Goal: Task Accomplishment & Management: Complete application form

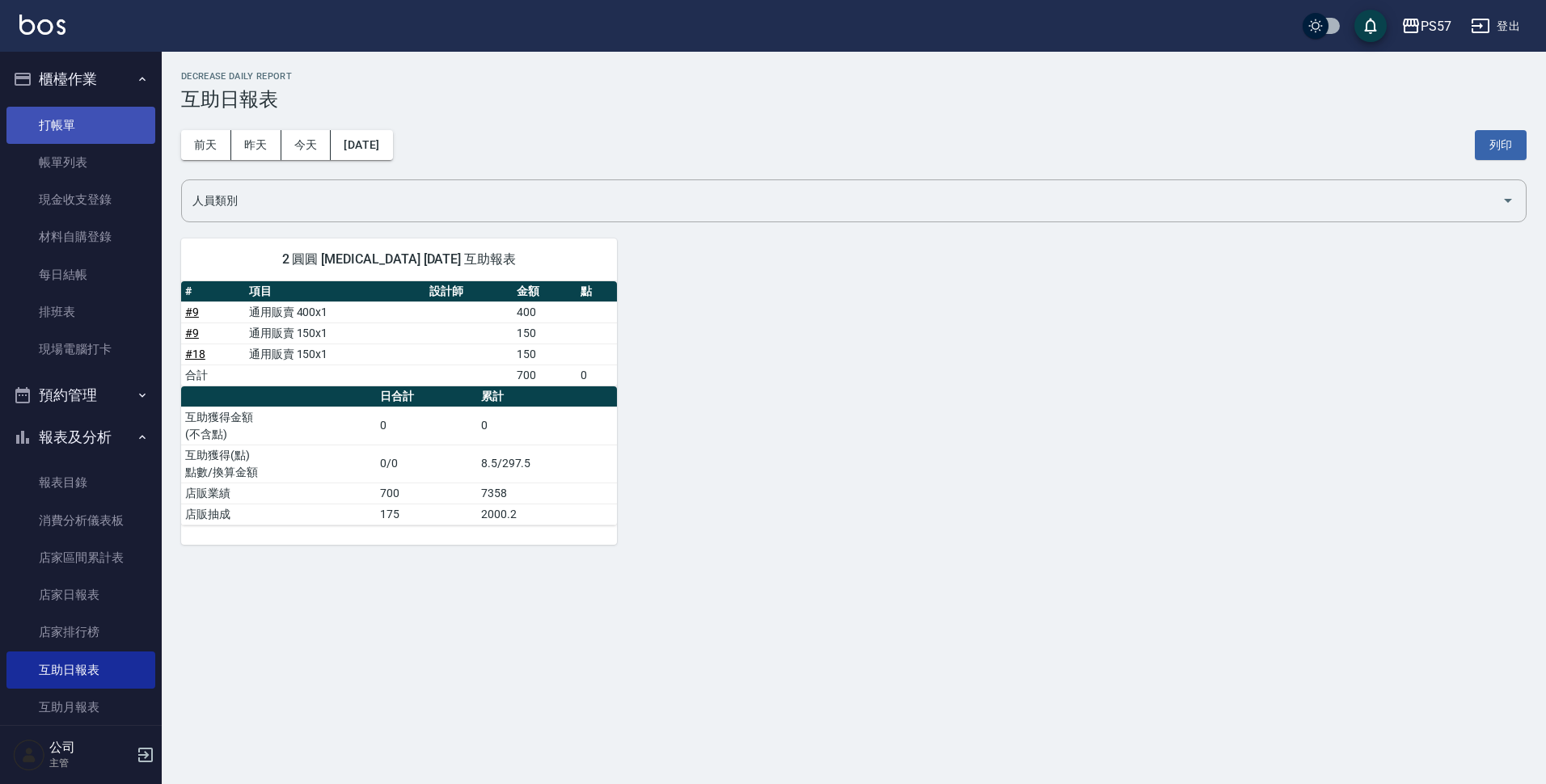
click at [65, 112] on link "打帳單" at bounding box center [81, 125] width 149 height 38
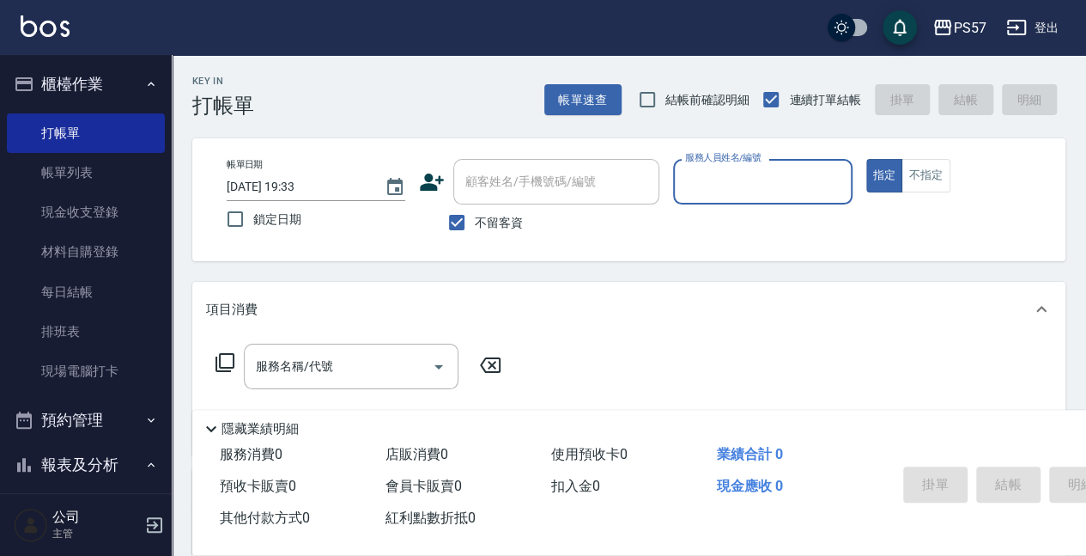
click at [718, 185] on input "服務人員姓名/編號" at bounding box center [762, 182] width 163 height 30
type input "Akin-1"
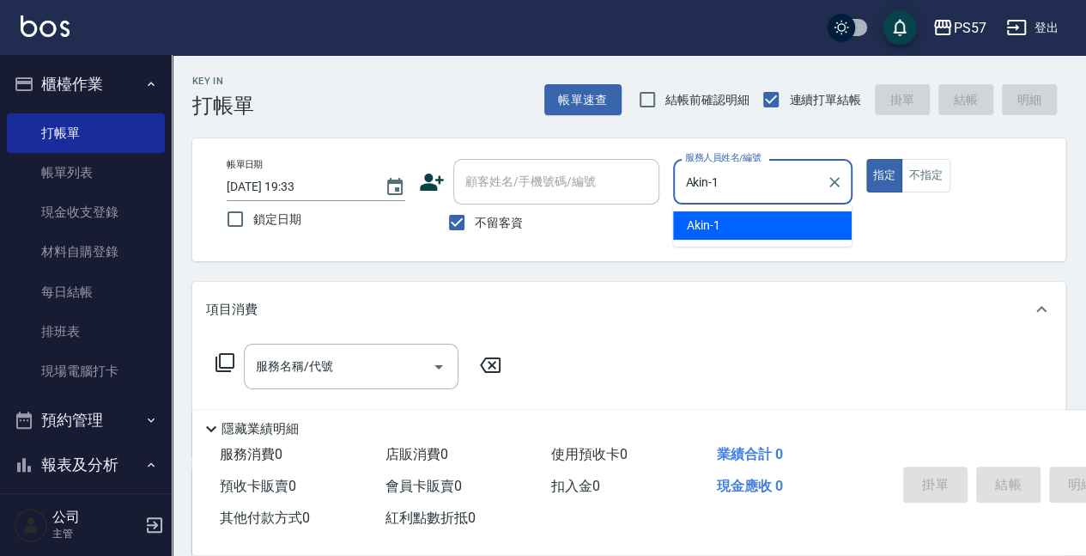
type button "true"
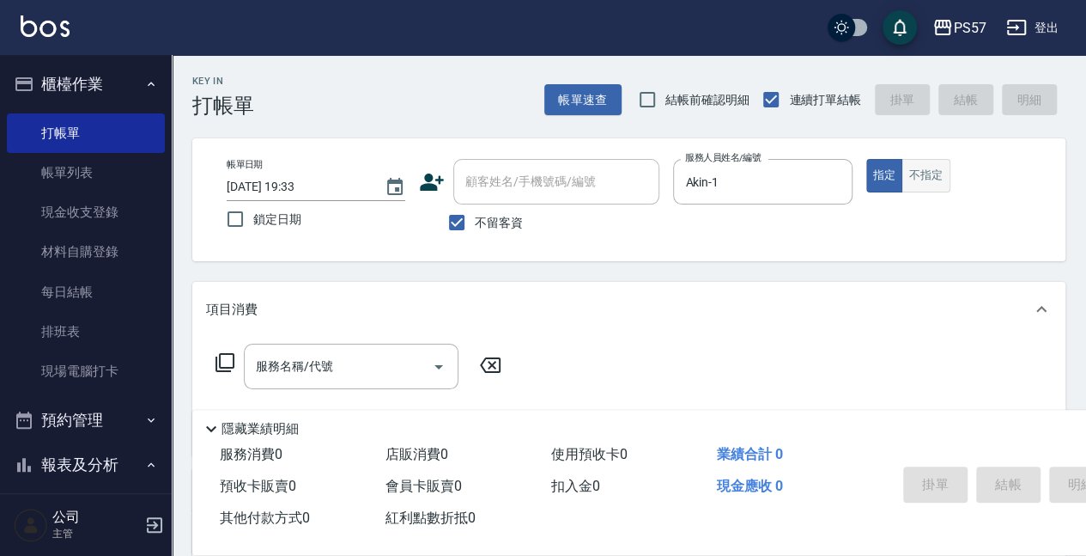
click at [939, 171] on button "不指定" at bounding box center [926, 175] width 48 height 33
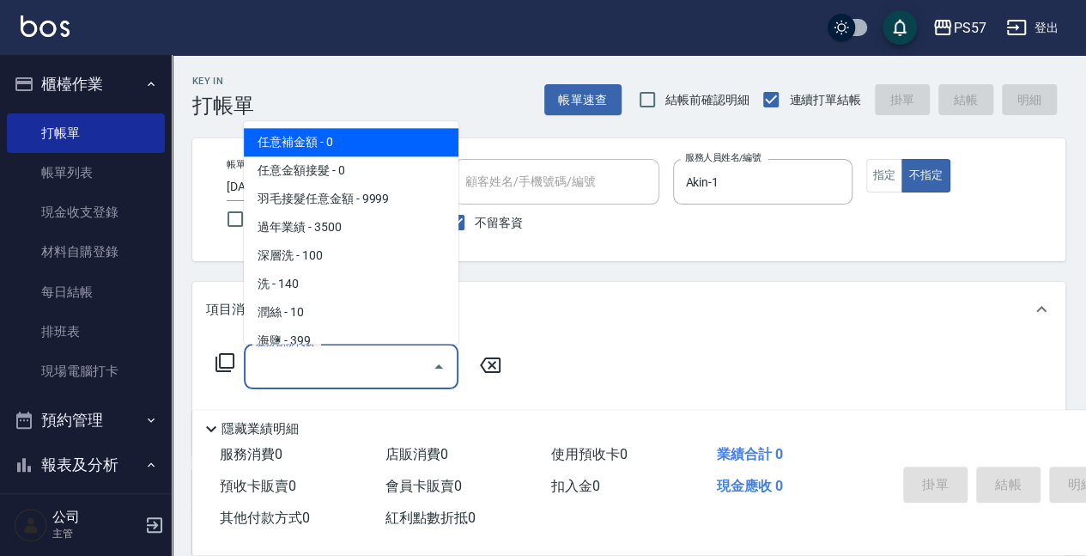
click at [259, 359] on input "服務名稱/代號" at bounding box center [338, 366] width 173 height 30
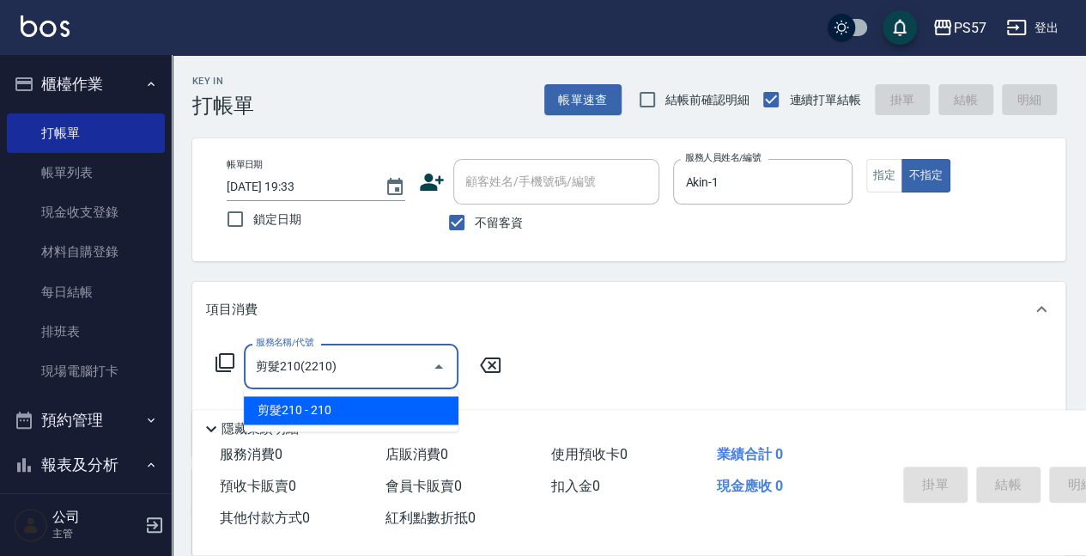
type input "剪髮210(2210)"
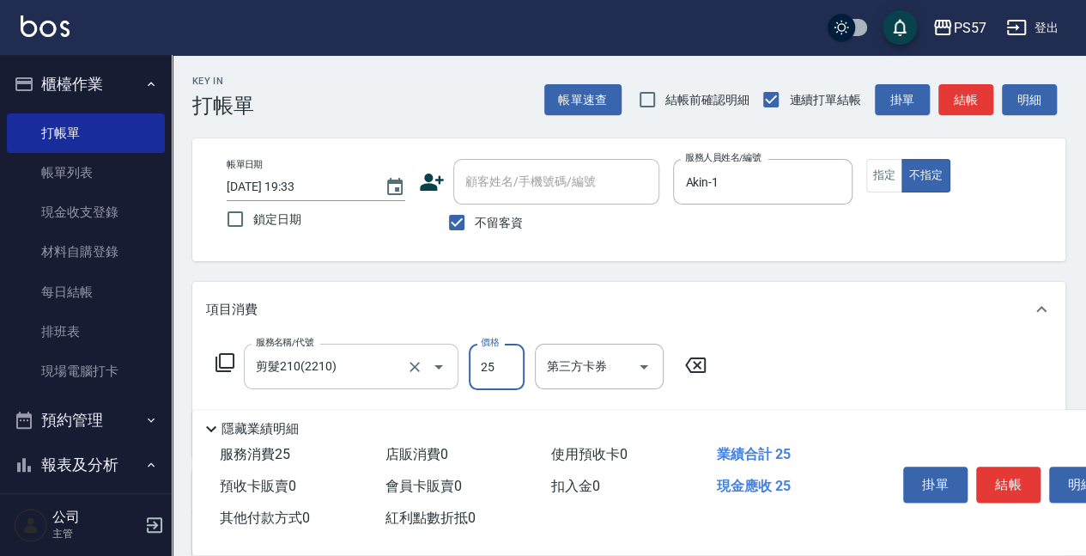
type input "250"
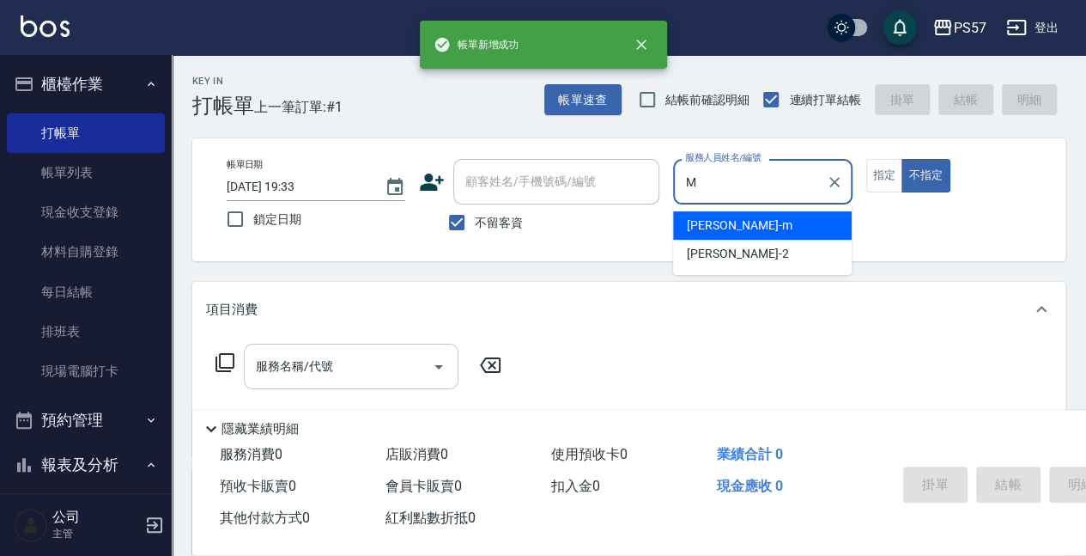
type input "[PERSON_NAME]-m"
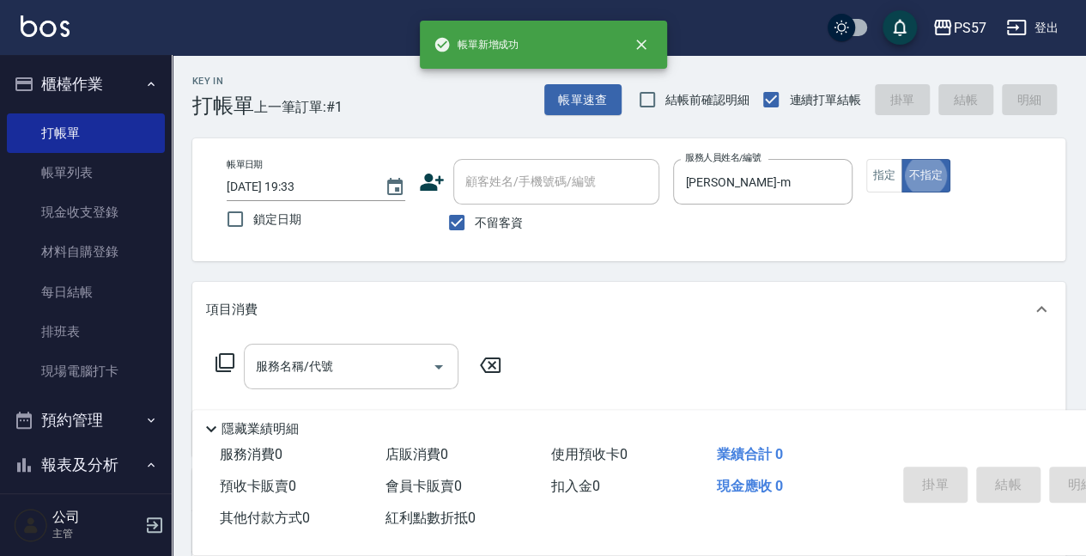
type button "false"
click at [894, 179] on button "指定" at bounding box center [885, 175] width 37 height 33
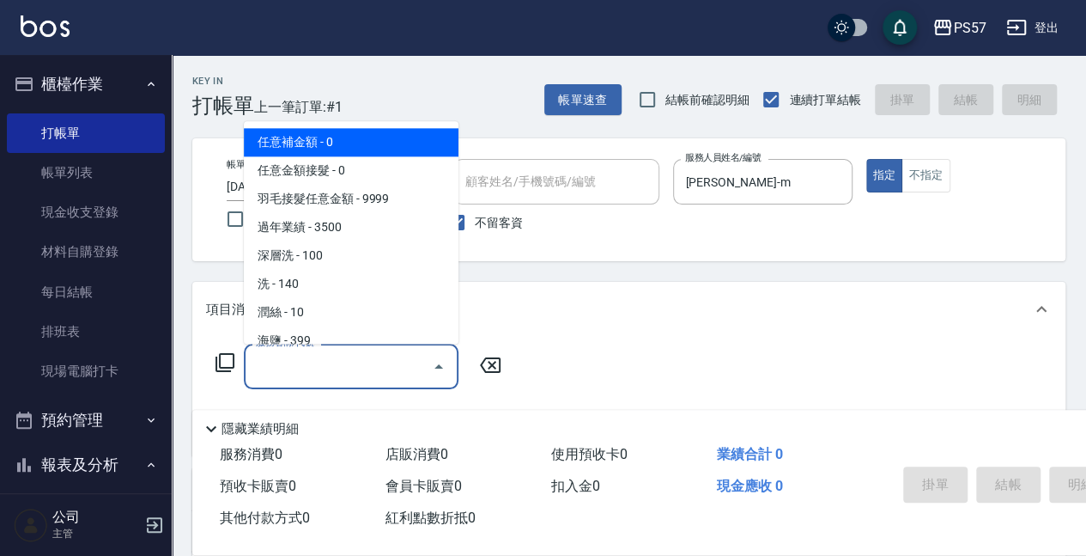
click at [292, 356] on input "服務名稱/代號" at bounding box center [338, 366] width 173 height 30
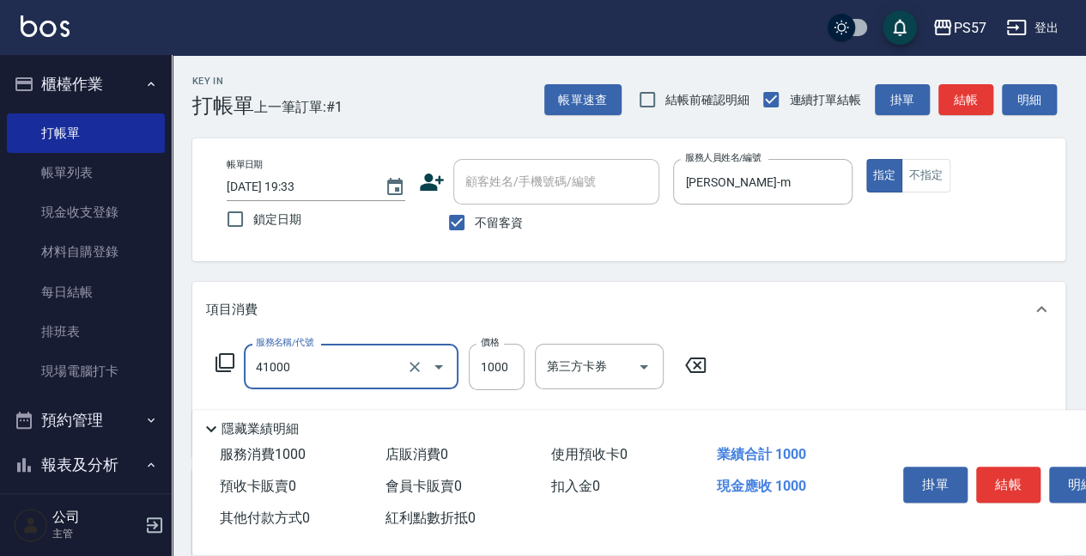
type input "任義金額燙髮(41000)"
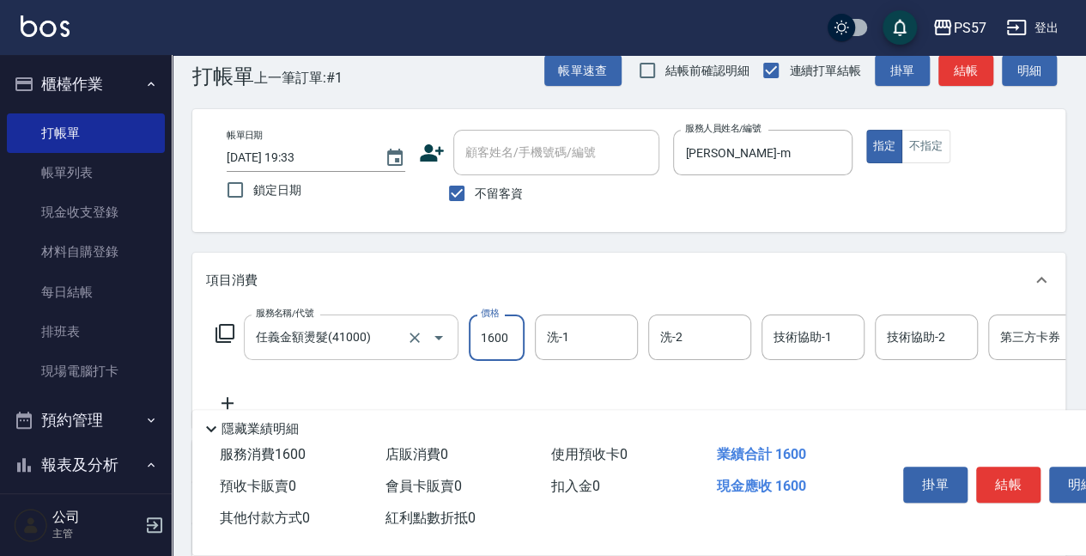
scroll to position [57, 0]
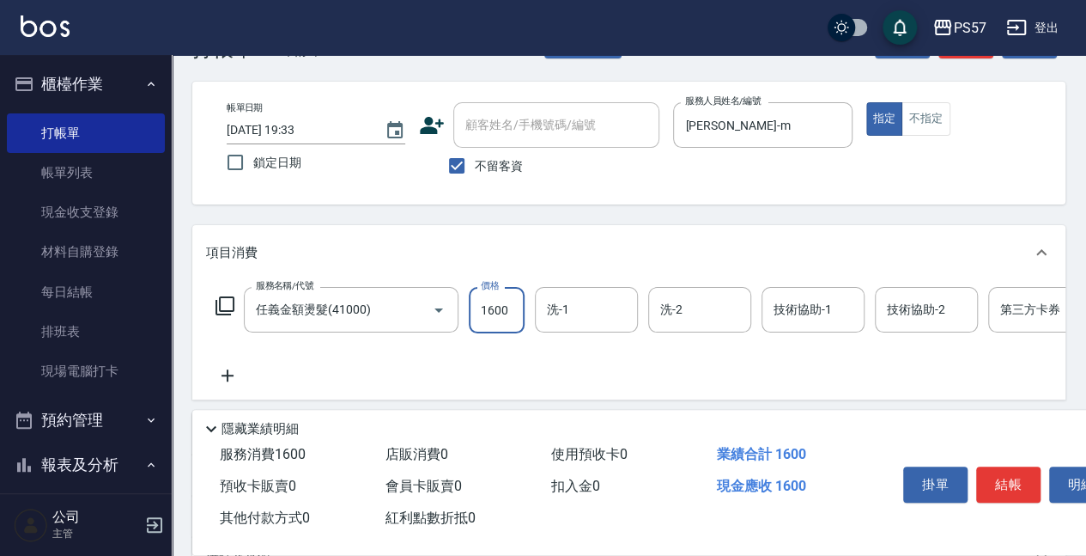
type input "1600"
click at [231, 376] on icon at bounding box center [227, 375] width 43 height 21
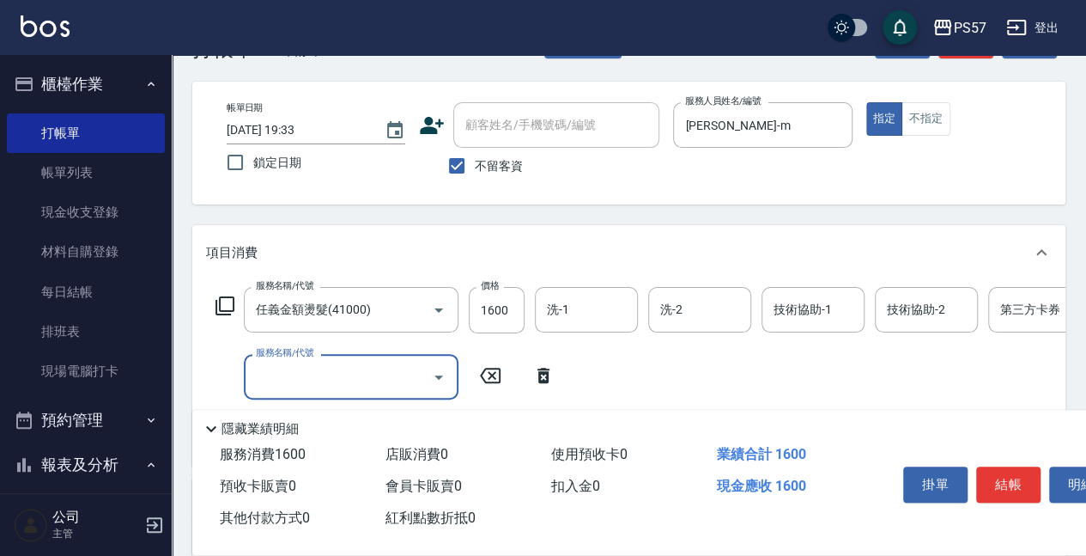
click at [338, 354] on div "服務名稱/代號" at bounding box center [351, 377] width 215 height 46
type input "SPA399(0399)"
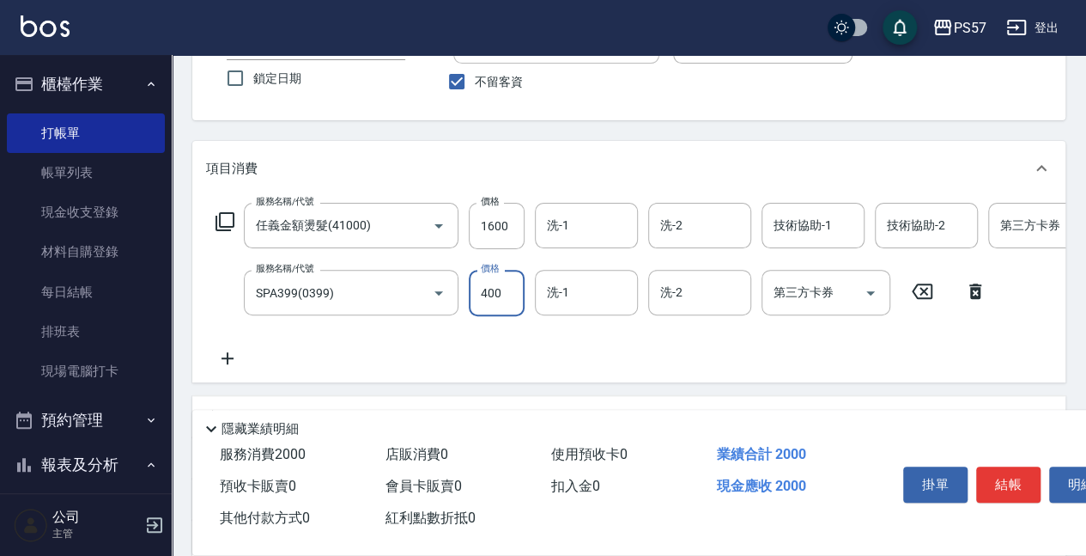
scroll to position [172, 0]
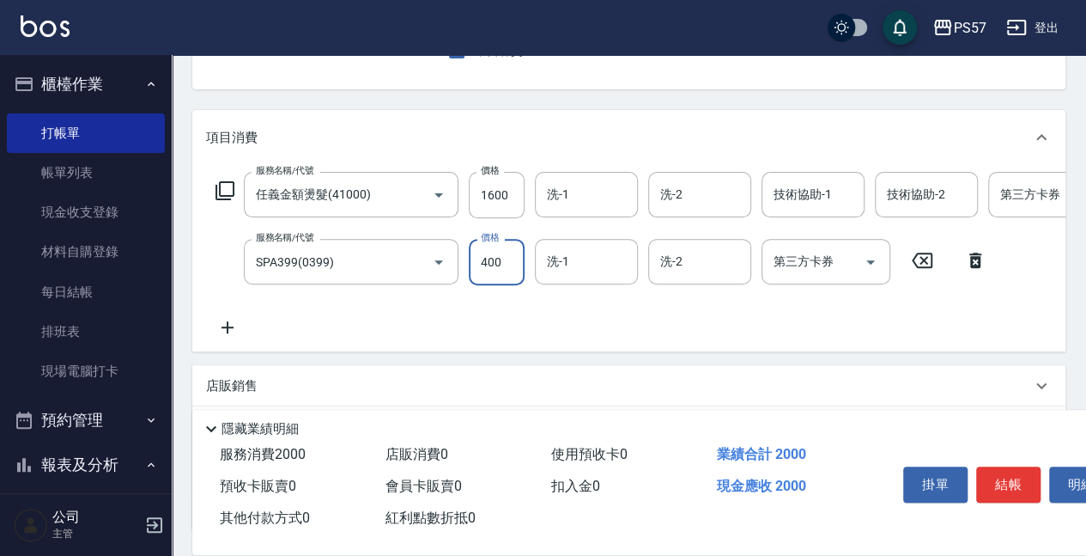
type input "400"
click at [229, 328] on icon at bounding box center [228, 327] width 12 height 12
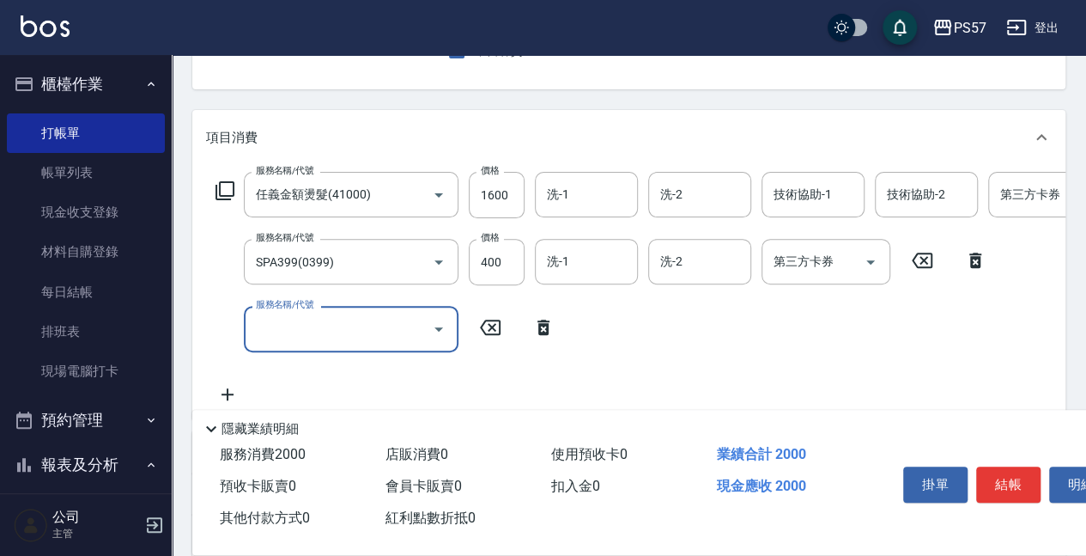
click at [323, 326] on input "服務名稱/代號" at bounding box center [338, 328] width 173 height 30
type input "1000護(31000)"
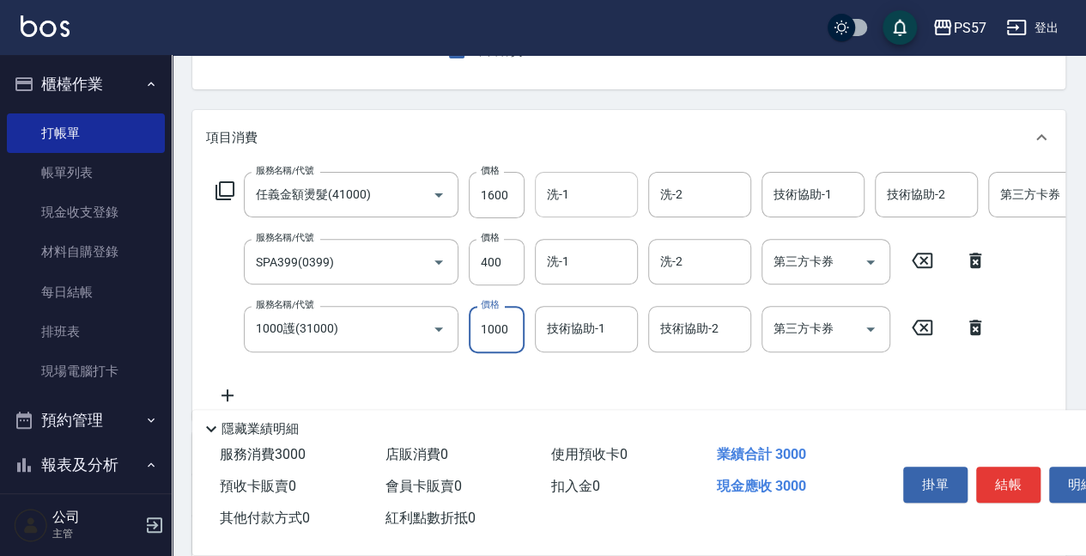
click at [577, 204] on input "洗-1" at bounding box center [587, 194] width 88 height 30
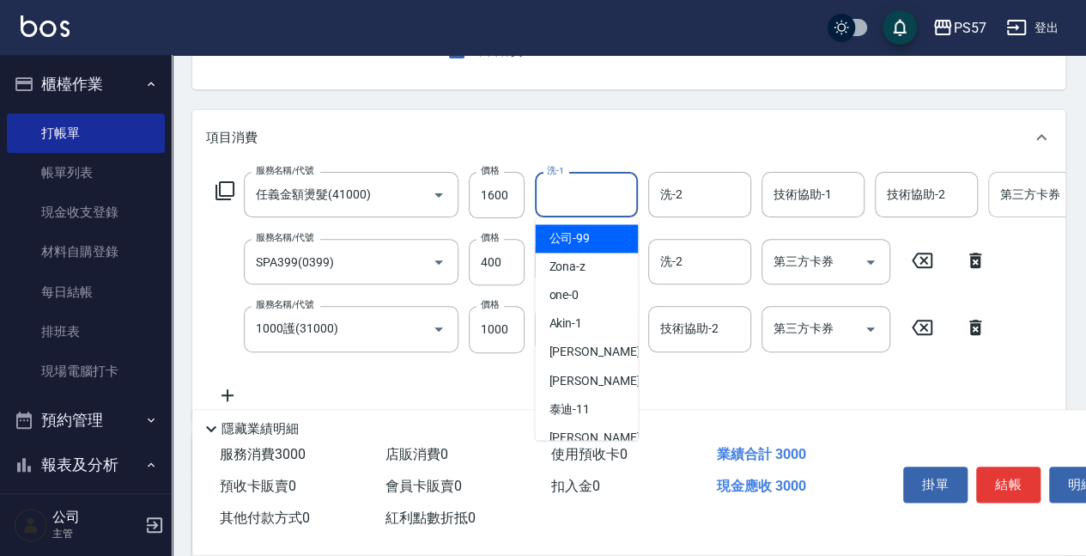
click at [1004, 192] on div "第三方卡券 第三方卡券" at bounding box center [1052, 195] width 129 height 46
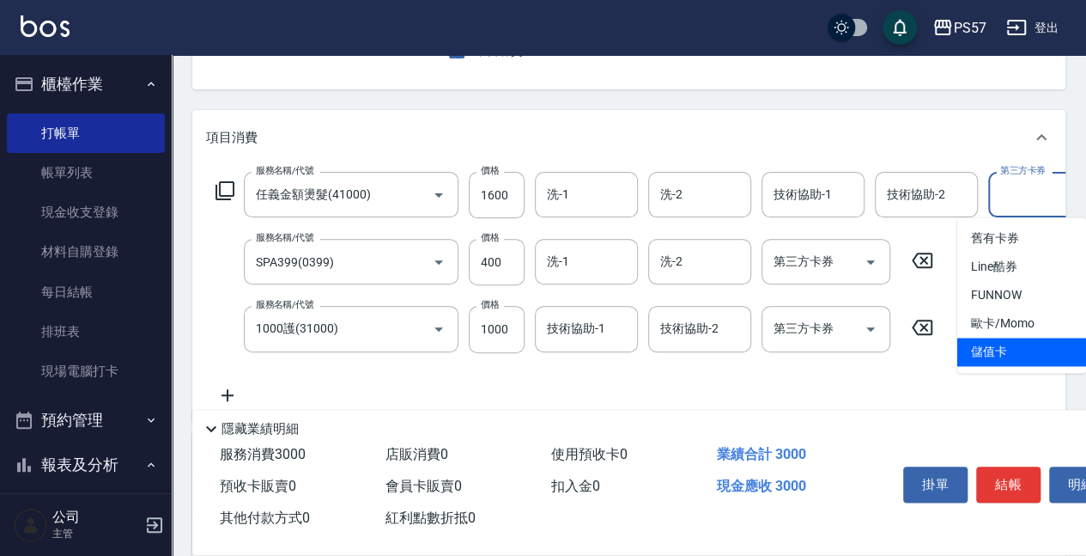
click at [1019, 344] on span "儲值卡" at bounding box center [1022, 352] width 129 height 28
type input "儲值卡"
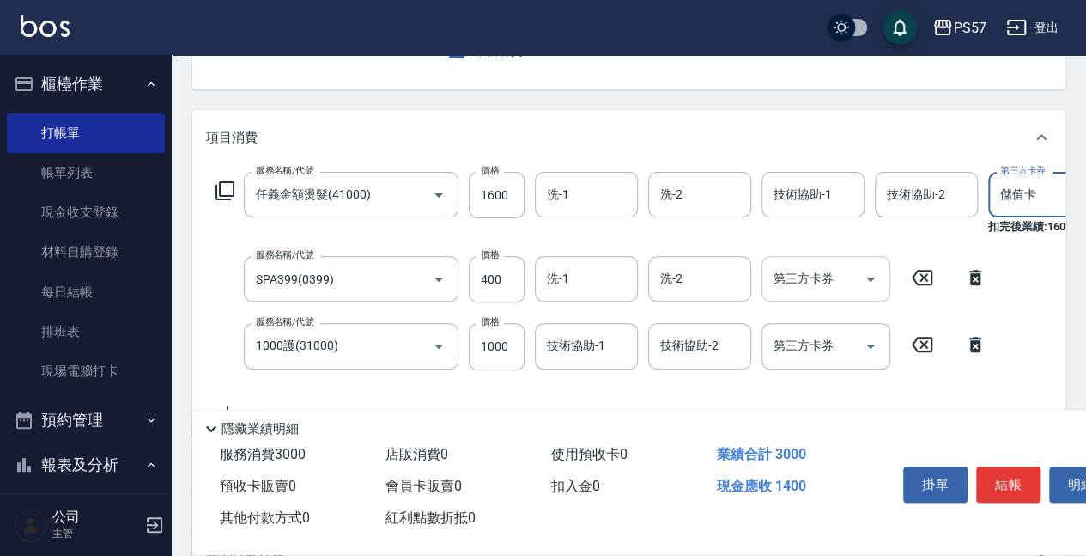
click at [785, 274] on input "第三方卡券" at bounding box center [813, 279] width 88 height 30
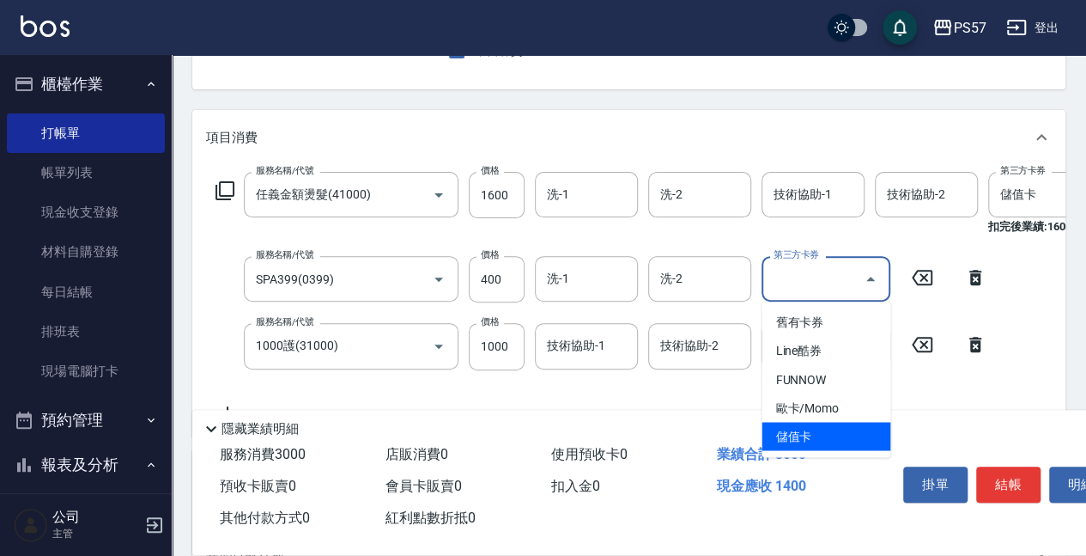
click at [823, 422] on span "儲值卡" at bounding box center [826, 436] width 129 height 28
type input "儲值卡"
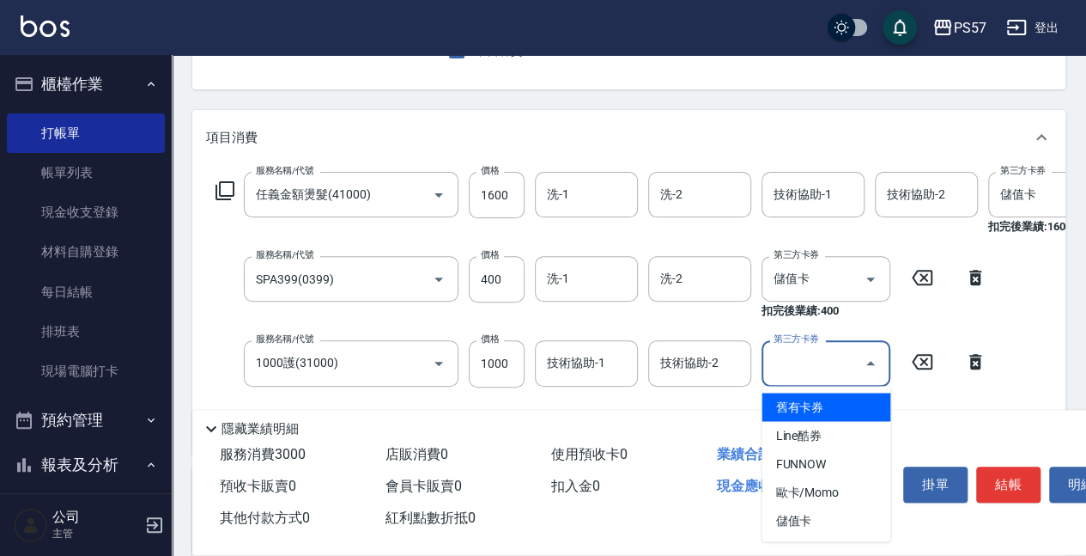
click at [807, 359] on input "第三方卡券" at bounding box center [813, 363] width 88 height 30
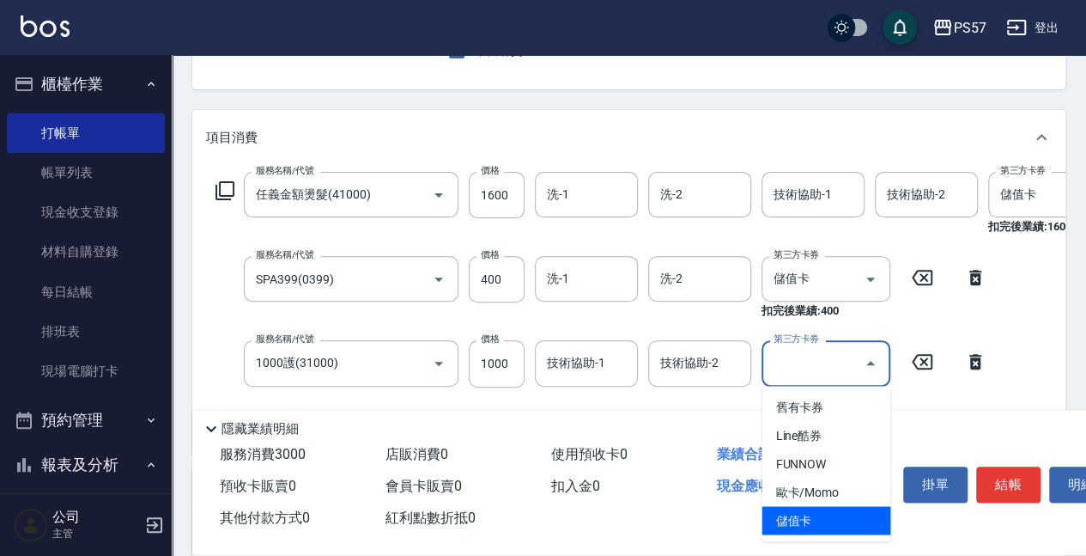
click at [821, 515] on span "儲值卡" at bounding box center [826, 520] width 129 height 28
type input "儲值卡"
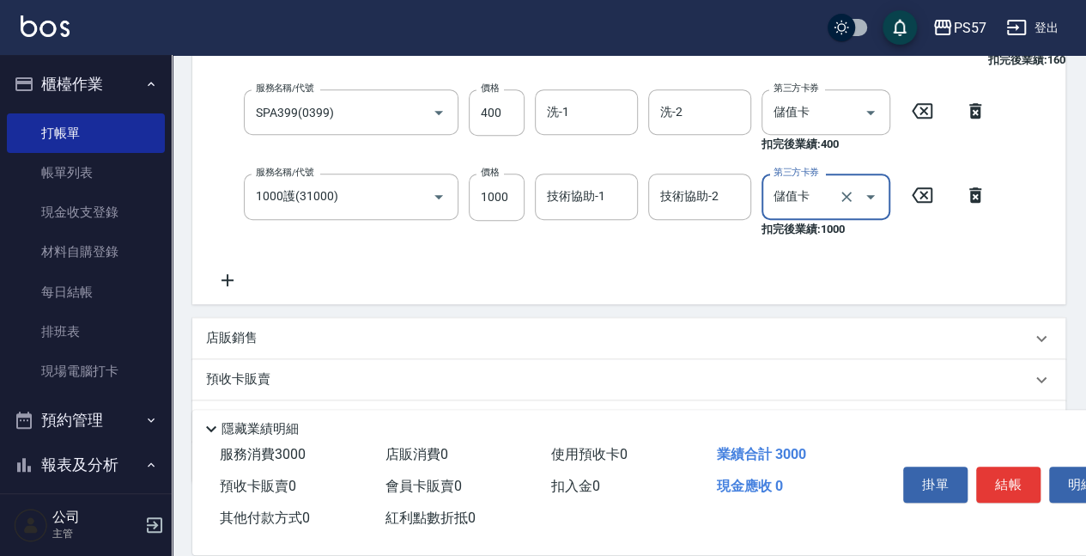
scroll to position [344, 0]
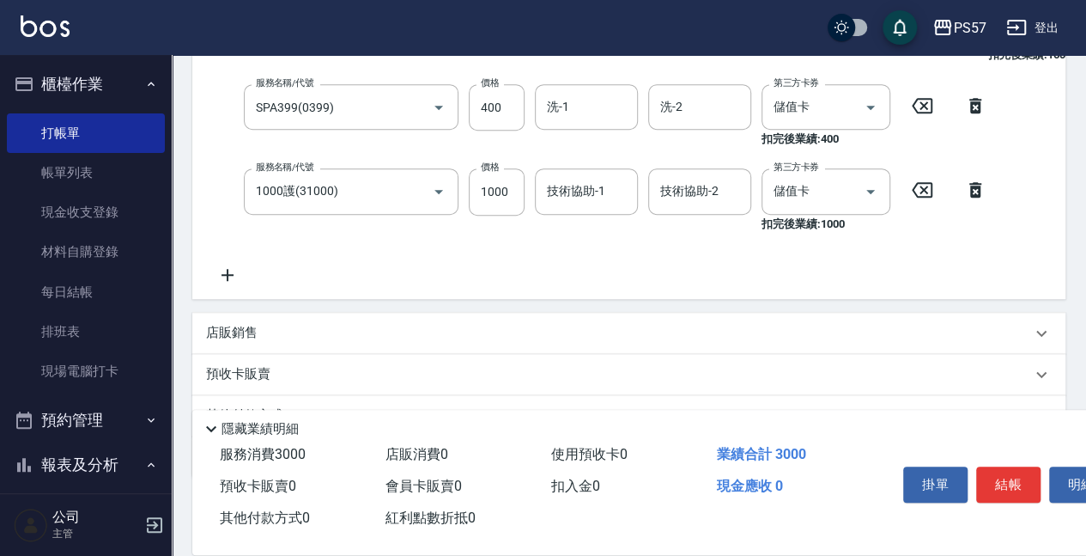
click at [230, 268] on icon at bounding box center [227, 275] width 43 height 21
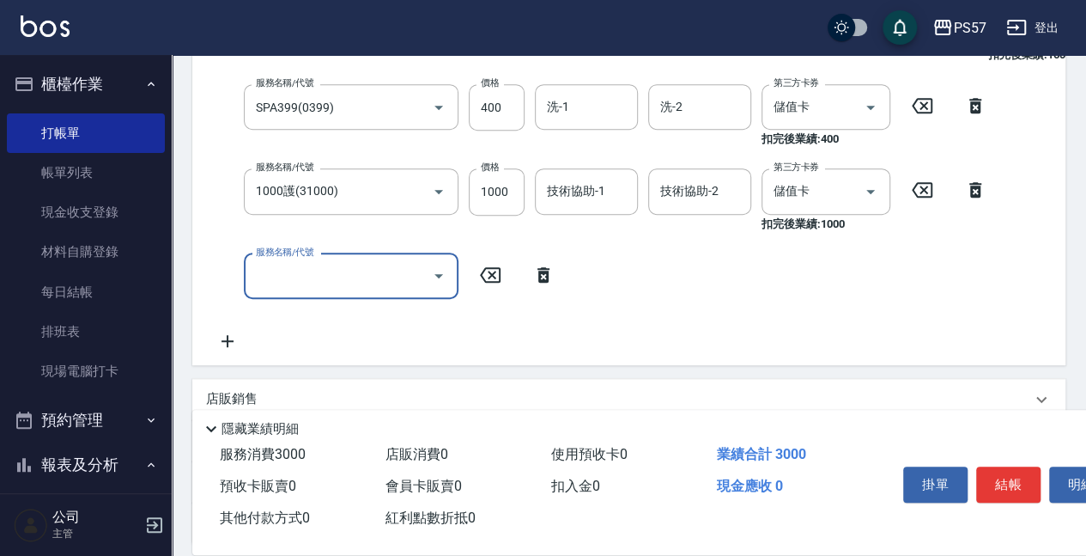
click at [311, 271] on input "服務名稱/代號" at bounding box center [338, 276] width 173 height 30
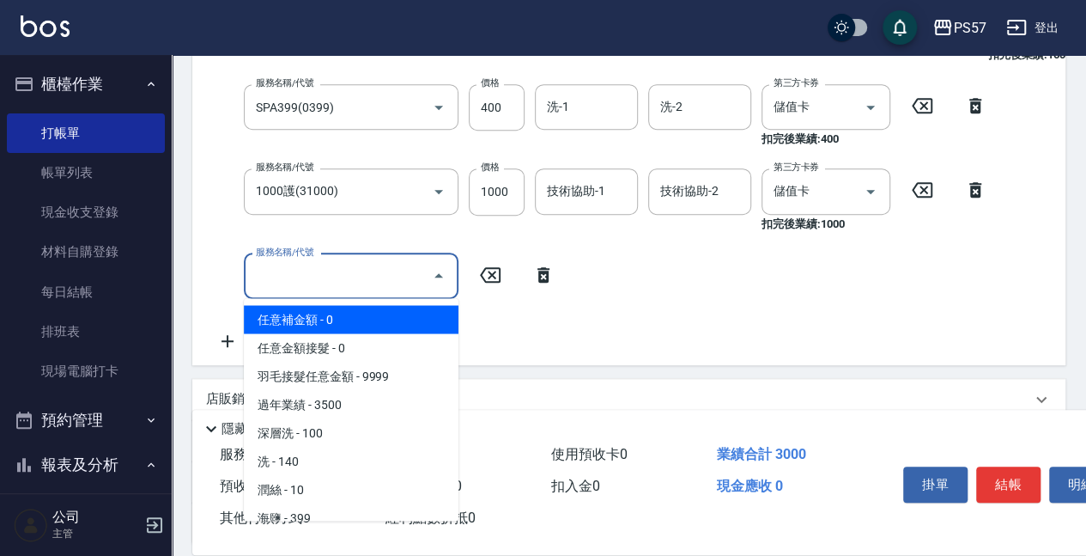
click at [318, 321] on span "任意補金額 - 0" at bounding box center [351, 319] width 215 height 28
type input "任意補金額(00)"
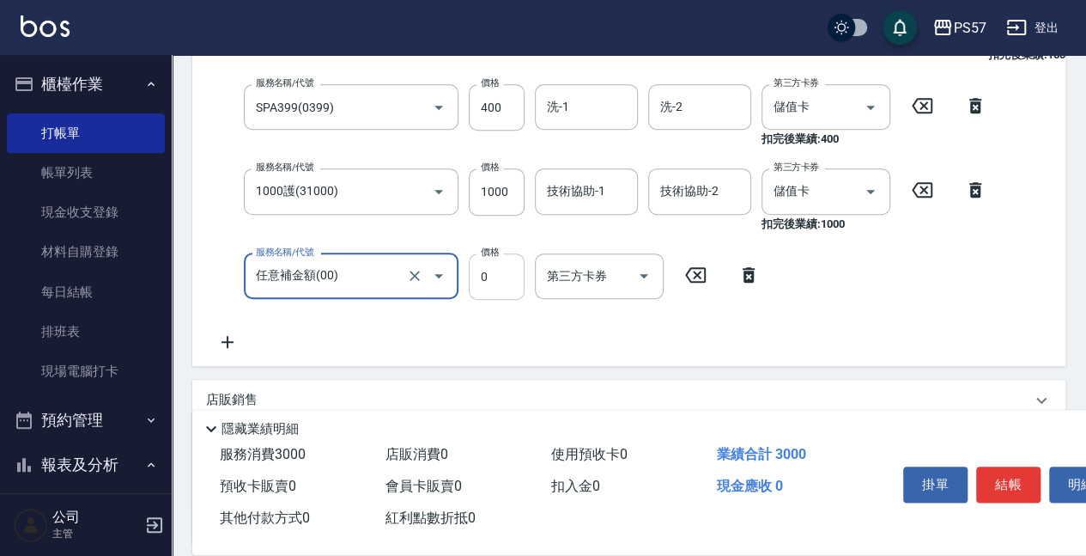
click at [507, 268] on input "0" at bounding box center [497, 276] width 56 height 46
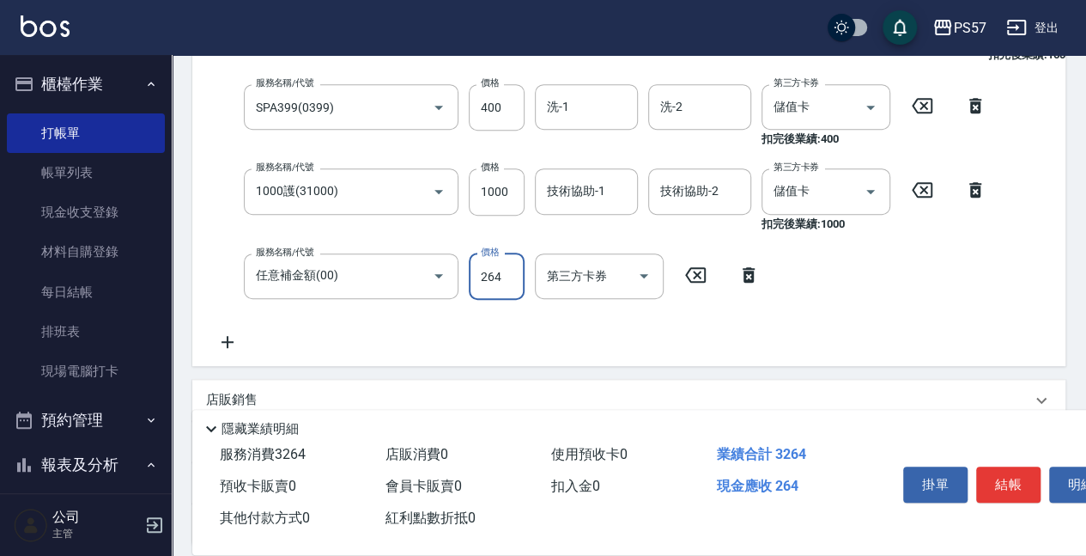
type input "2640"
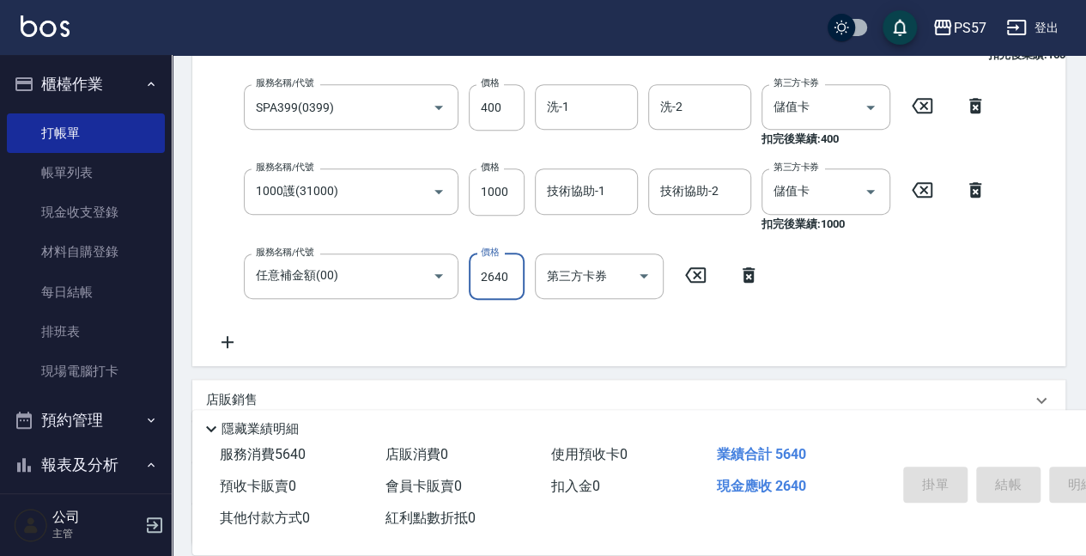
type input "[DATE] 19:34"
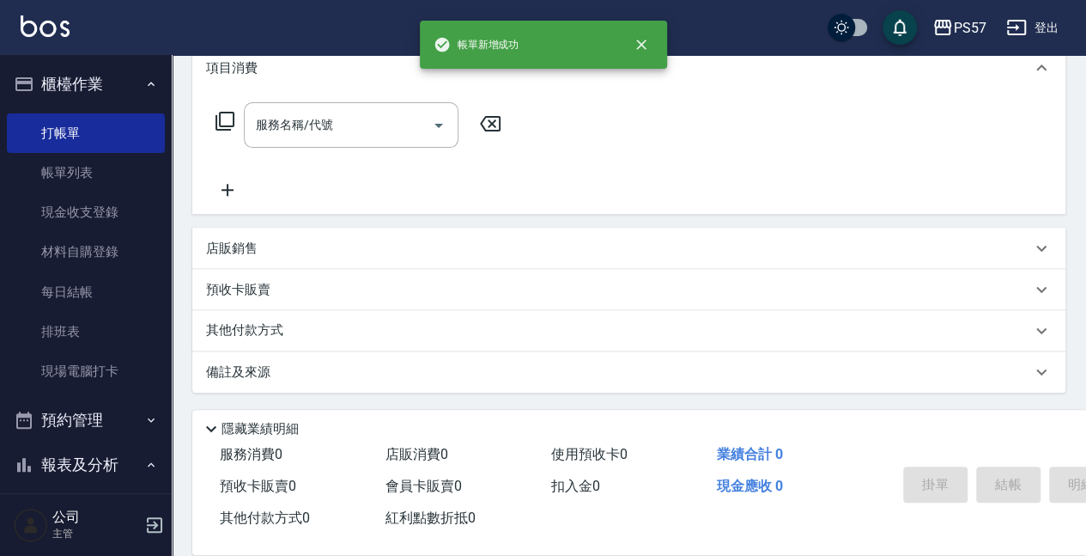
scroll to position [0, 0]
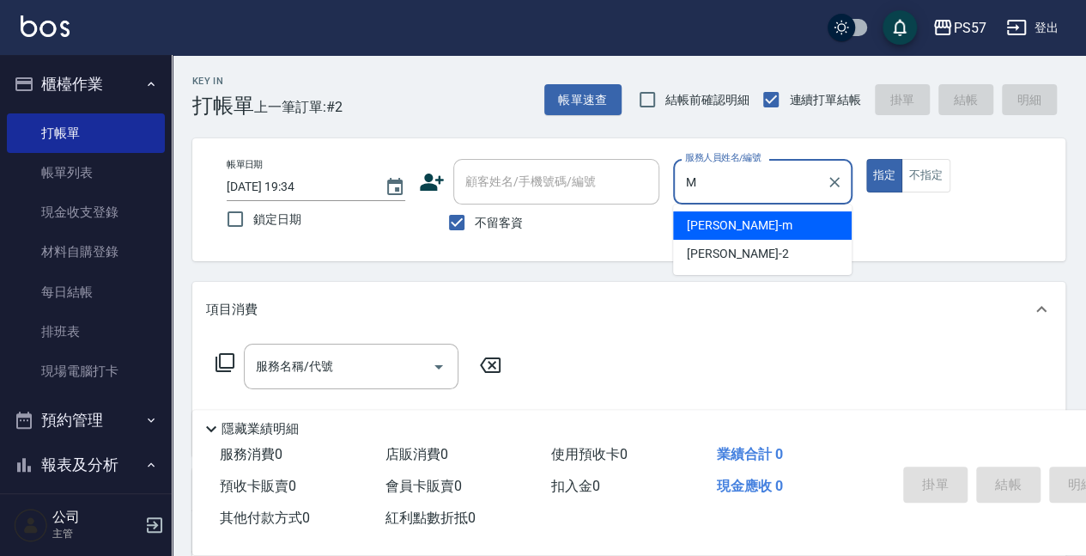
type input "[PERSON_NAME]-m"
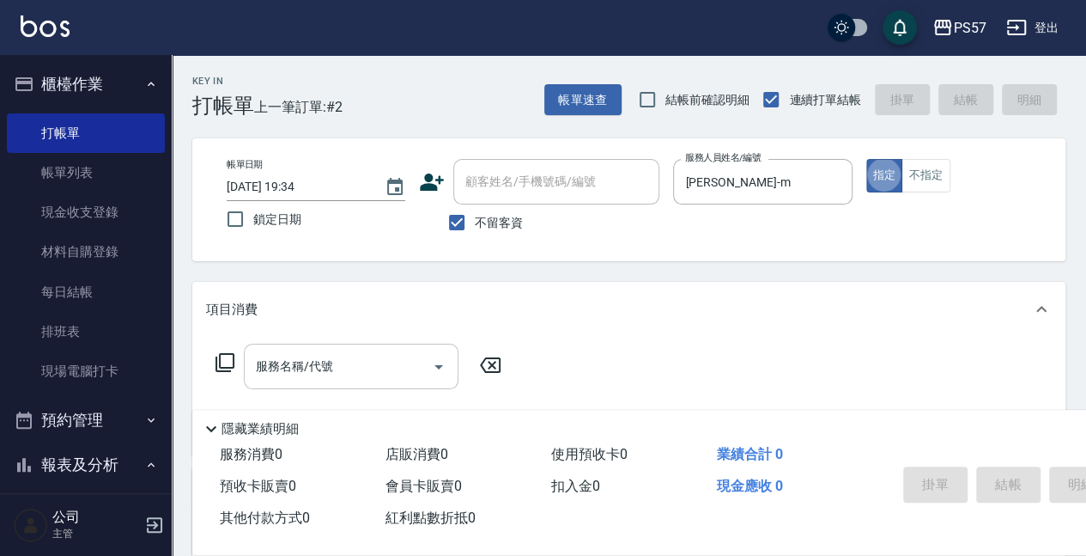
click at [319, 348] on div "服務名稱/代號" at bounding box center [351, 367] width 215 height 46
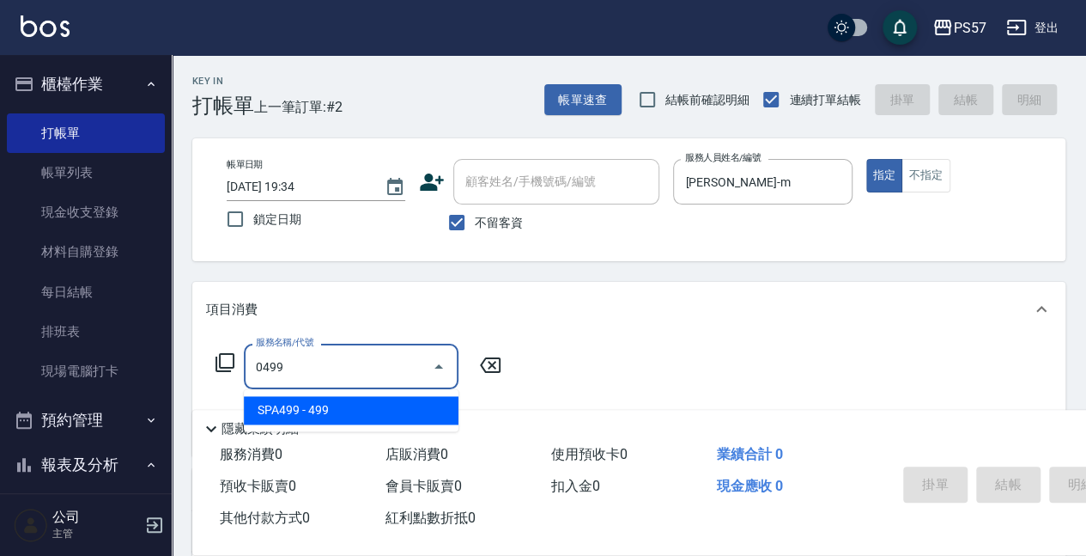
type input "SPA499(0499)"
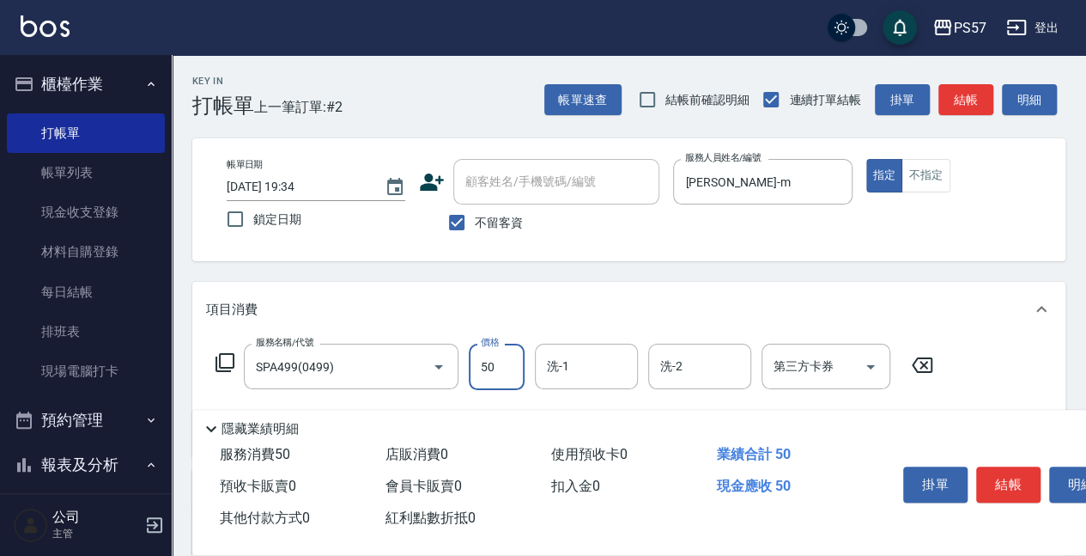
type input "500"
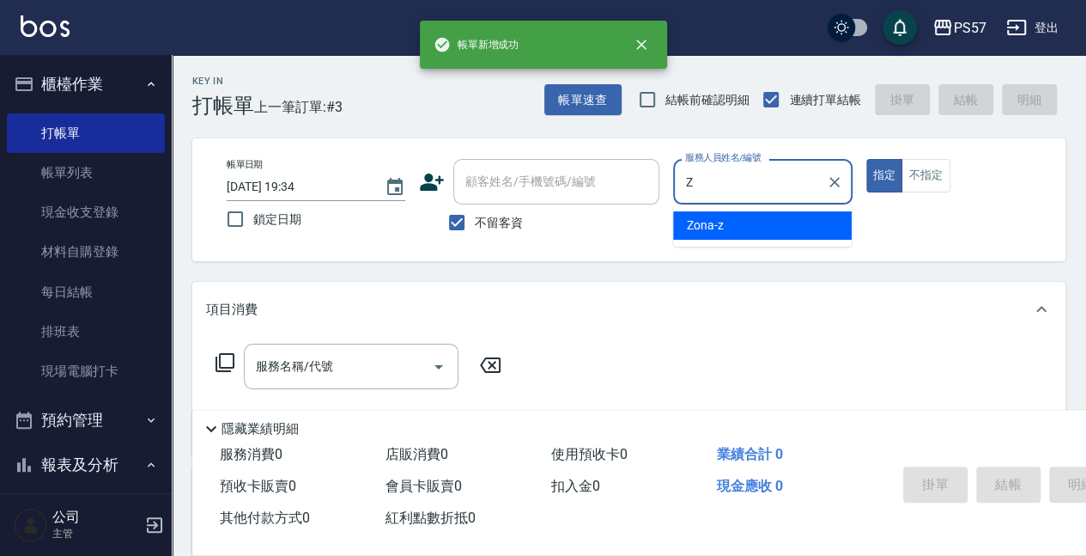
type input "Zona-z"
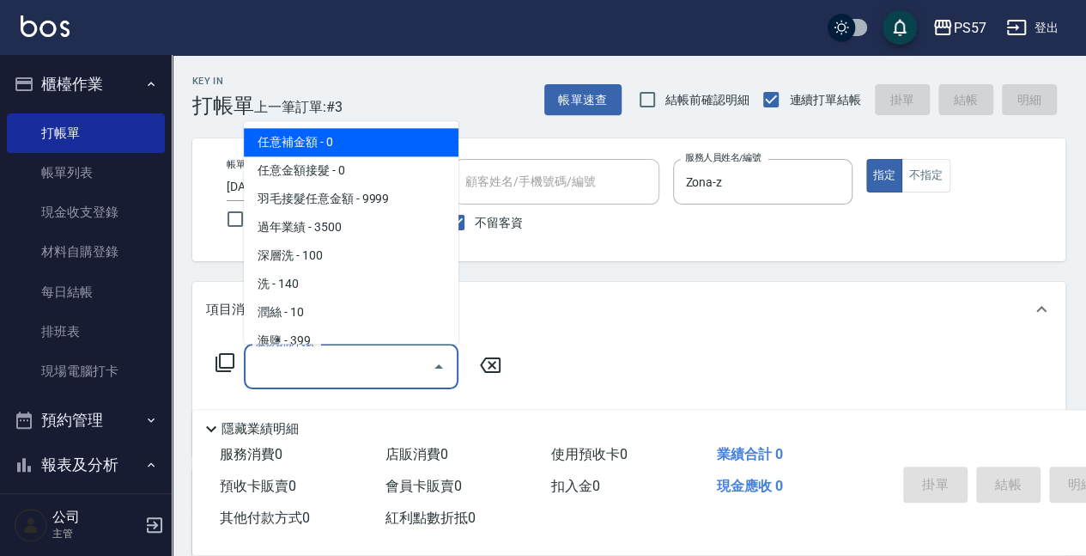
click at [304, 372] on input "服務名稱/代號" at bounding box center [338, 366] width 173 height 30
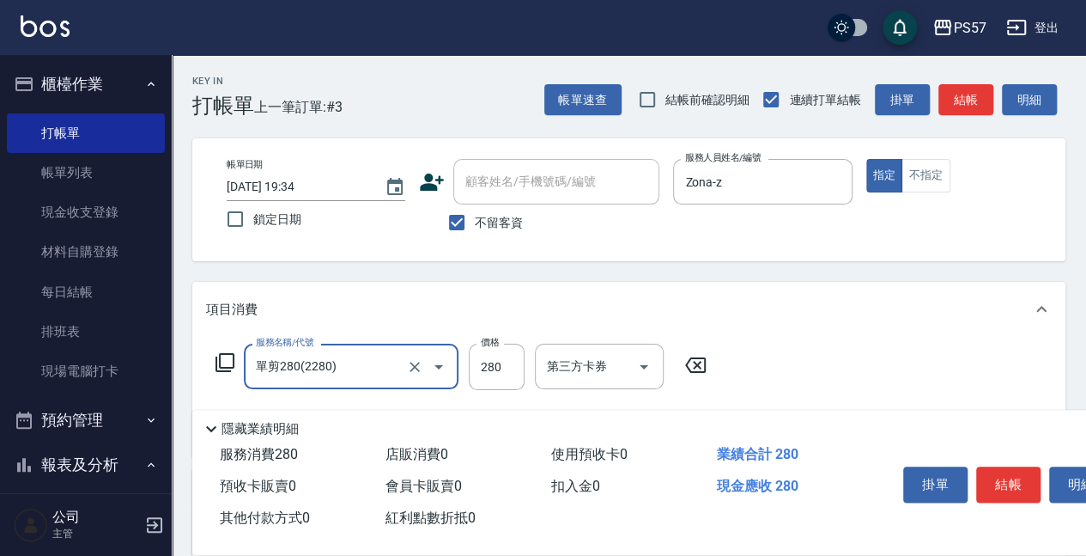
type input "單剪280(2280)"
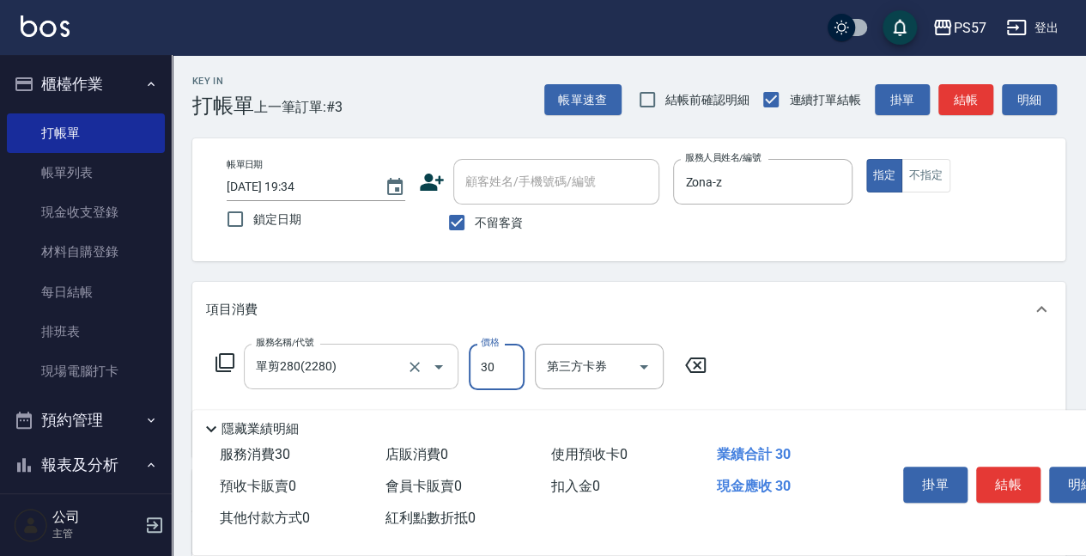
type input "300"
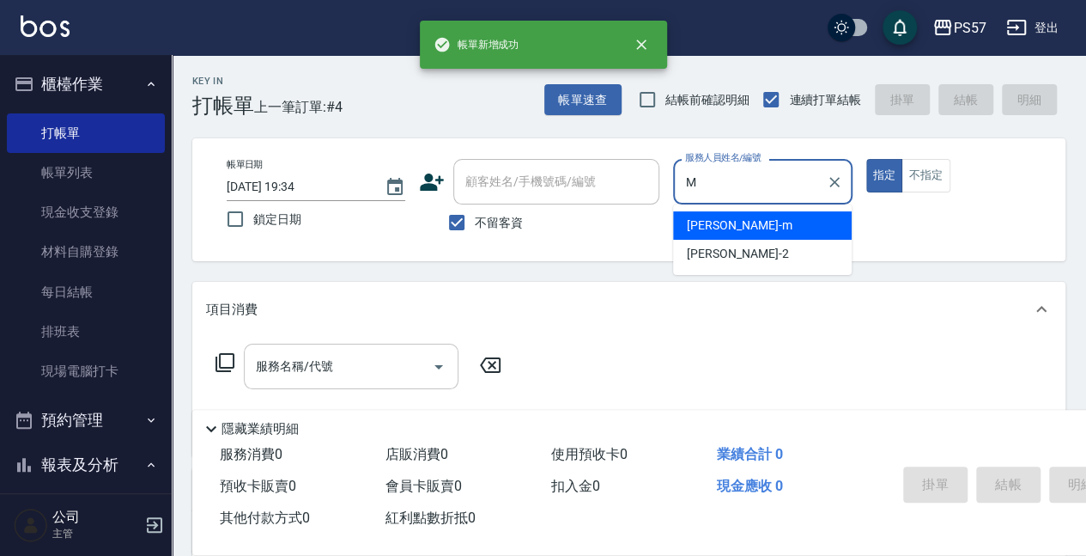
type input "[PERSON_NAME]-m"
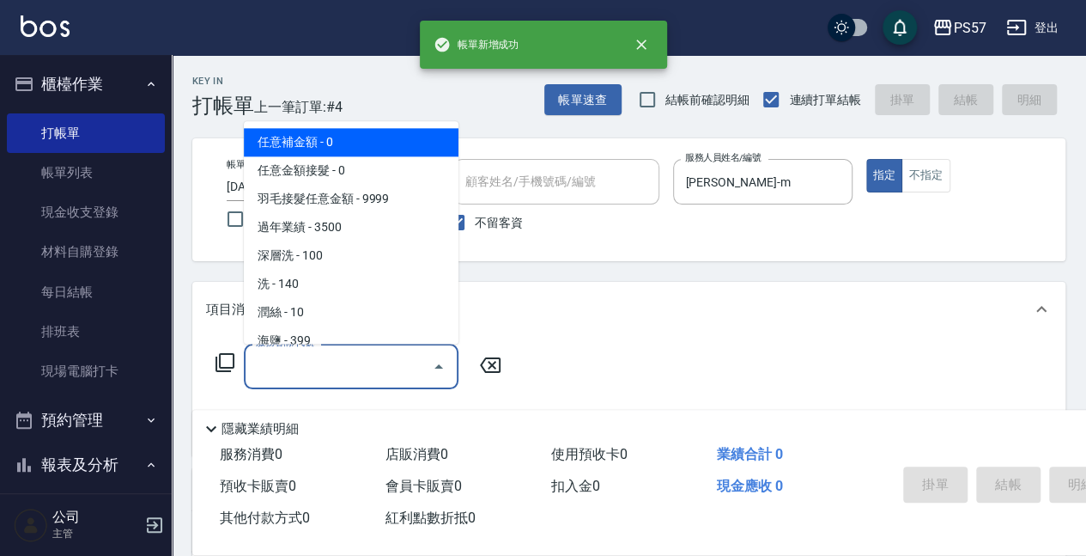
click at [265, 371] on input "服務名稱/代號" at bounding box center [338, 366] width 173 height 30
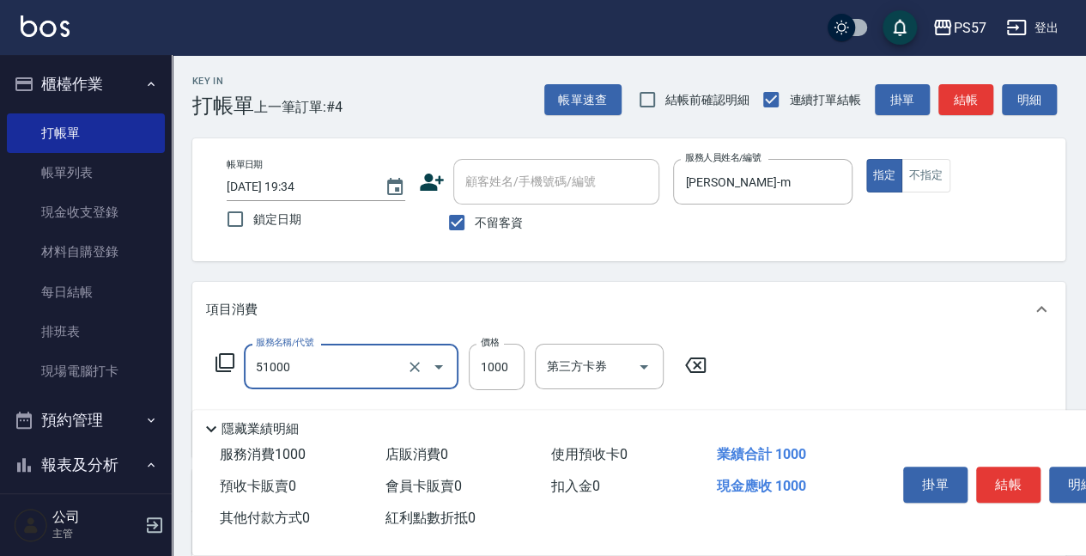
type input "任意金額染髮(51000)"
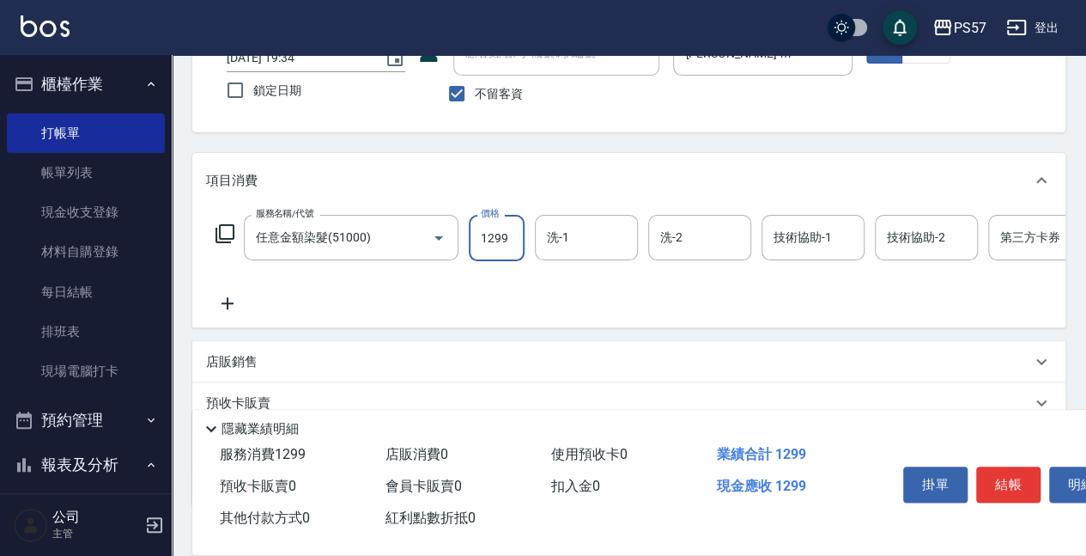
scroll to position [172, 0]
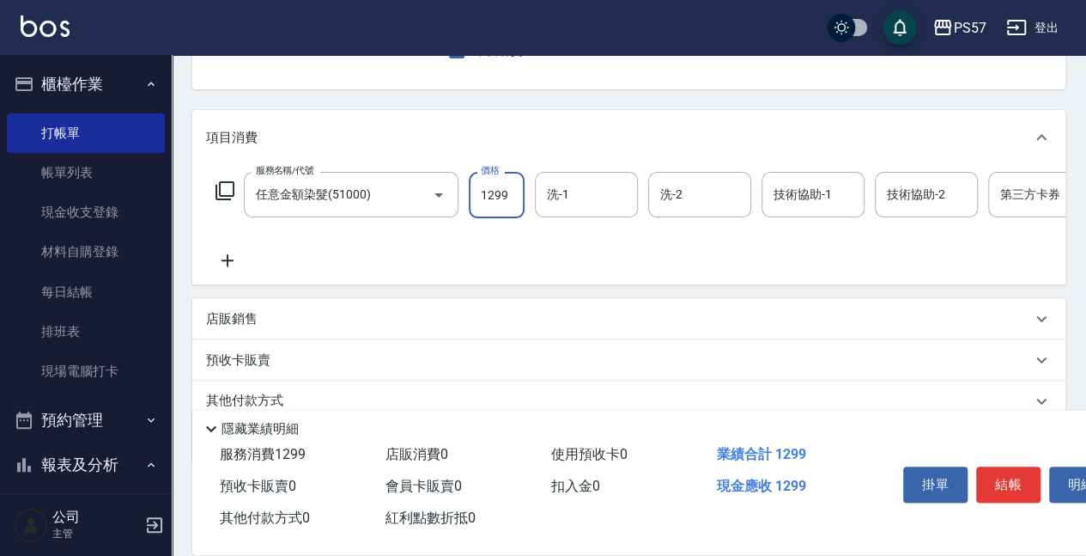
type input "1299"
click at [233, 266] on icon at bounding box center [227, 260] width 43 height 21
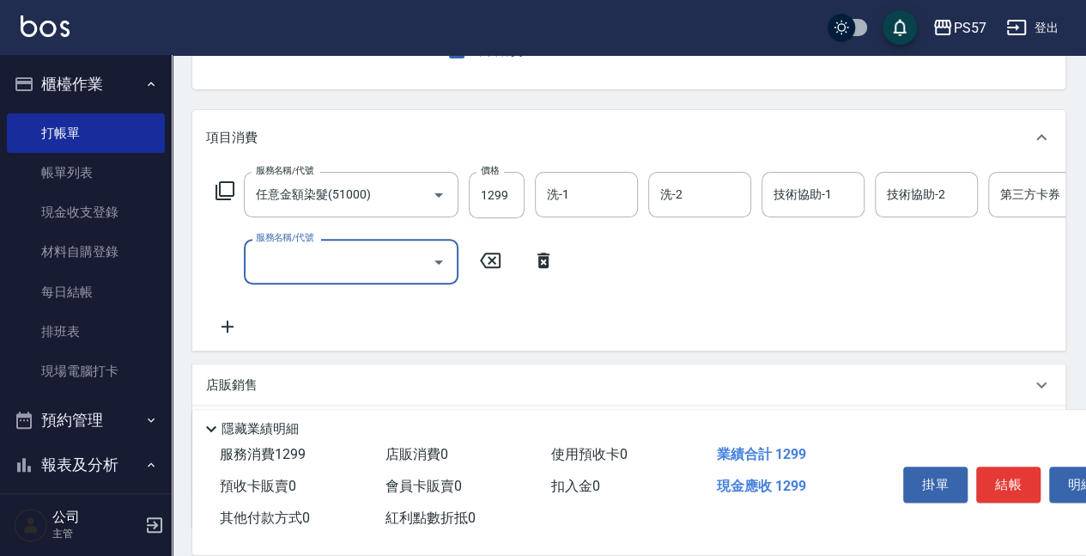
click at [306, 259] on input "服務名稱/代號" at bounding box center [338, 261] width 173 height 30
type input "3600"
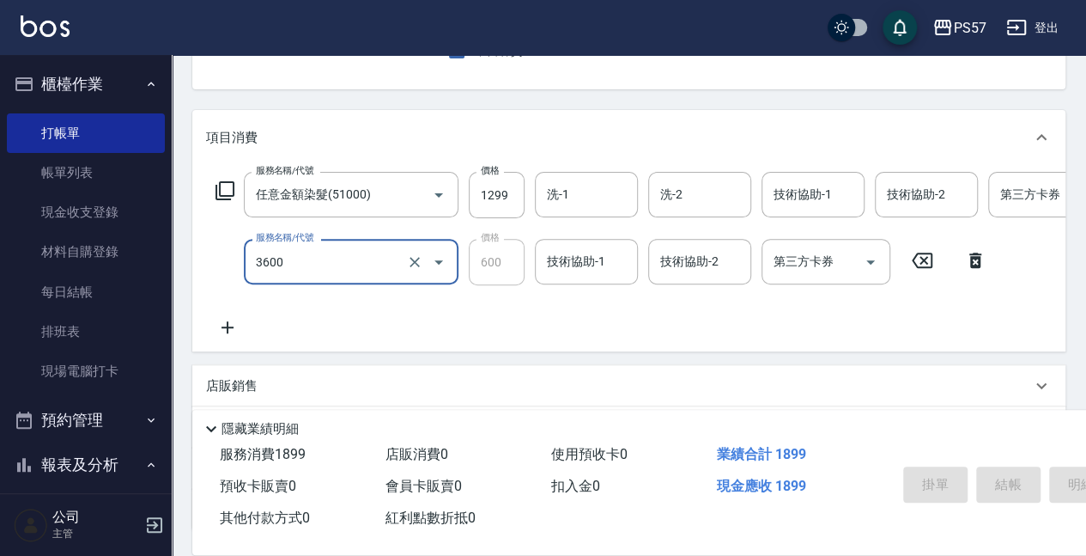
type input "[DATE] 19:35"
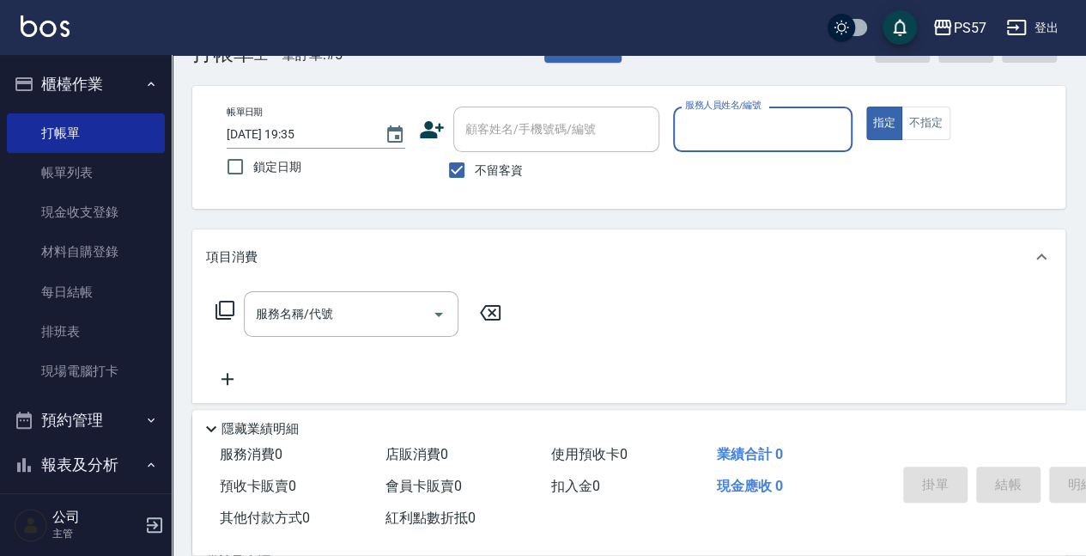
scroll to position [52, 0]
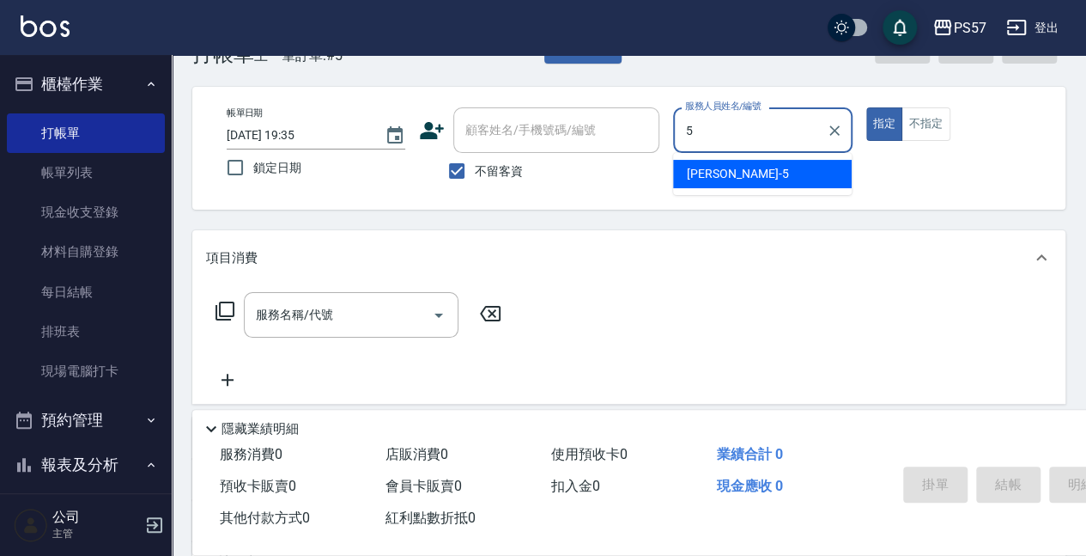
type input "[PERSON_NAME]5"
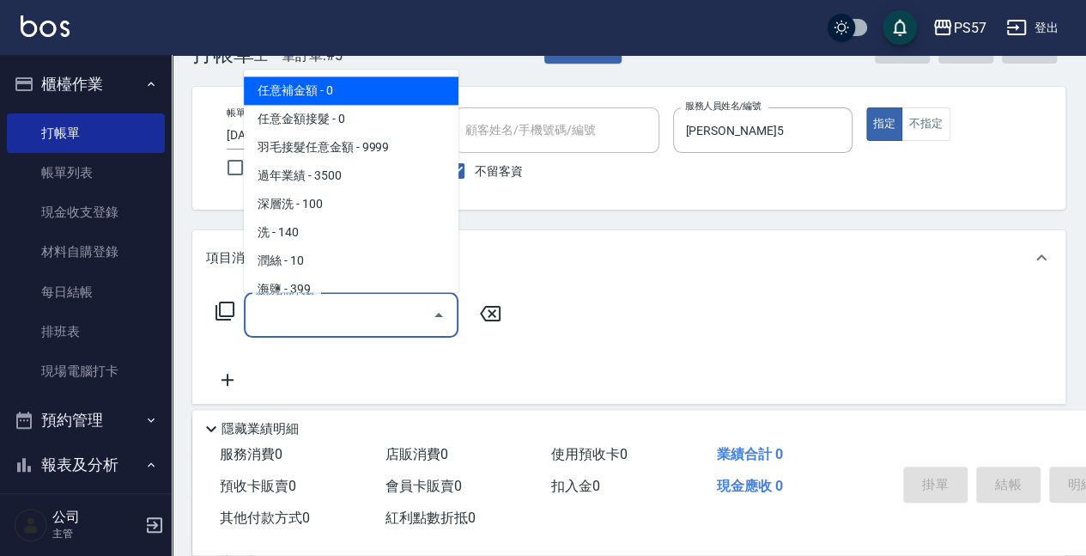
click at [361, 302] on input "服務名稱/代號" at bounding box center [338, 315] width 173 height 30
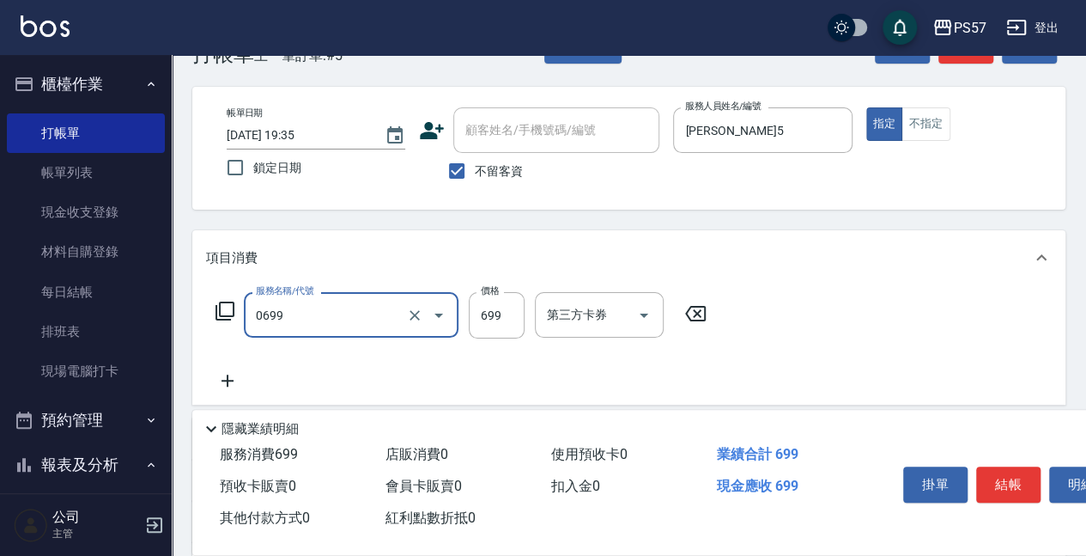
type input "SPA699(0699)"
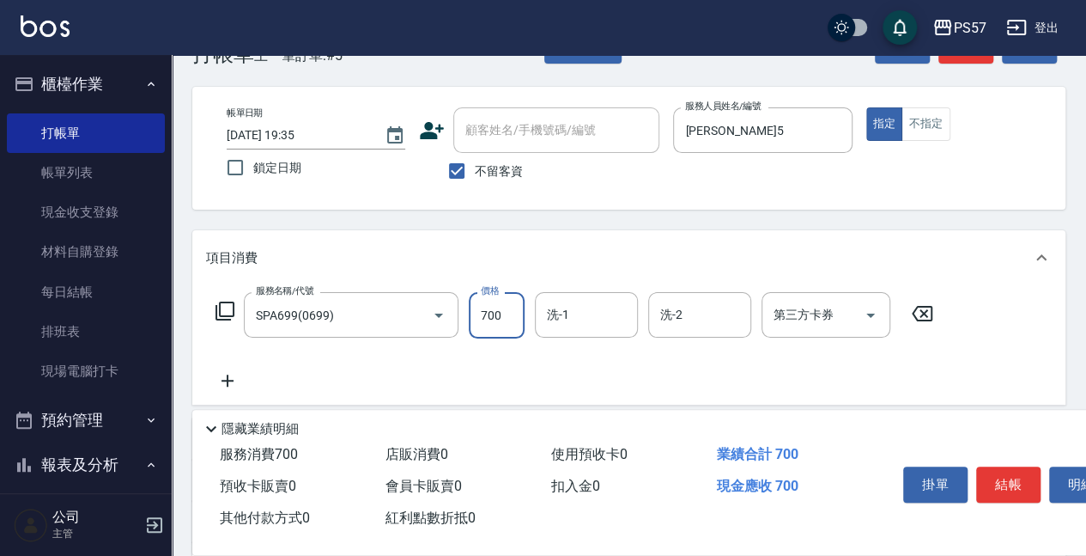
type input "700"
click at [227, 383] on icon at bounding box center [228, 380] width 12 height 12
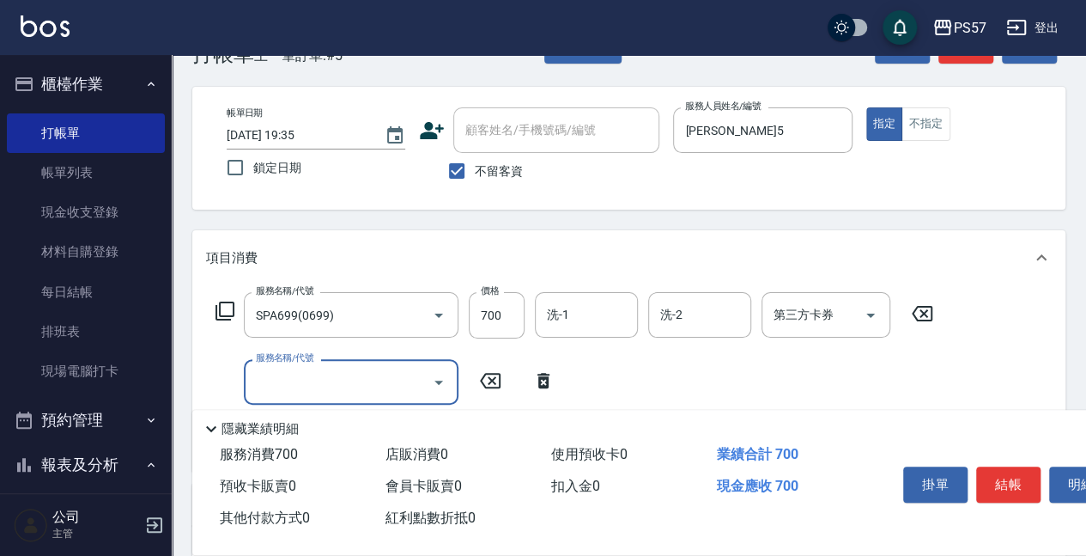
click at [323, 376] on input "服務名稱/代號" at bounding box center [338, 382] width 173 height 30
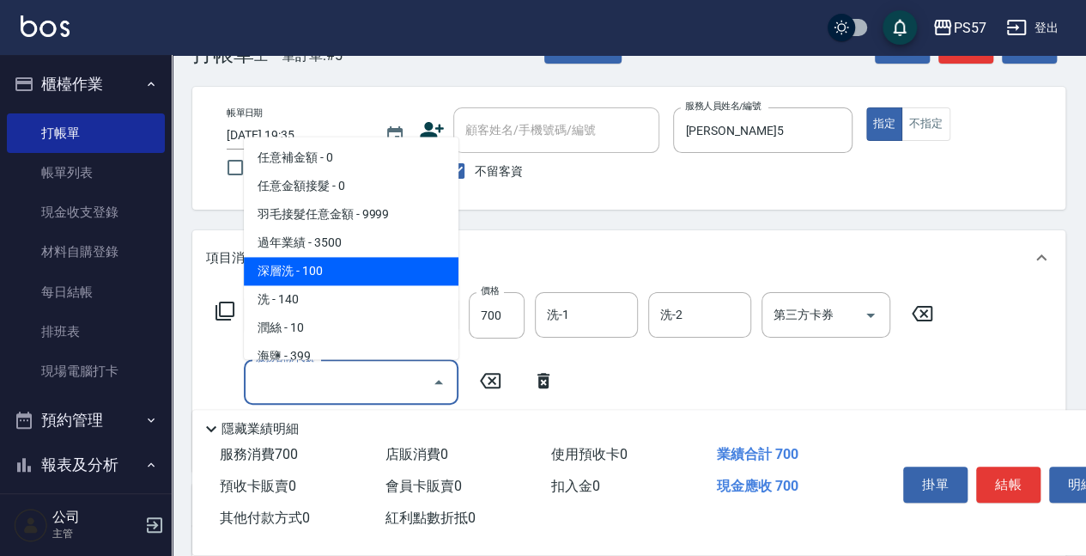
click at [325, 277] on span "深層洗 - 100" at bounding box center [351, 272] width 215 height 28
type input "深層洗(100)"
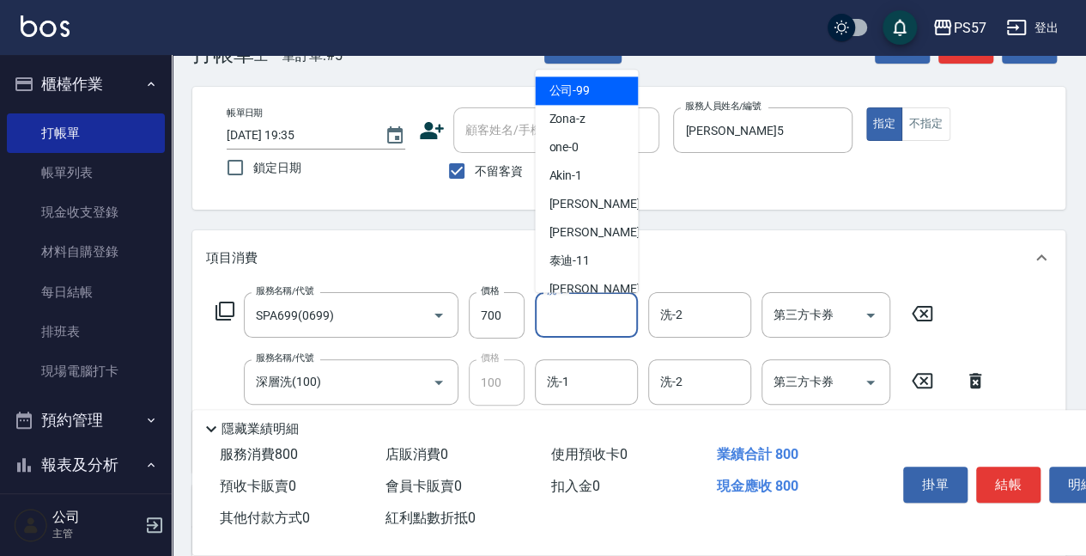
click at [572, 304] on input "洗-1" at bounding box center [587, 315] width 88 height 30
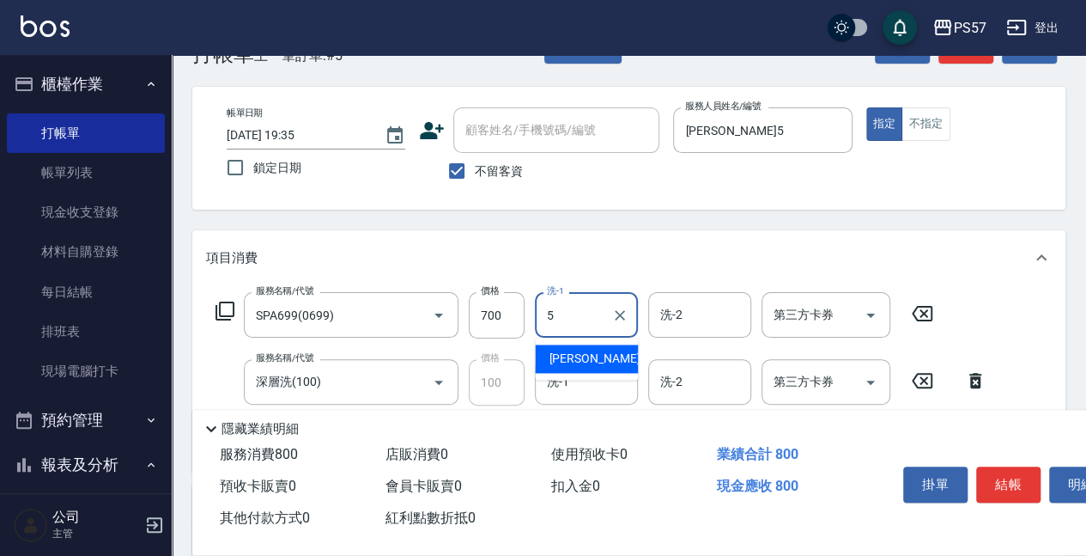
type input "[PERSON_NAME]5"
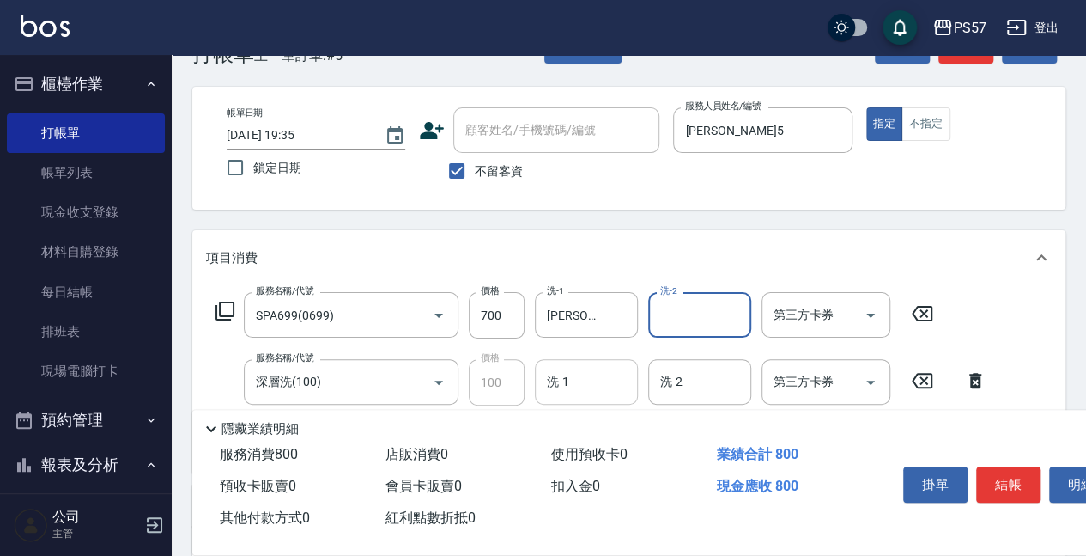
click at [593, 398] on div "洗-1" at bounding box center [586, 382] width 103 height 46
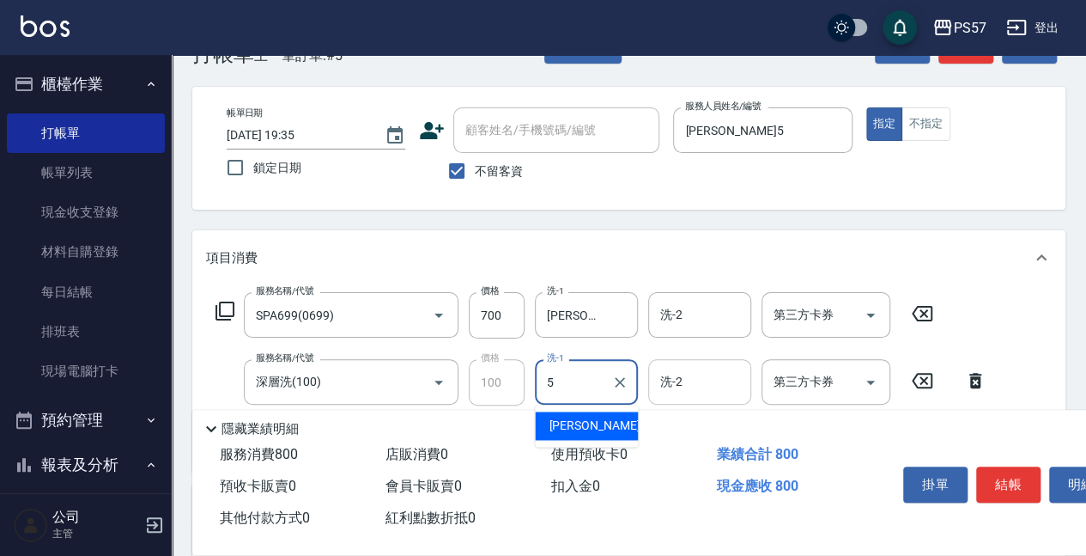
type input "[PERSON_NAME]5"
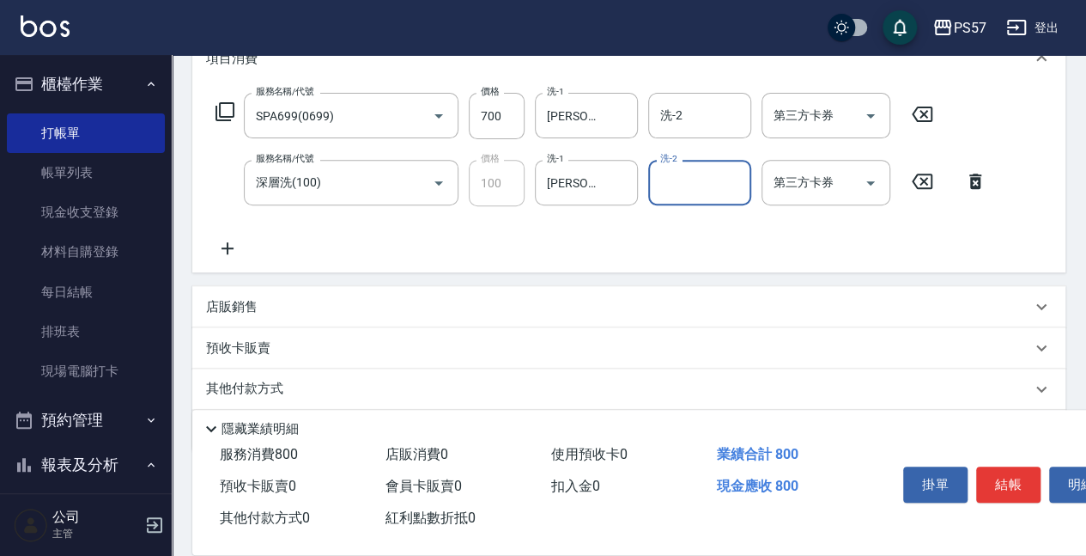
scroll to position [281, 0]
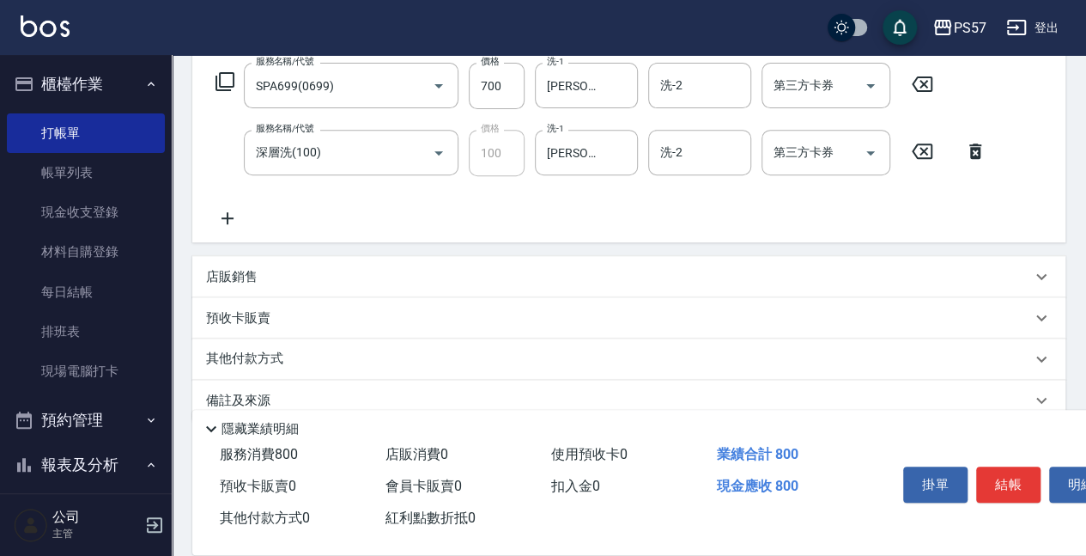
click at [227, 269] on p "店販銷售" at bounding box center [232, 277] width 52 height 18
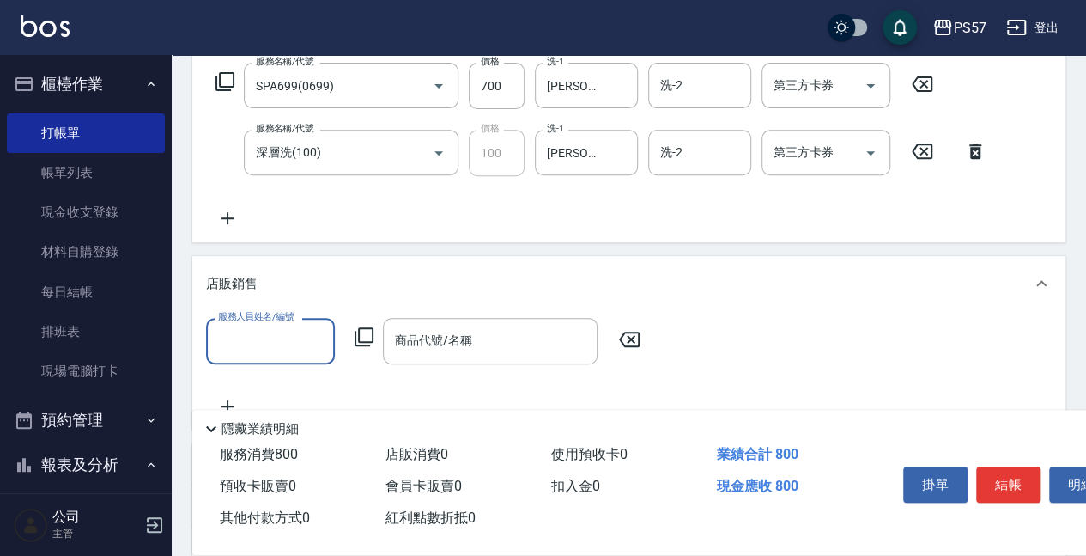
scroll to position [0, 0]
type input "[PERSON_NAME]5"
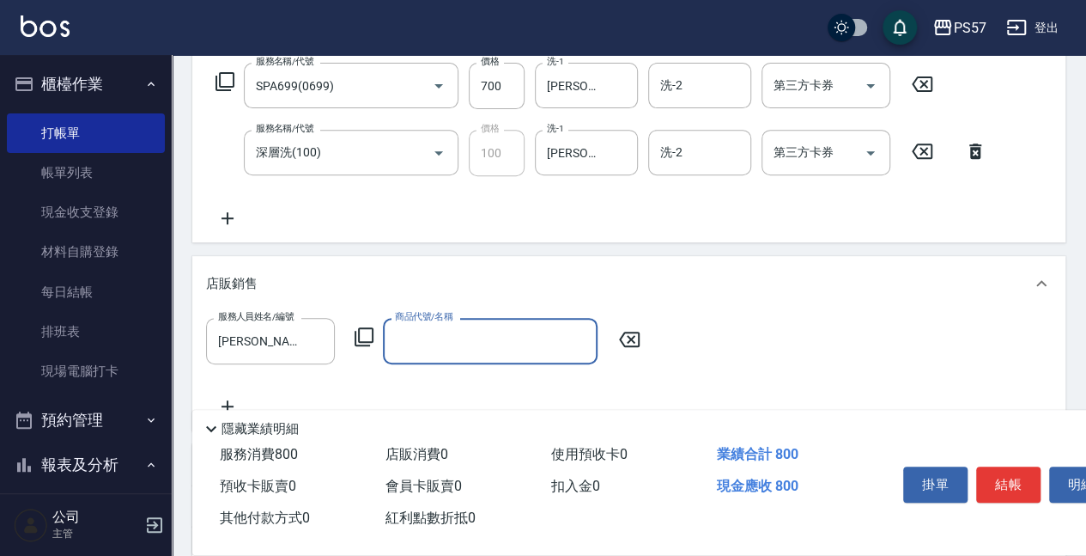
click at [402, 345] on input "商品代號/名稱" at bounding box center [490, 340] width 199 height 30
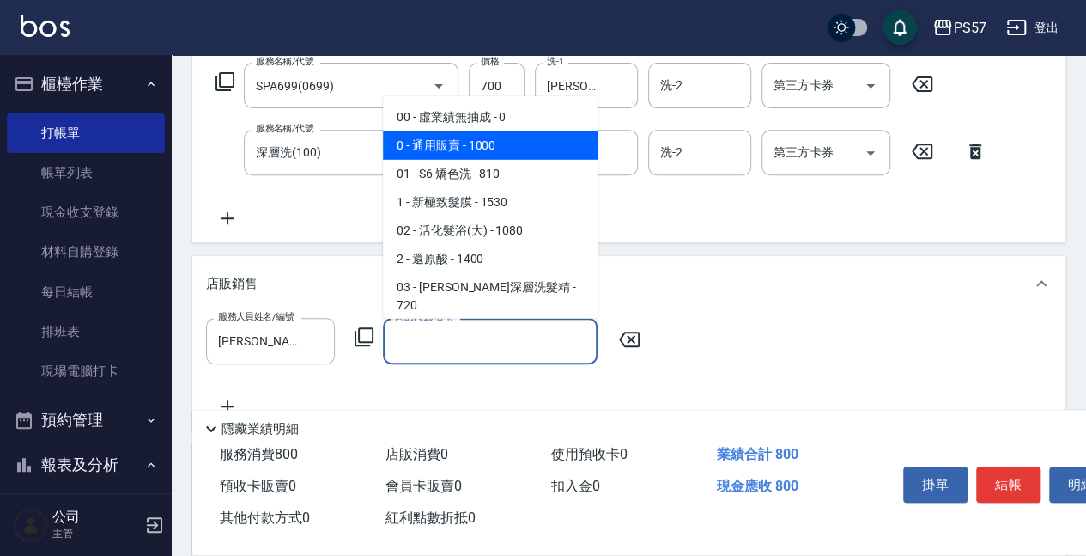
click at [519, 150] on span "0 - 通用販賣 - 1000" at bounding box center [490, 145] width 215 height 28
type input "通用販賣"
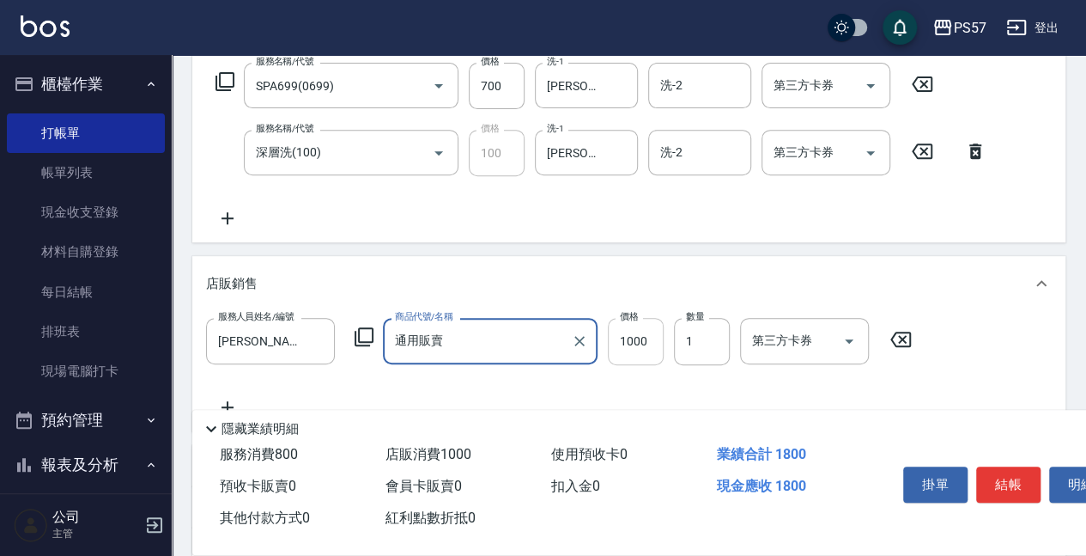
click at [625, 354] on input "1000" at bounding box center [636, 341] width 56 height 46
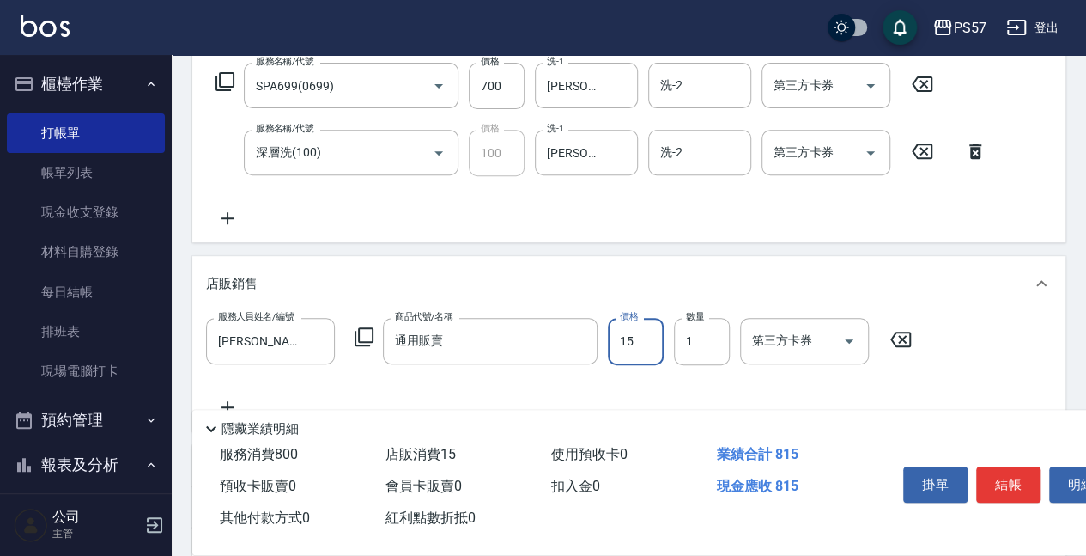
type input "150"
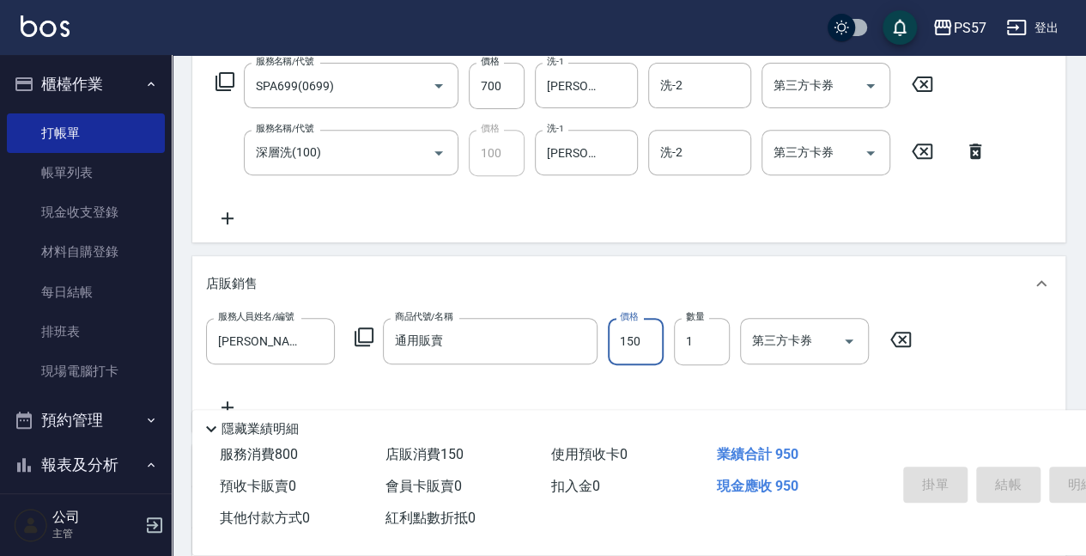
type input "[DATE] 19:36"
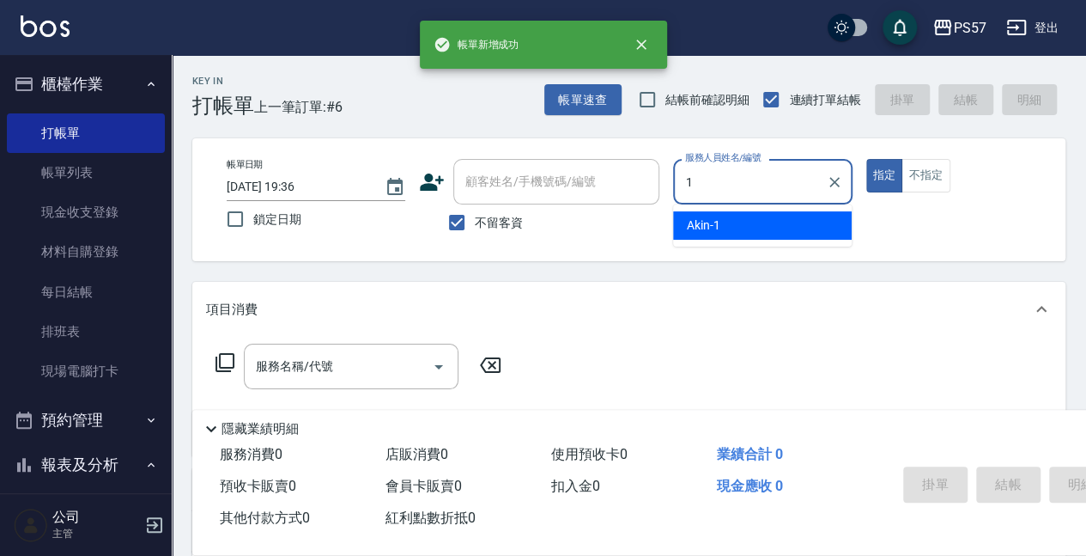
type input "Akin-1"
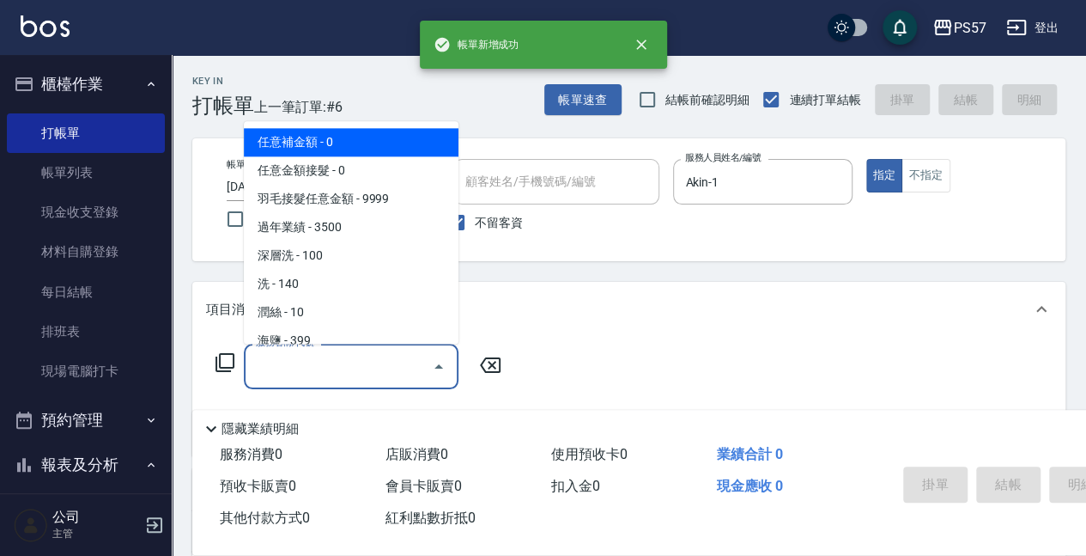
click at [386, 369] on input "服務名稱/代號" at bounding box center [338, 366] width 173 height 30
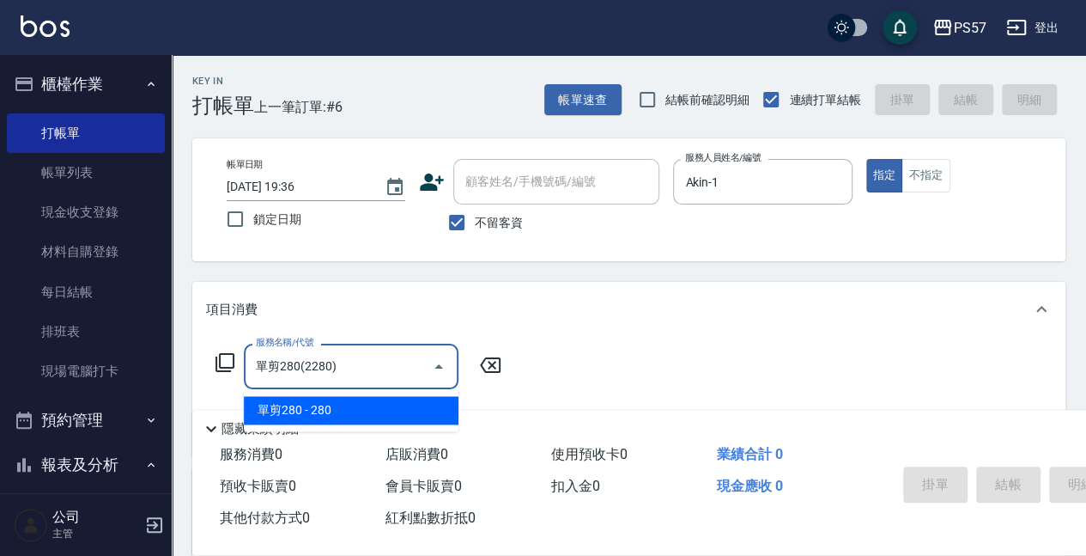
type input "單剪280(2280)"
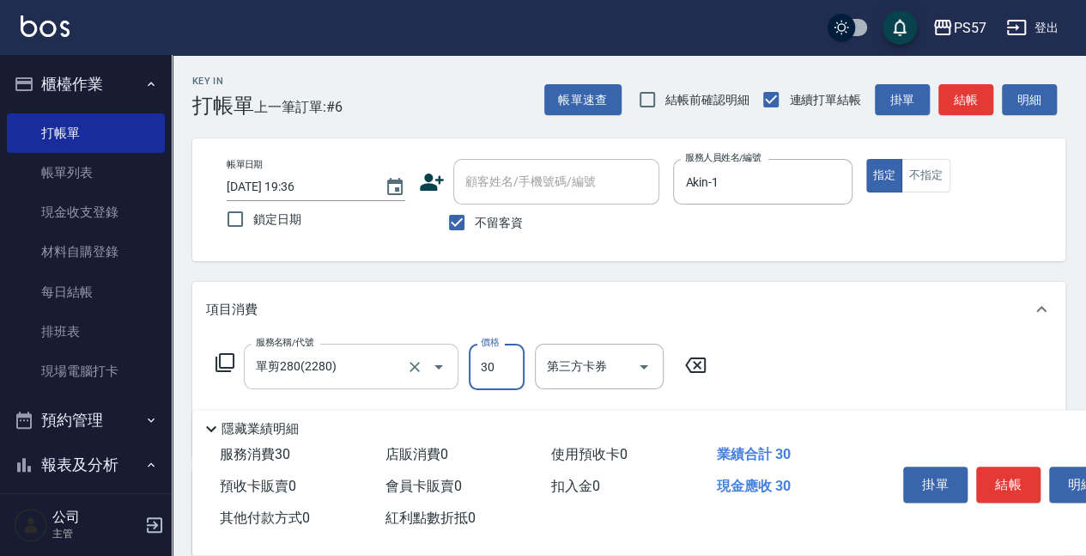
type input "300"
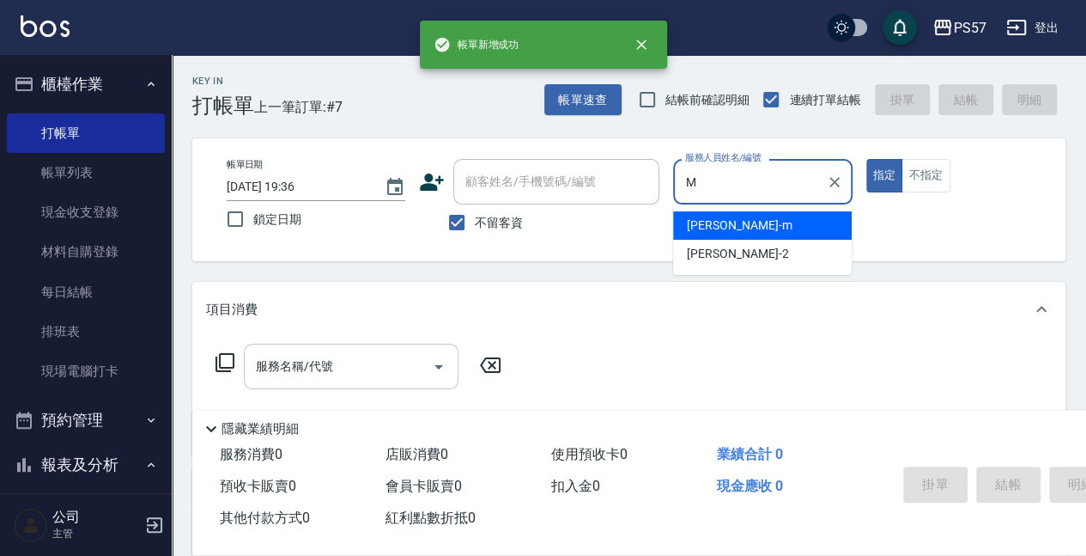
type input "[PERSON_NAME]-m"
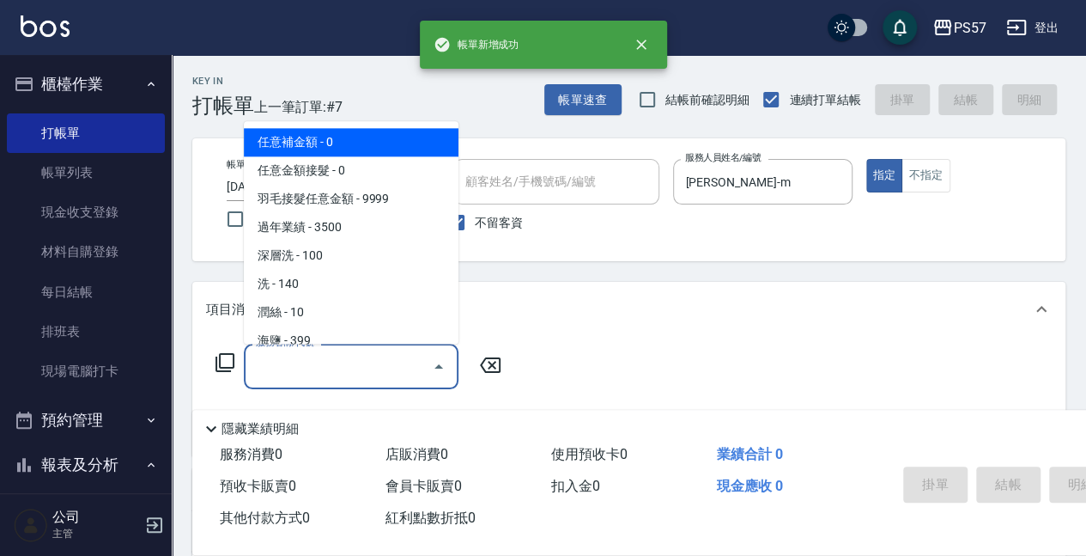
click at [266, 368] on input "服務名稱/代號" at bounding box center [338, 366] width 173 height 30
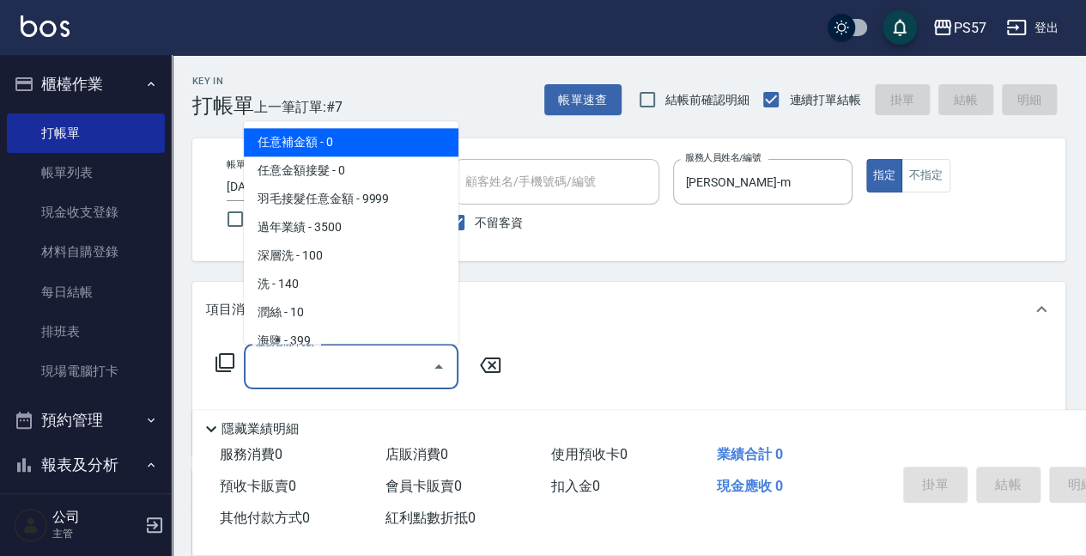
type input "5"
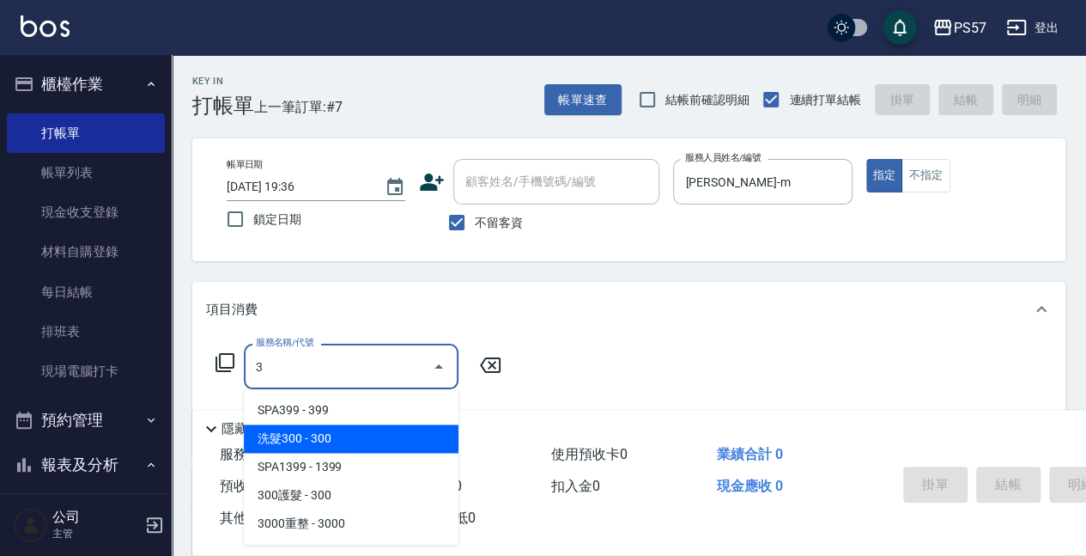
click at [292, 435] on span "洗髮300 - 300" at bounding box center [351, 438] width 215 height 28
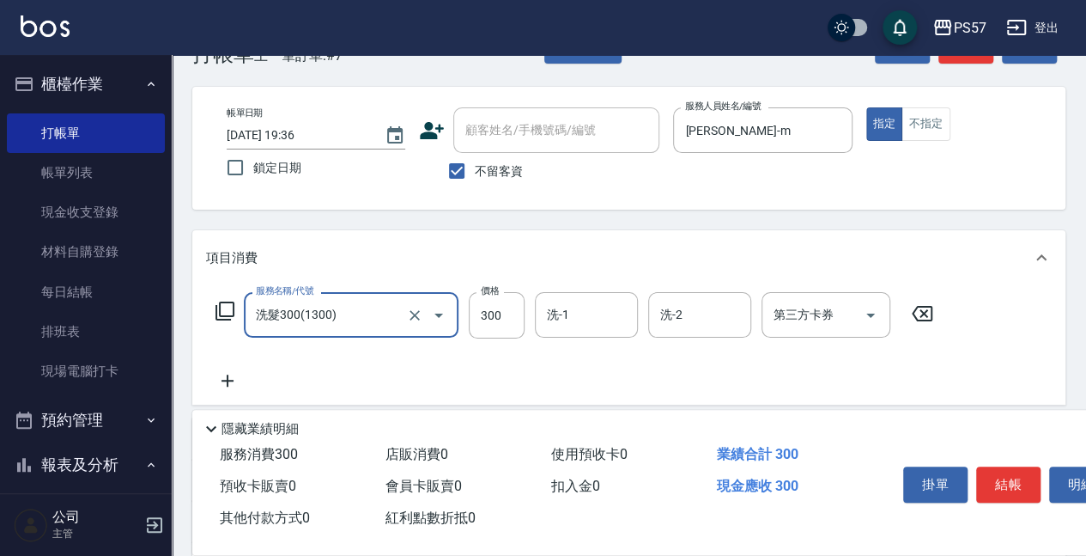
scroll to position [114, 0]
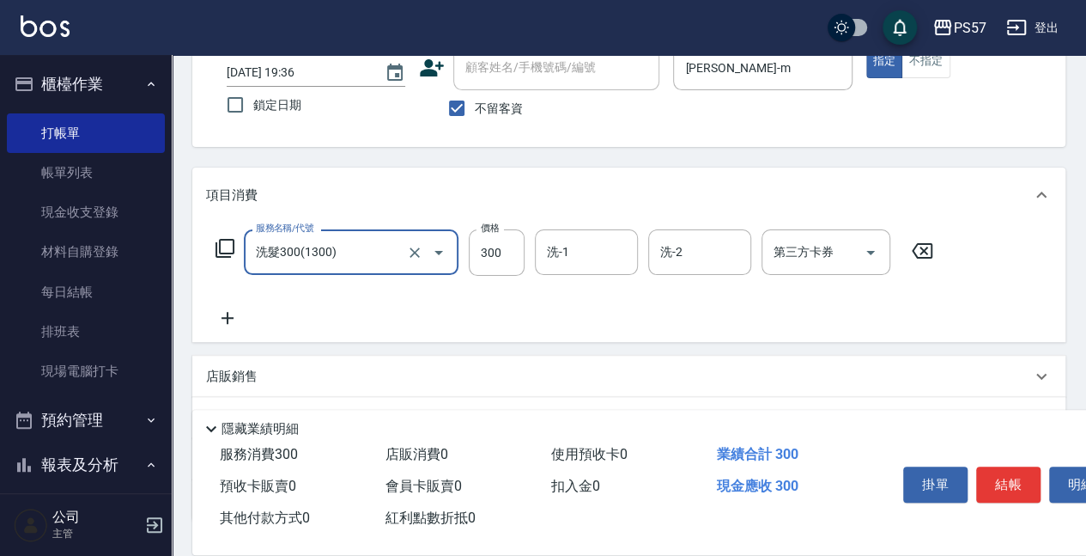
type input "洗髮300(1300)"
click at [240, 315] on icon at bounding box center [227, 317] width 43 height 21
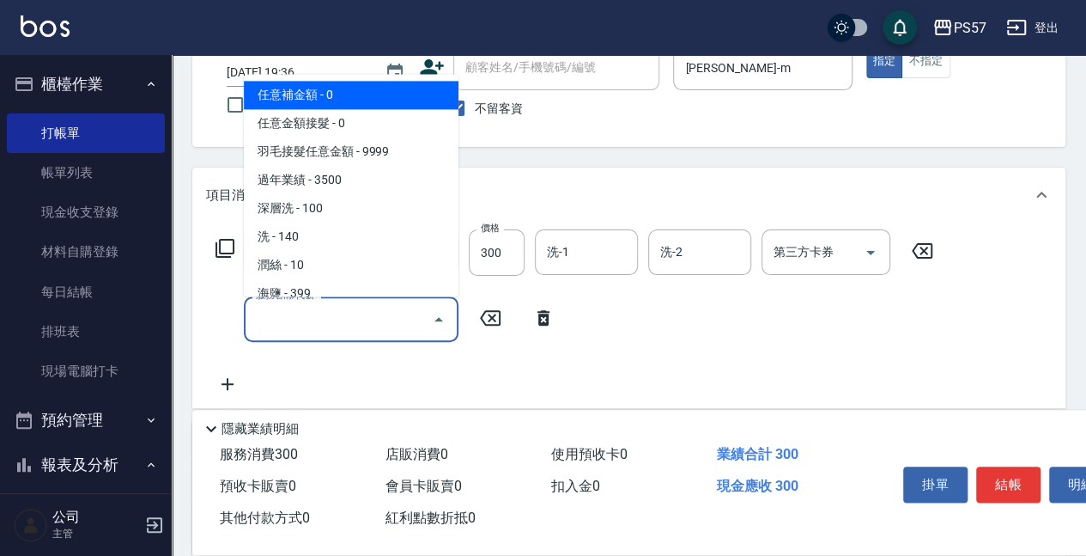
click at [297, 317] on input "服務名稱/代號" at bounding box center [338, 319] width 173 height 30
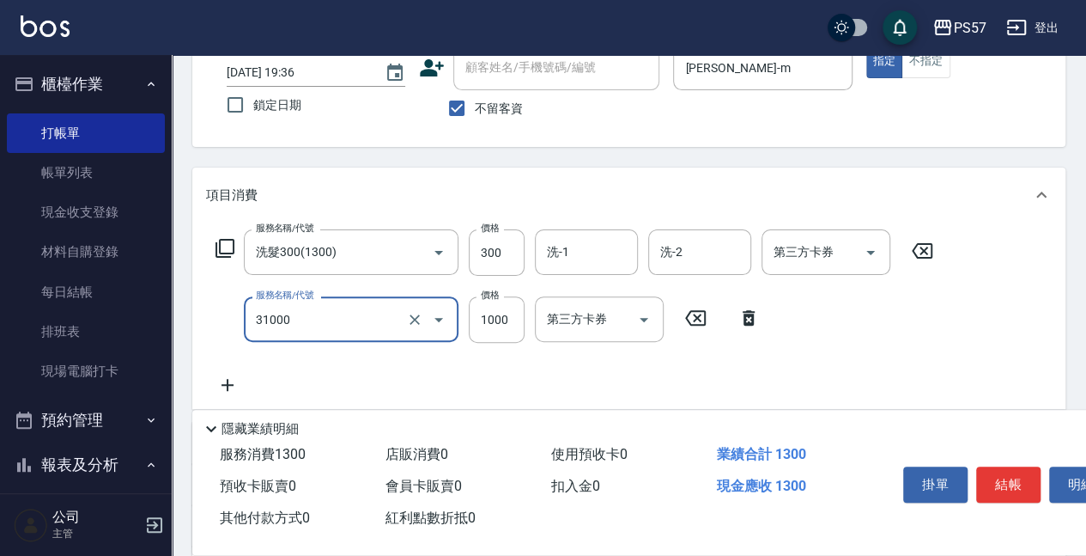
type input "1000護(31000)"
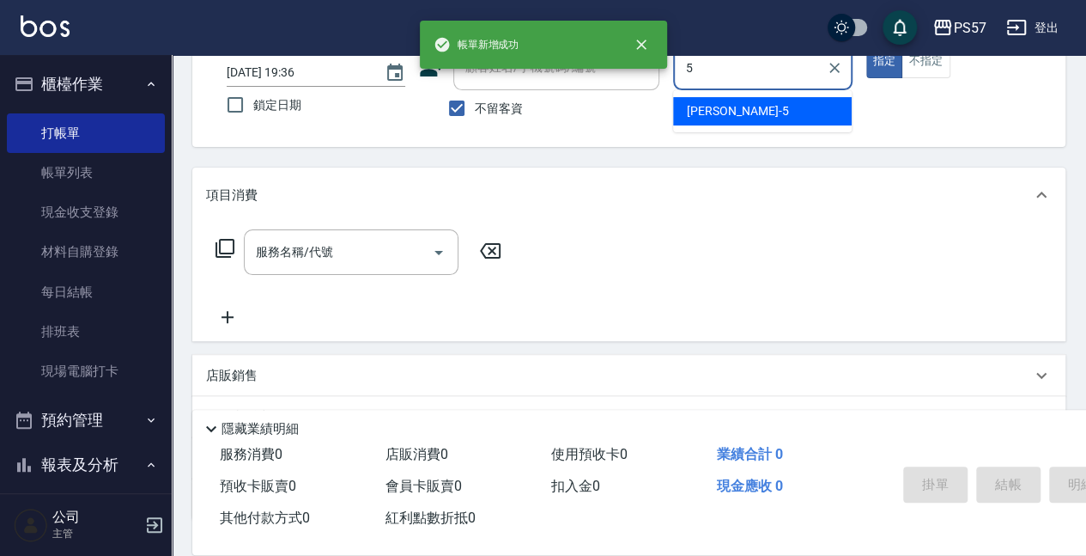
type input "[PERSON_NAME]5"
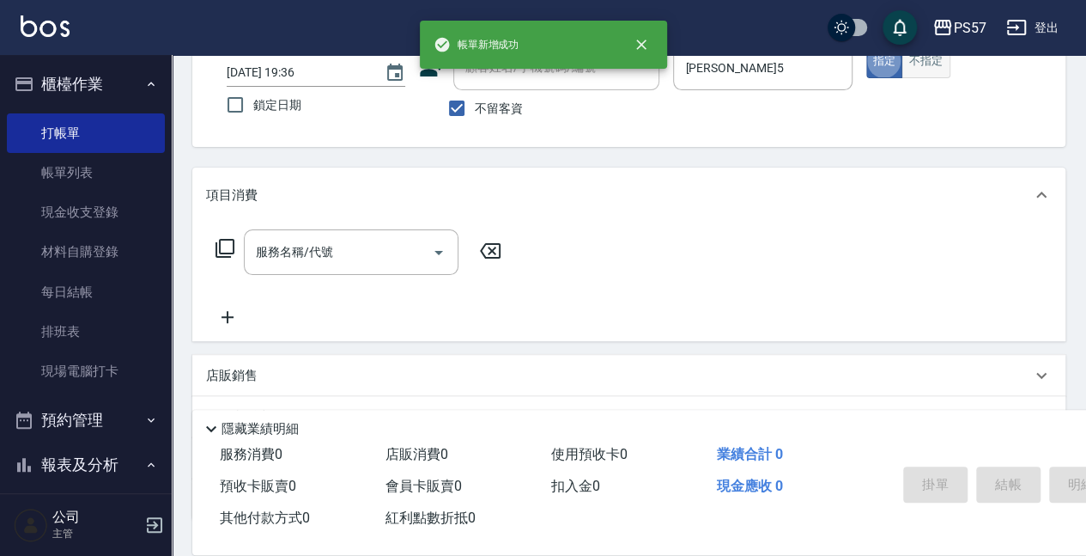
click at [927, 65] on button "不指定" at bounding box center [926, 61] width 48 height 33
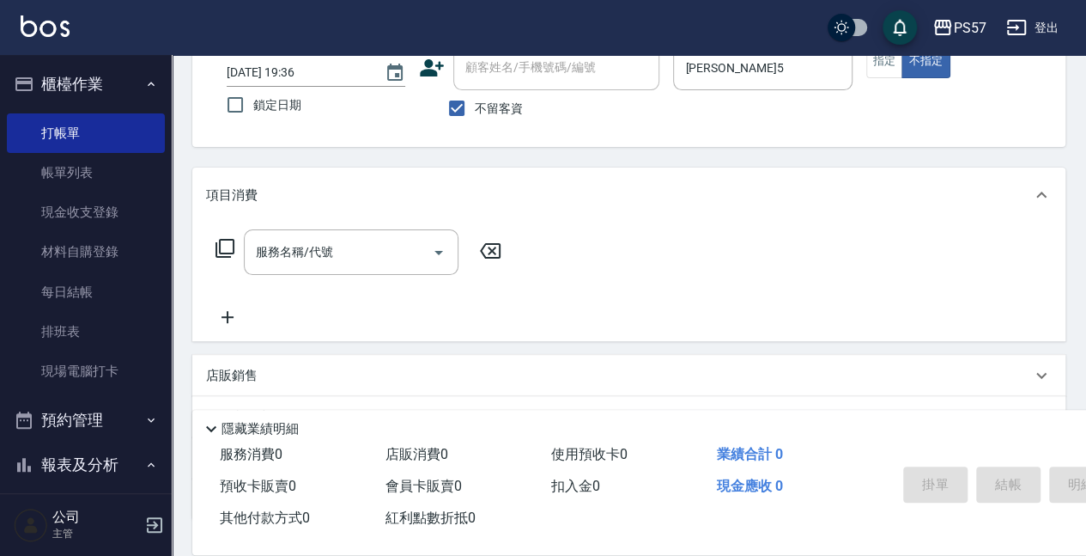
click at [262, 249] on input "服務名稱/代號" at bounding box center [338, 252] width 173 height 30
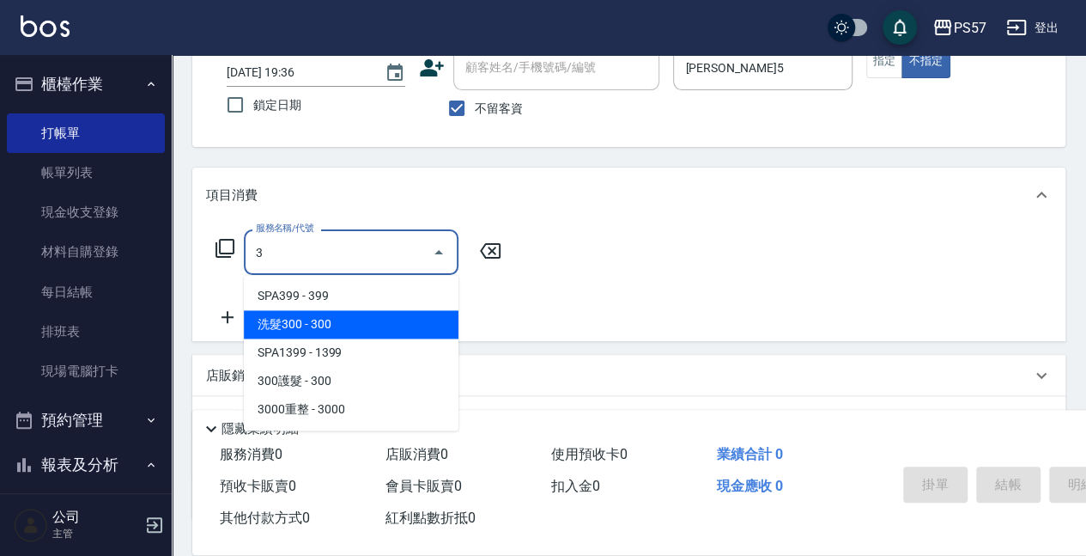
click at [265, 327] on span "洗髮300 - 300" at bounding box center [351, 324] width 215 height 28
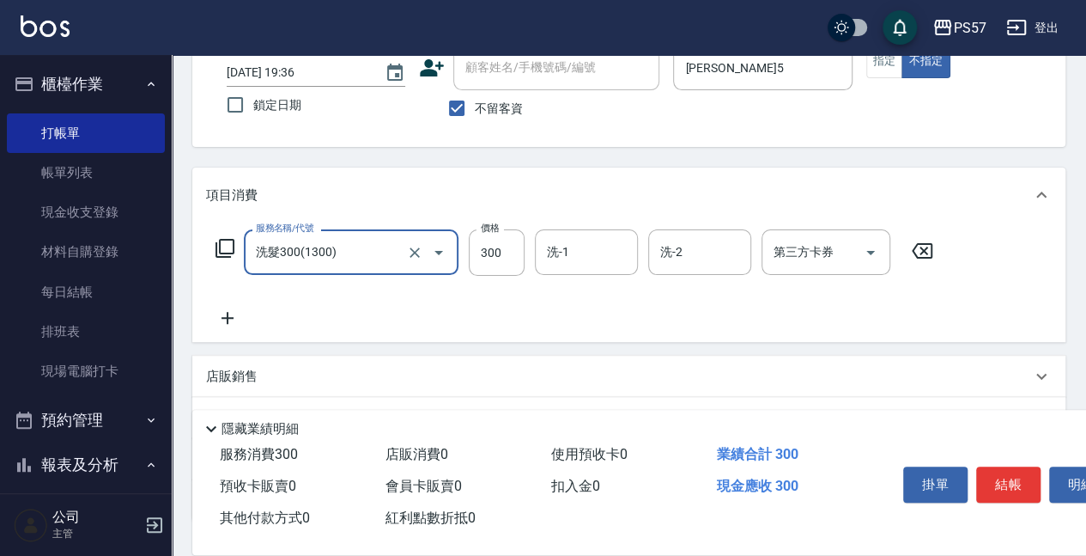
type input "洗髮300(1300)"
click at [228, 322] on icon at bounding box center [227, 317] width 43 height 21
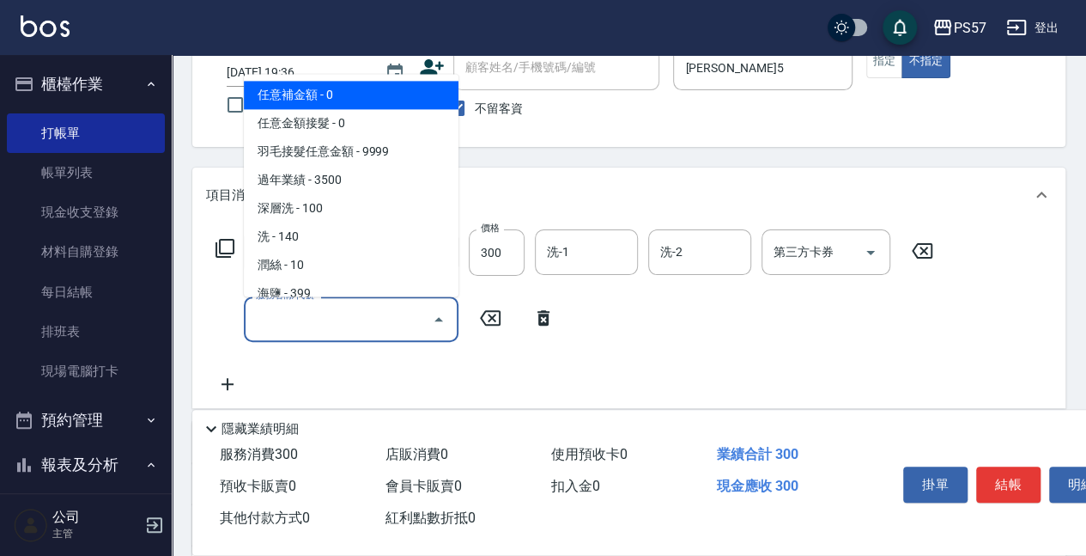
click at [283, 322] on input "服務名稱/代號" at bounding box center [338, 319] width 173 height 30
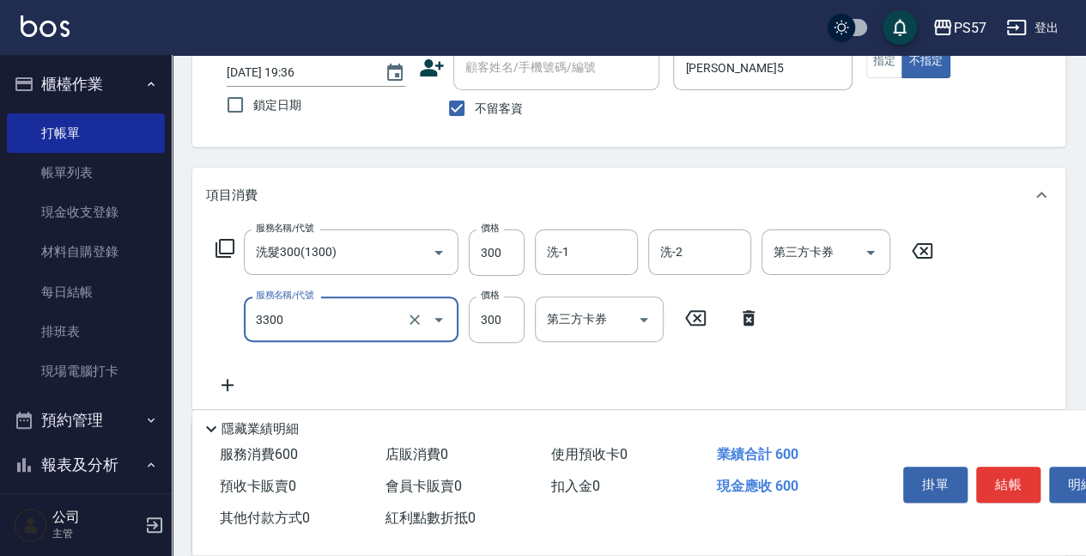
type input "300護髮(3300)"
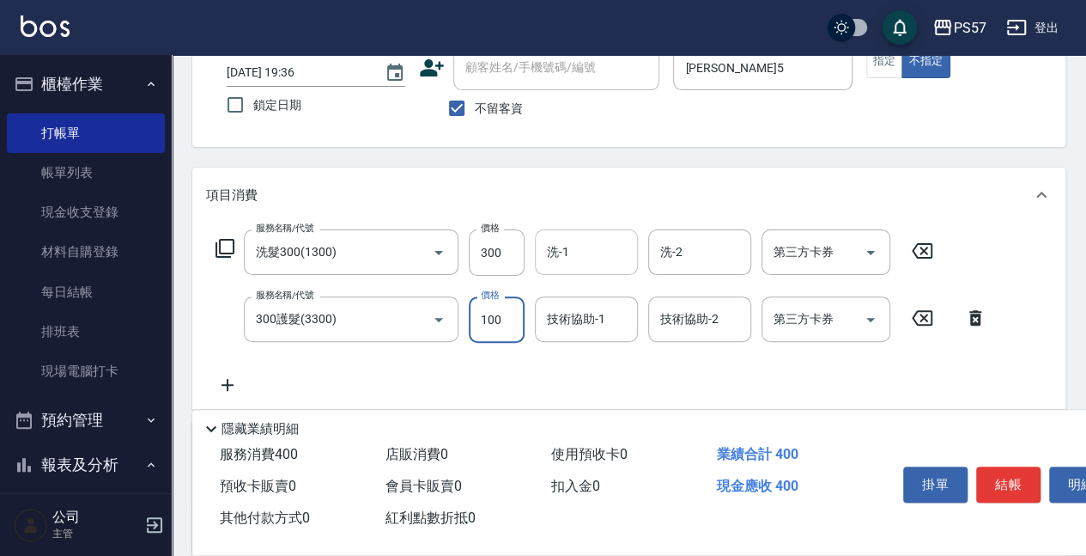
click at [598, 268] on div "洗-1" at bounding box center [586, 252] width 103 height 46
type input "100"
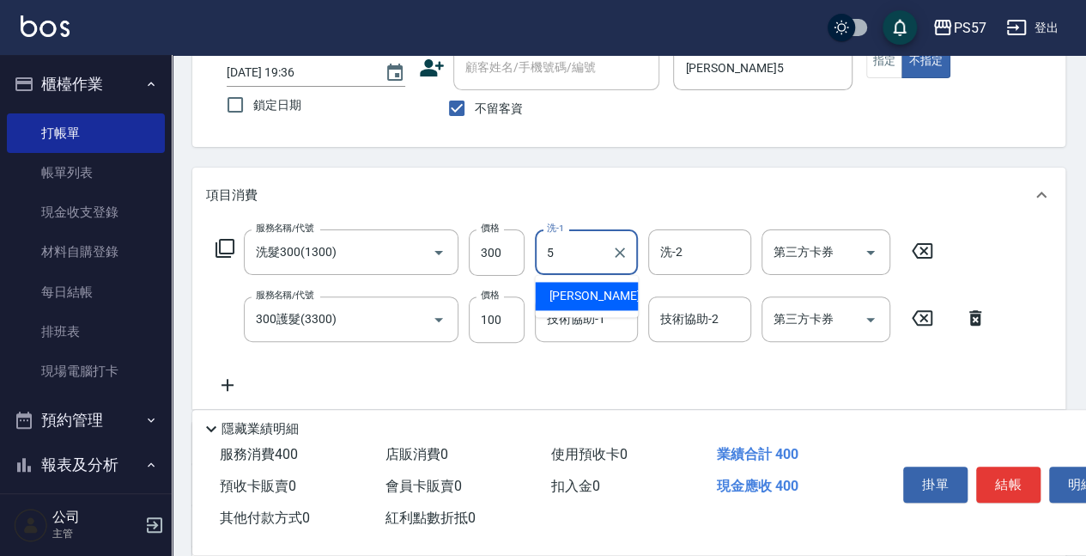
type input "[PERSON_NAME]5"
click at [589, 295] on div "服務名稱/代號 洗髮300(1300) 服務名稱/代號 價格 300 價格 洗-1 [PERSON_NAME]-5 洗-1 洗-2 洗-2 第三方卡券 第三方…" at bounding box center [601, 312] width 791 height 166
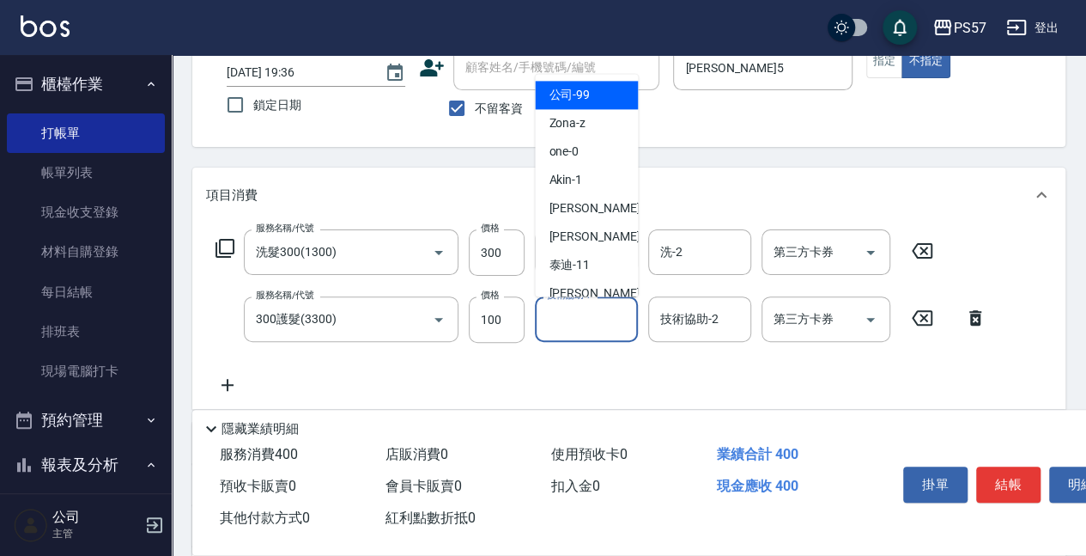
click at [589, 308] on input "技術協助-1" at bounding box center [587, 319] width 88 height 30
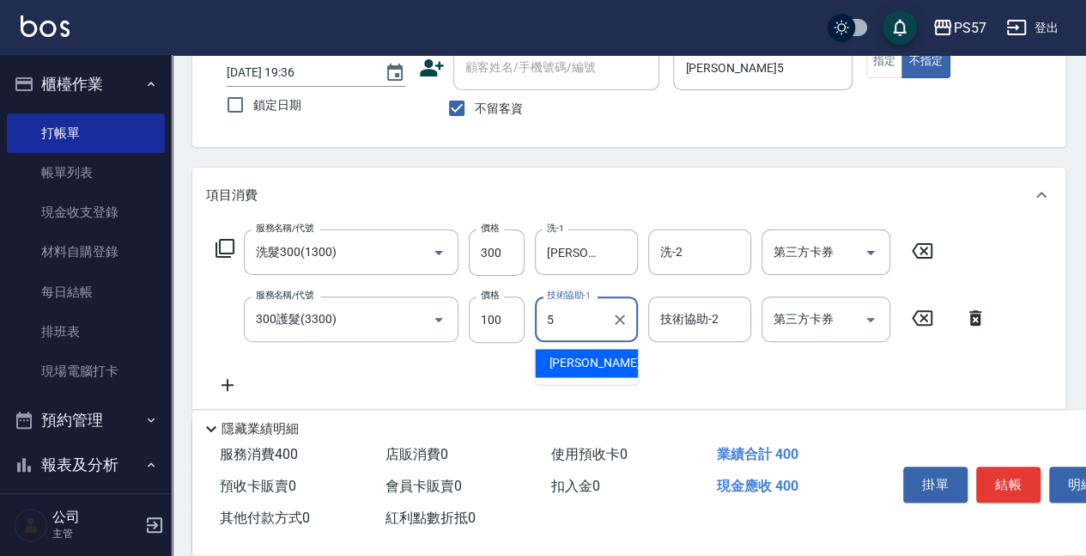
type input "[PERSON_NAME]5"
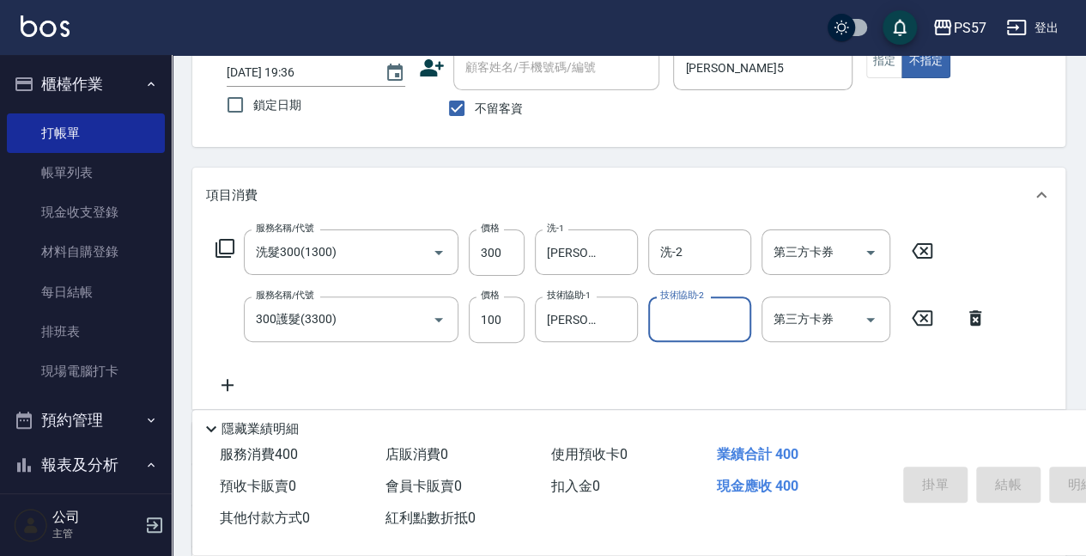
type input "[DATE] 19:37"
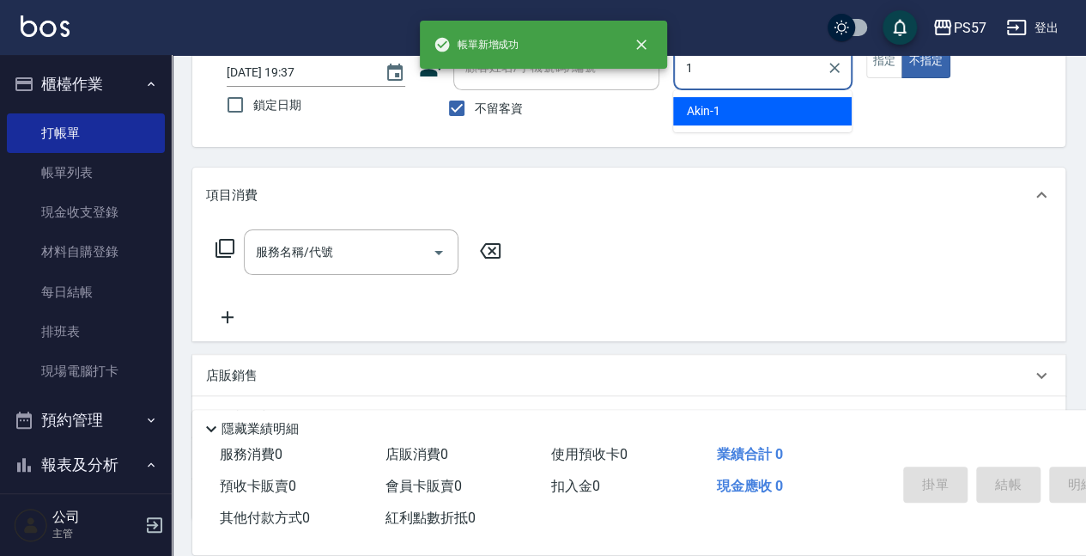
type input "Akin-1"
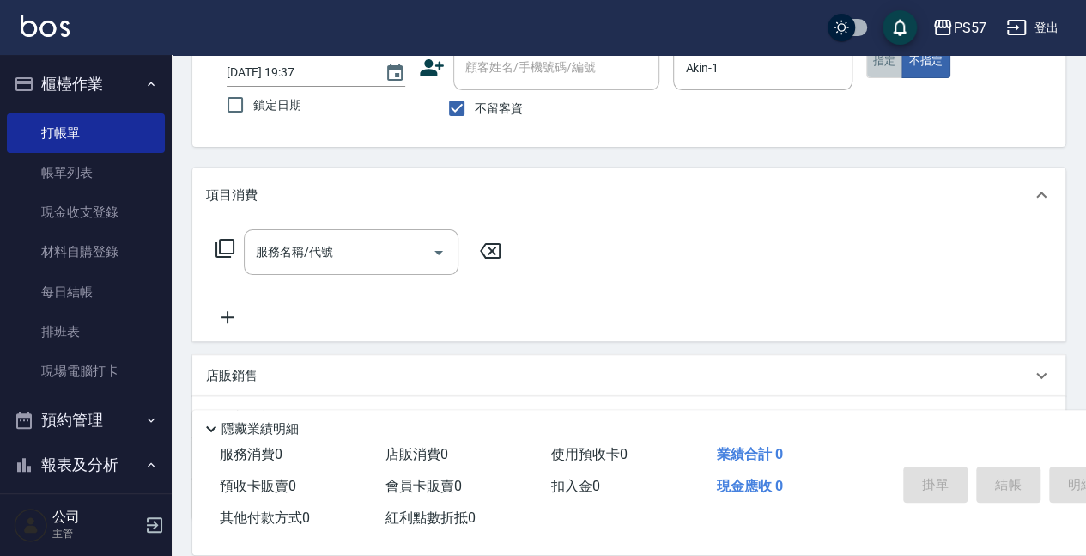
click at [878, 55] on button "指定" at bounding box center [885, 61] width 37 height 33
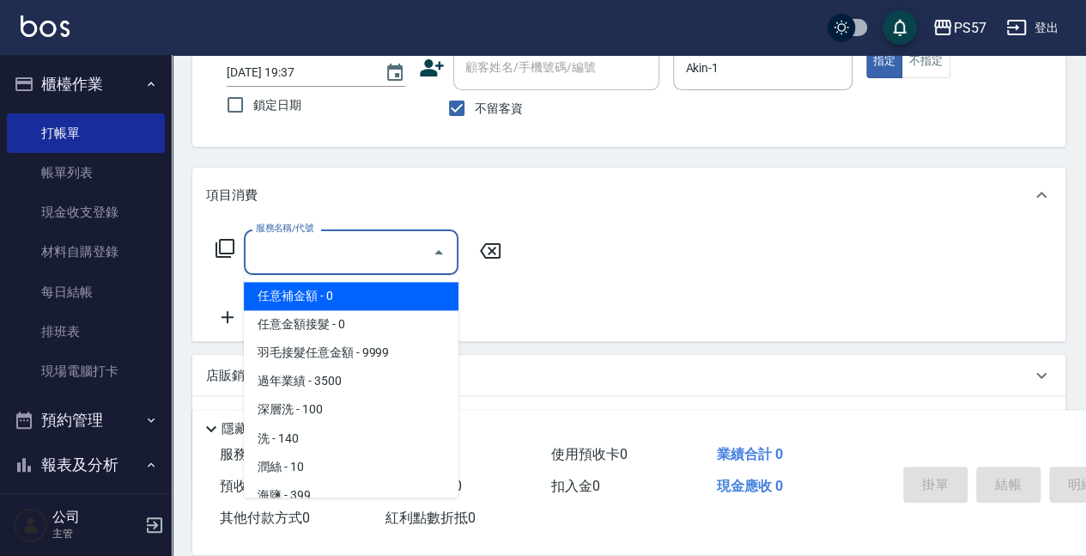
click at [312, 257] on input "服務名稱/代號" at bounding box center [338, 252] width 173 height 30
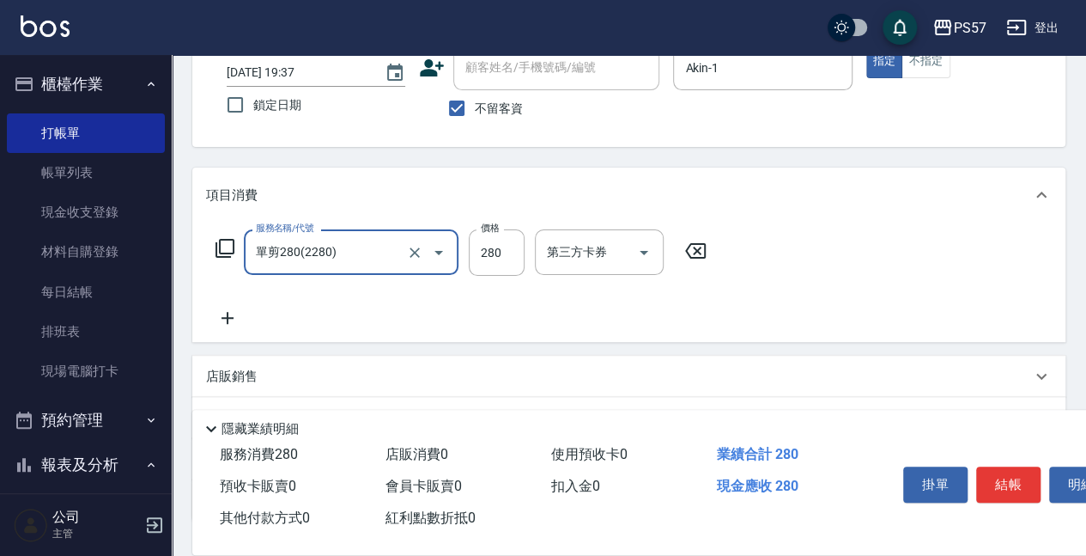
type input "單剪280(2280)"
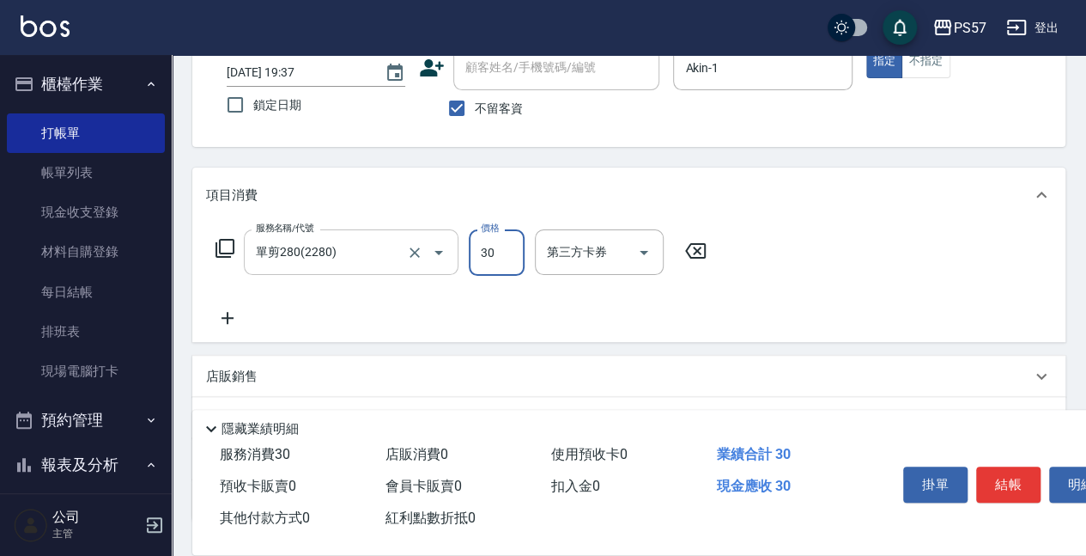
type input "300"
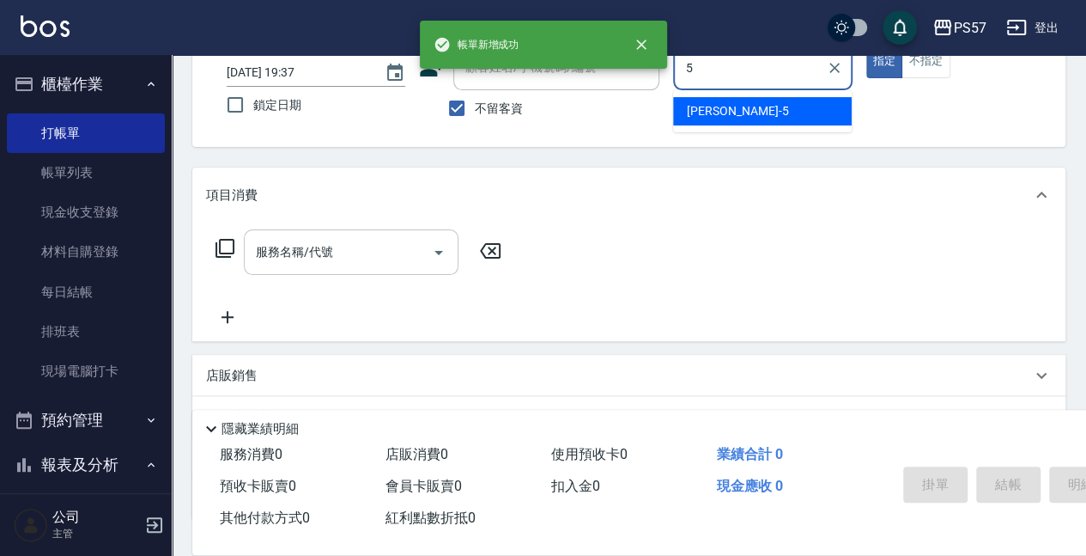
type input "[PERSON_NAME]5"
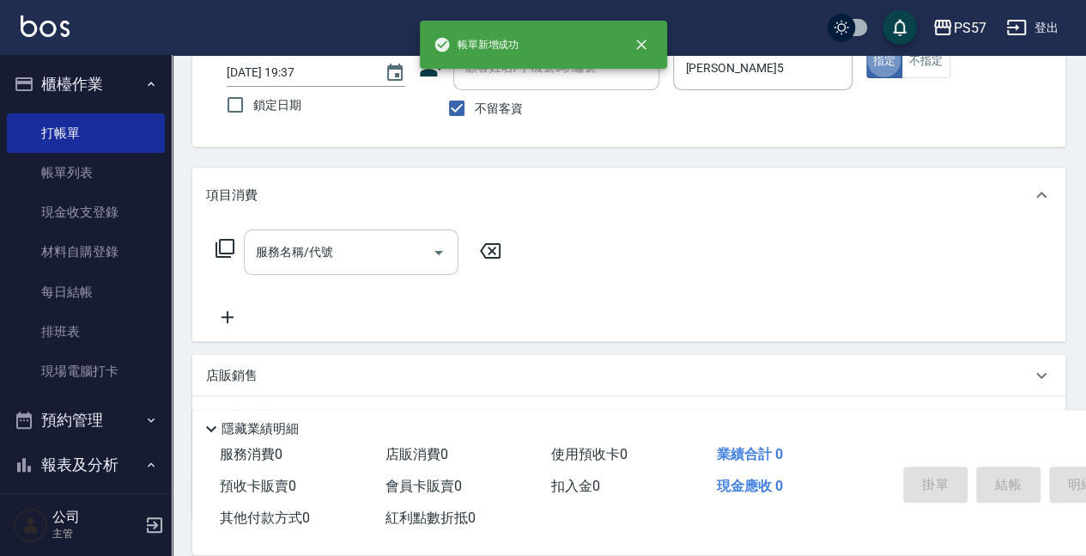
click at [311, 273] on div "服務名稱/代號" at bounding box center [351, 252] width 215 height 46
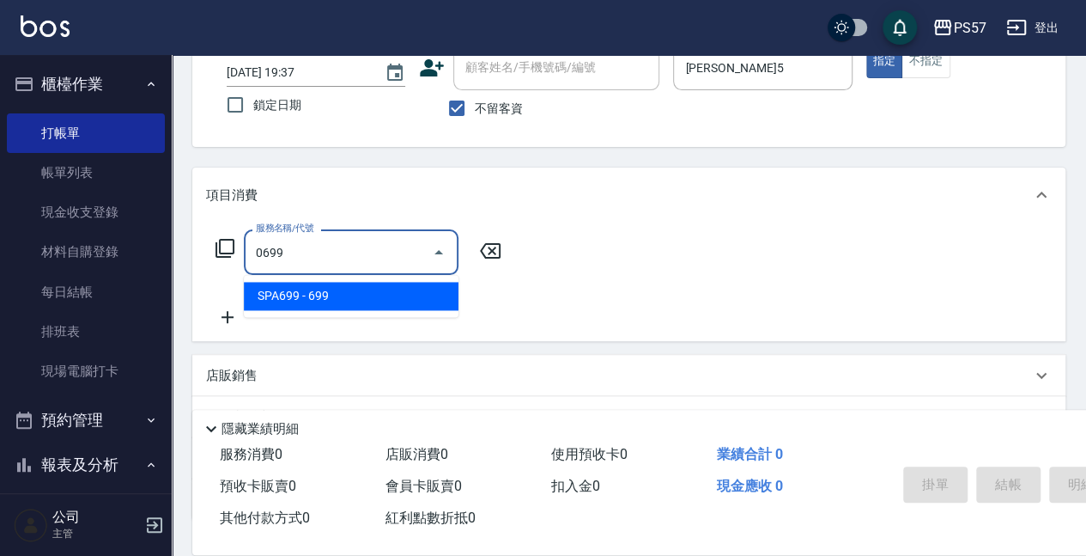
type input "SPA699(0699)"
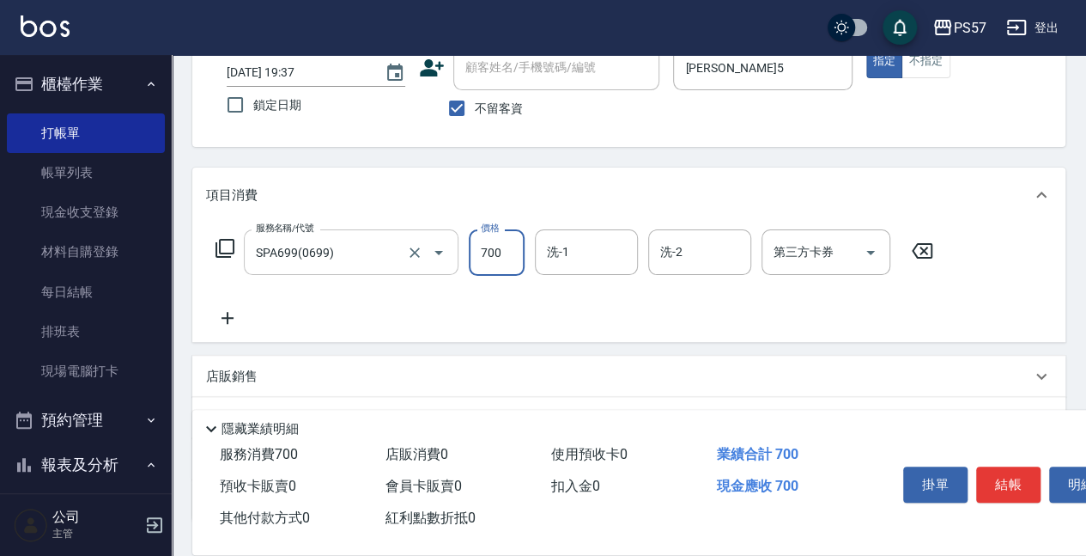
type input "700"
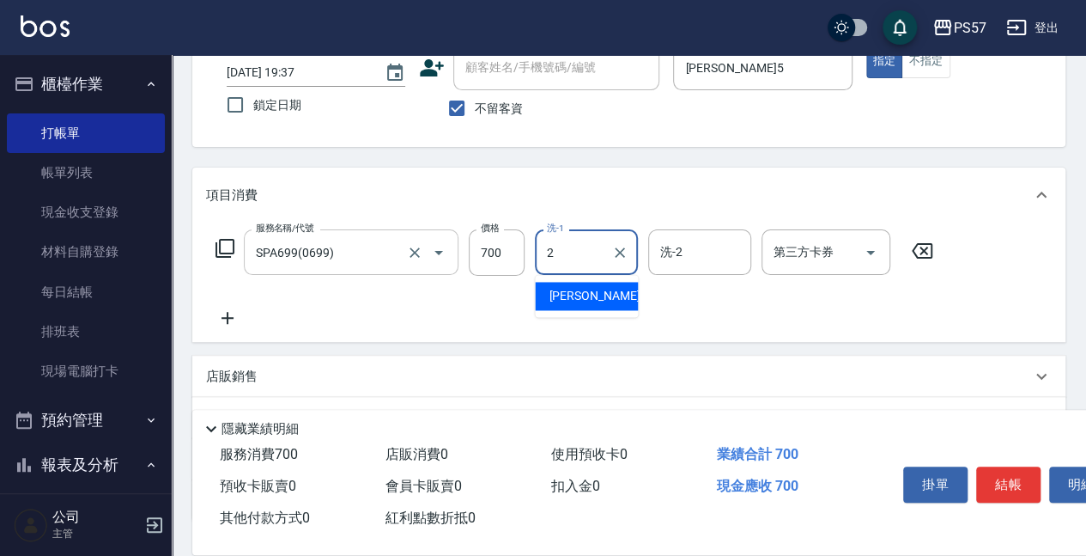
type input "圓圓-2"
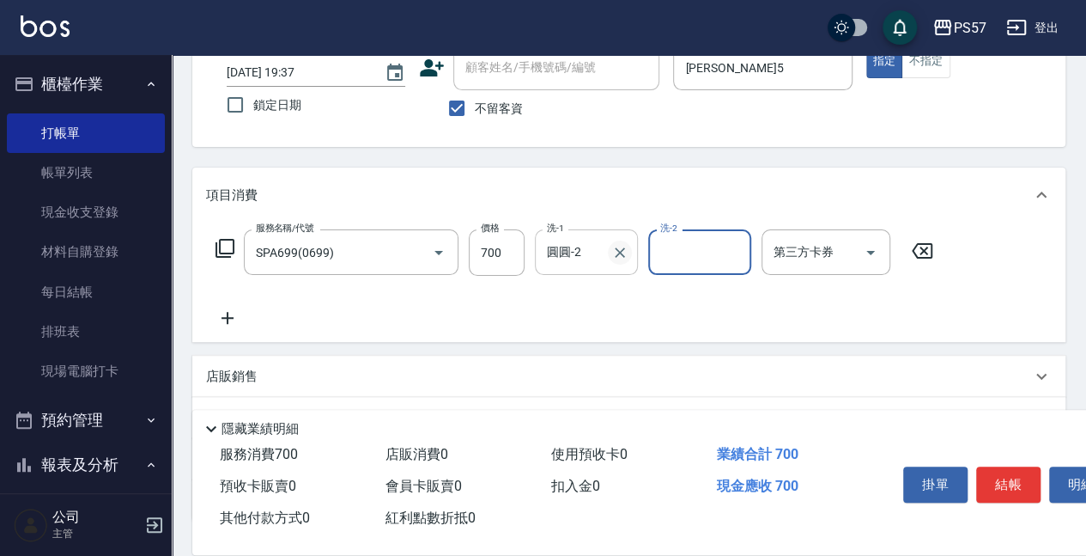
click at [613, 256] on icon "Clear" at bounding box center [619, 252] width 17 height 17
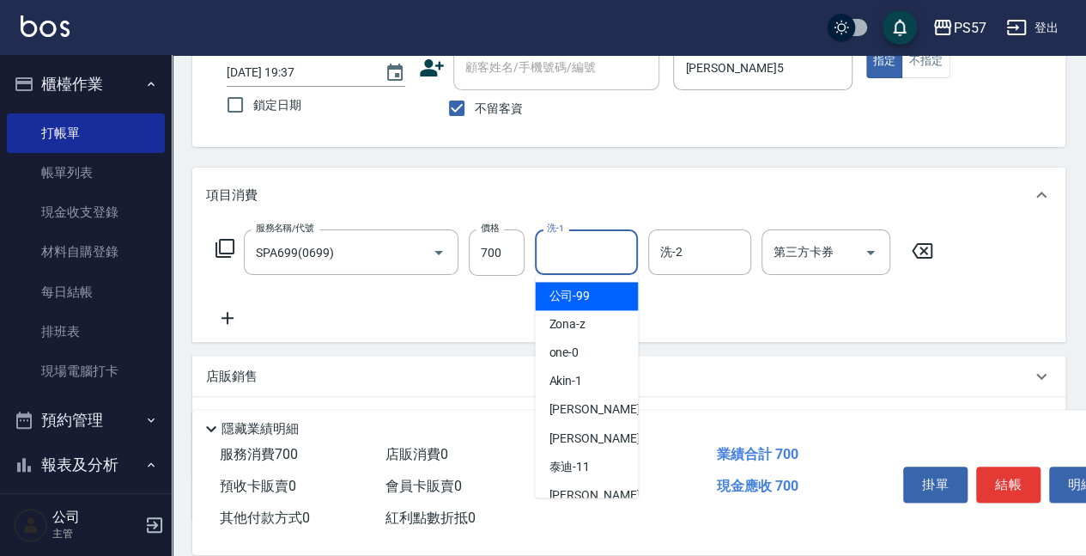
click at [589, 259] on input "洗-1" at bounding box center [587, 252] width 88 height 30
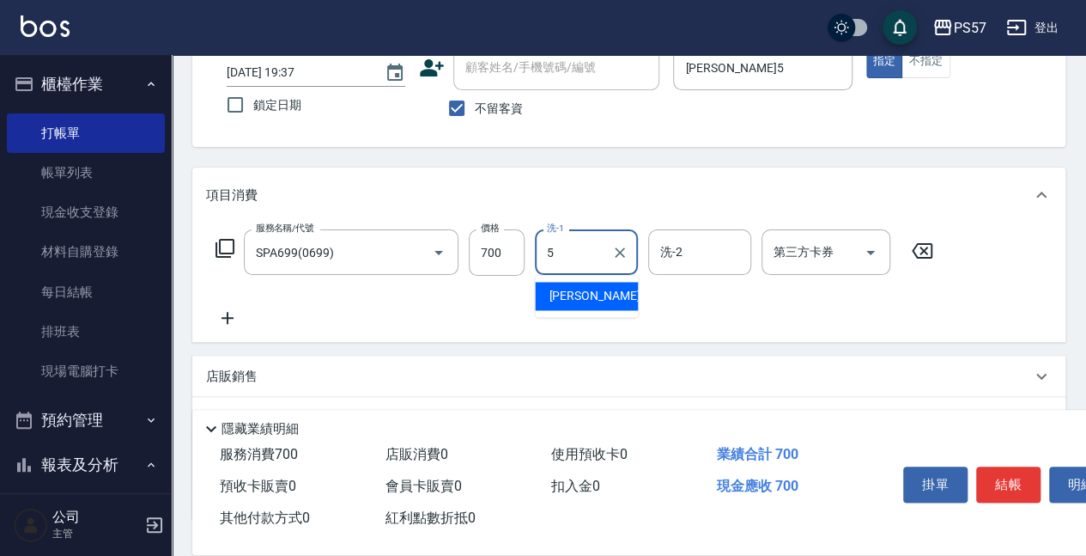
type input "[PERSON_NAME]5"
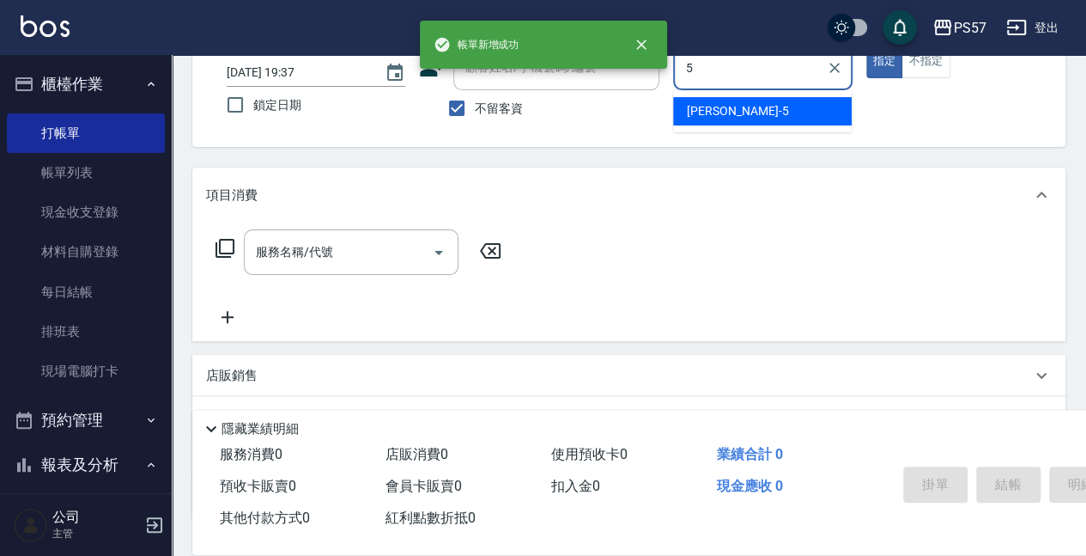
type input "[PERSON_NAME]5"
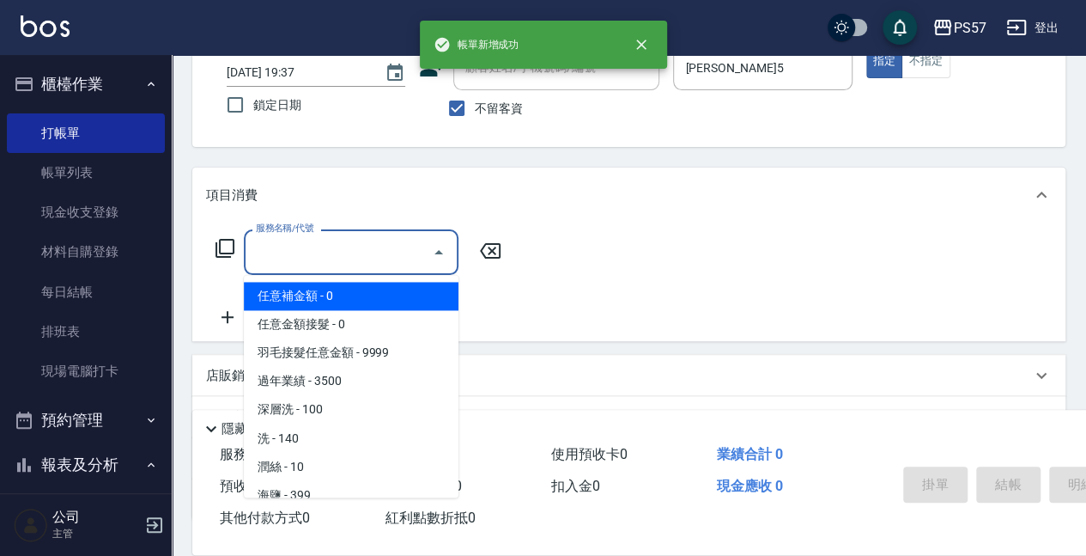
click at [377, 249] on input "服務名稱/代號" at bounding box center [338, 252] width 173 height 30
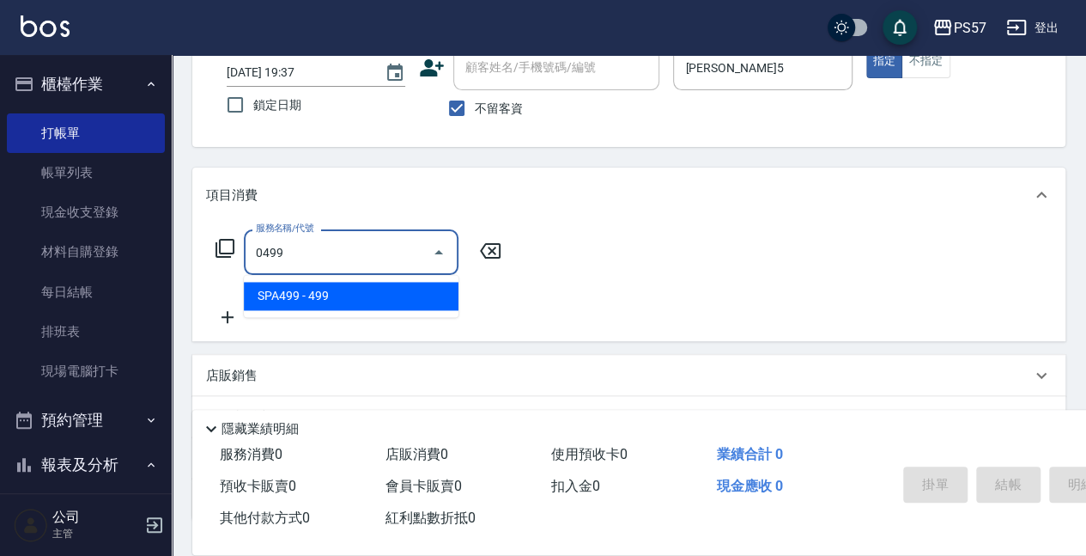
type input "SPA499(0499)"
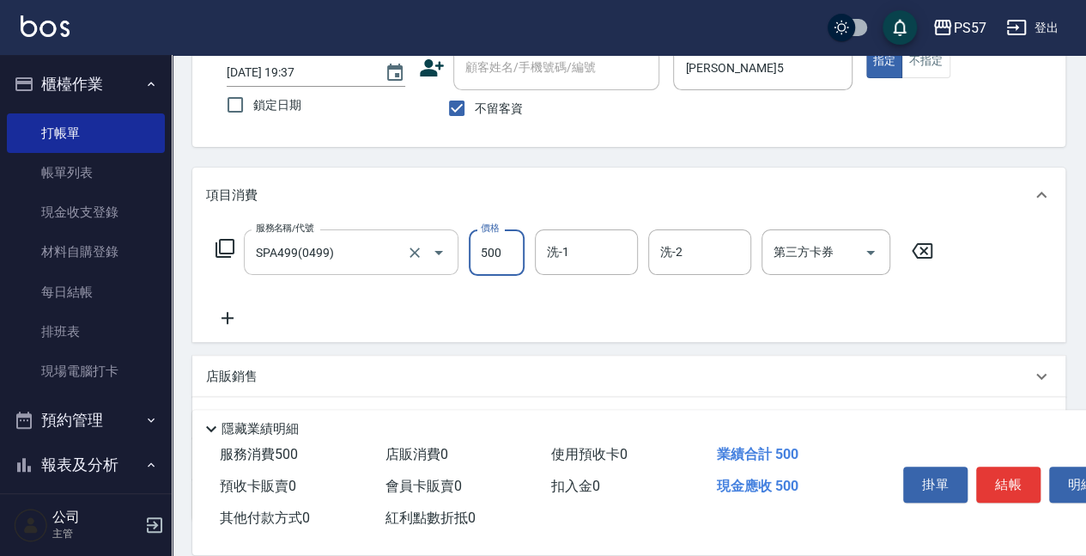
type input "500"
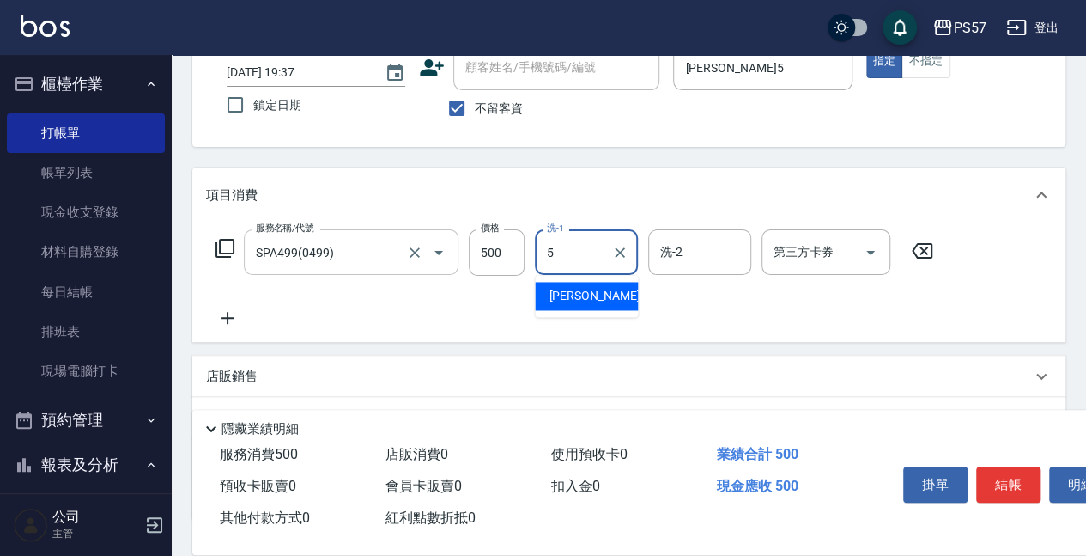
type input "[PERSON_NAME]5"
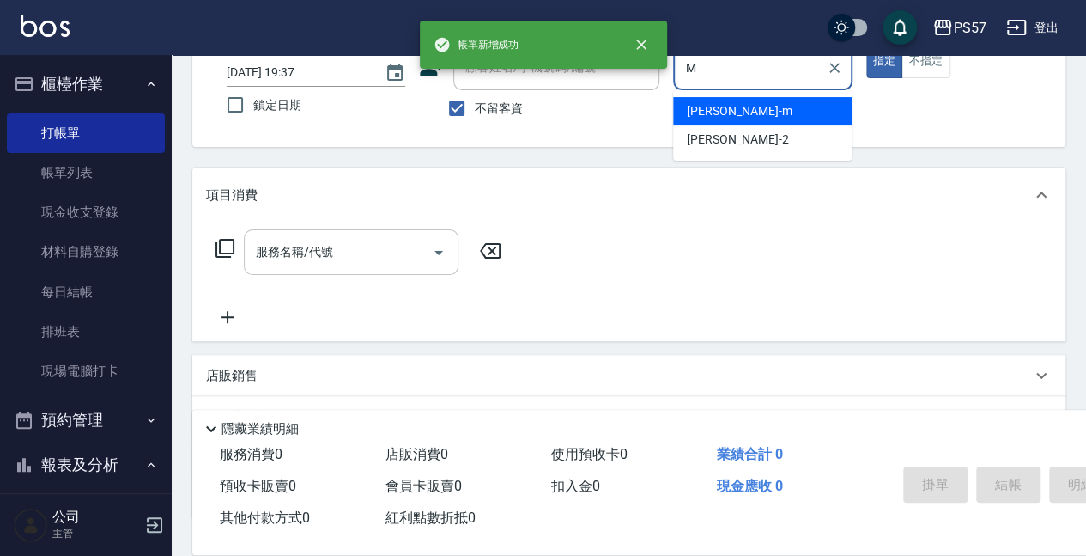
type input "[PERSON_NAME]-m"
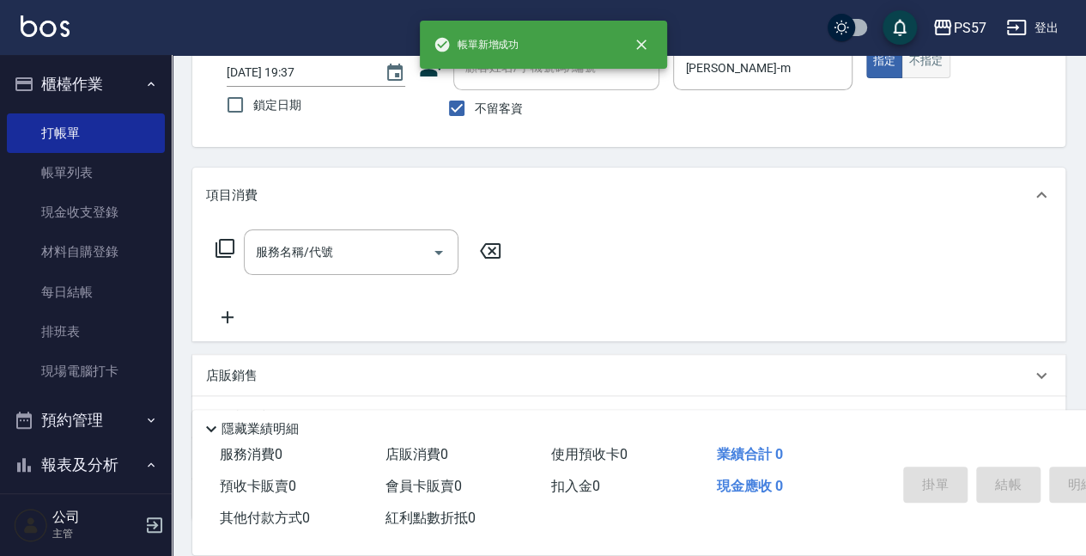
click at [906, 70] on button "不指定" at bounding box center [926, 61] width 48 height 33
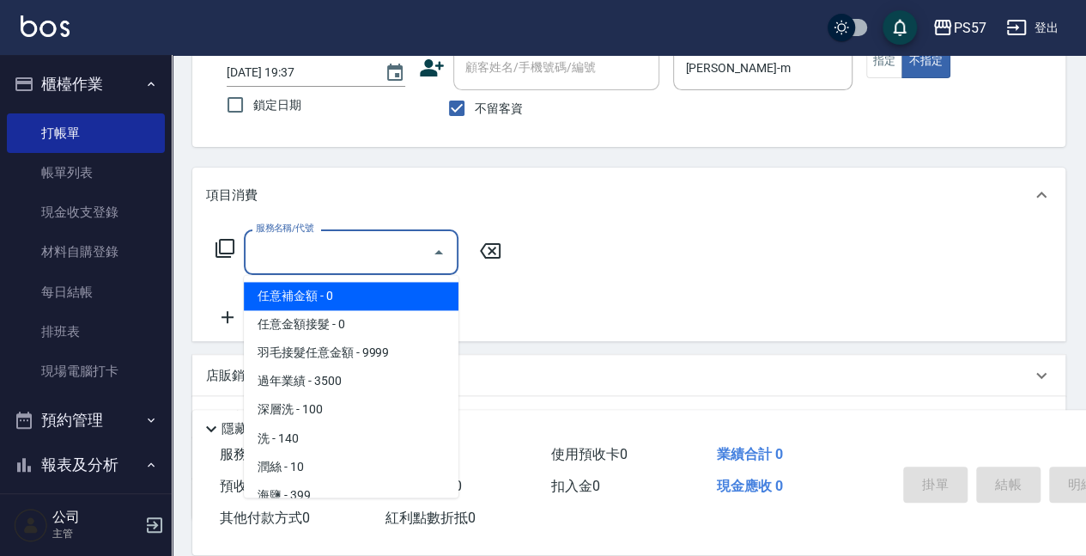
click at [414, 255] on input "服務名稱/代號" at bounding box center [338, 252] width 173 height 30
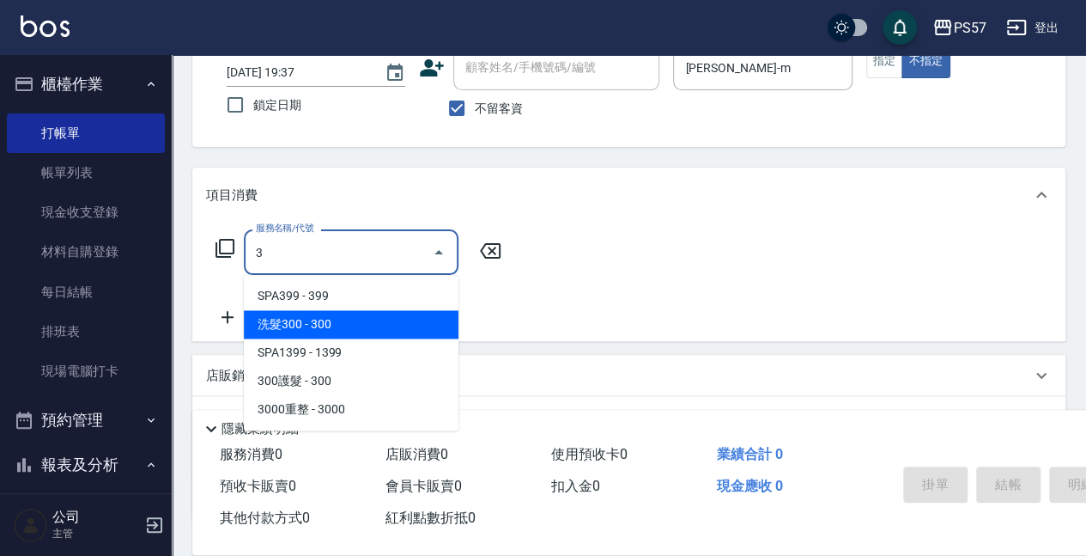
click at [414, 321] on span "洗髮300 - 300" at bounding box center [351, 324] width 215 height 28
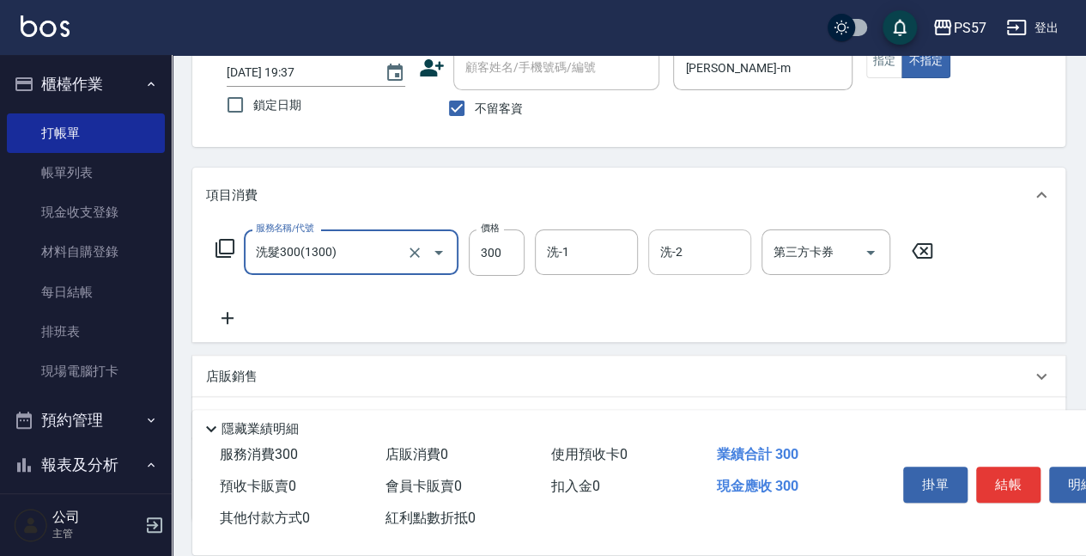
scroll to position [57, 0]
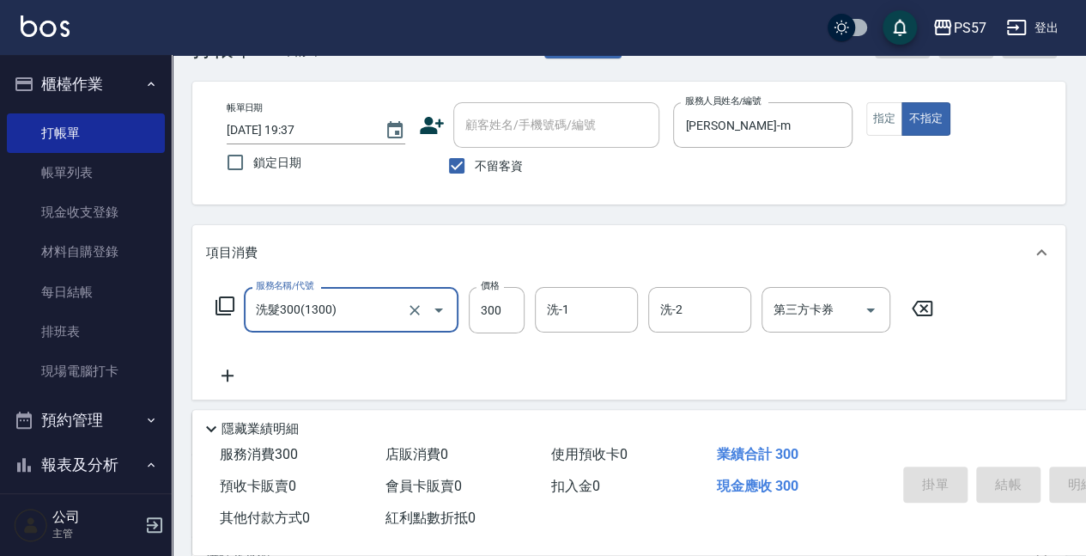
type input "洗髮300(1300)"
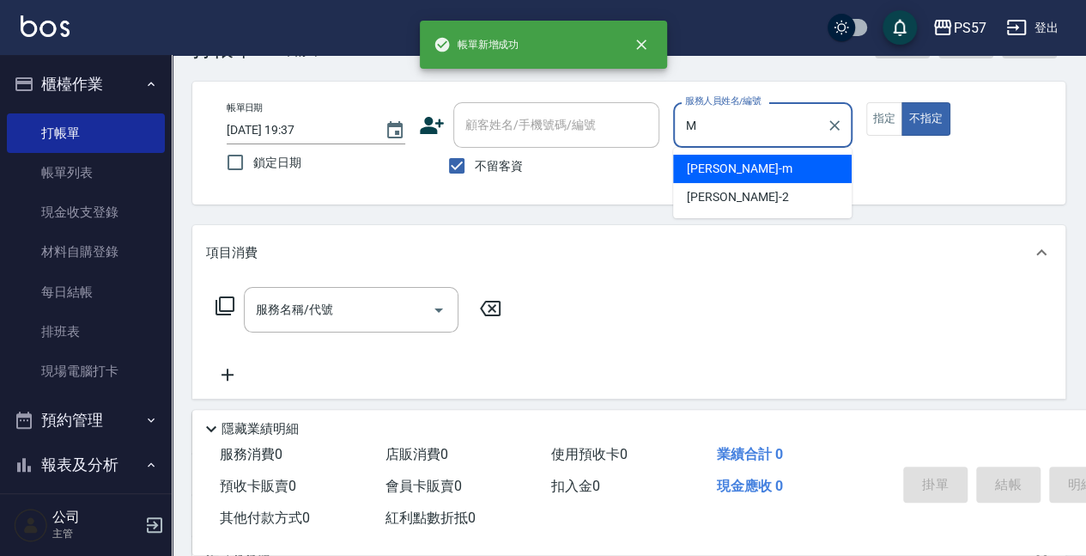
type input "[PERSON_NAME]-m"
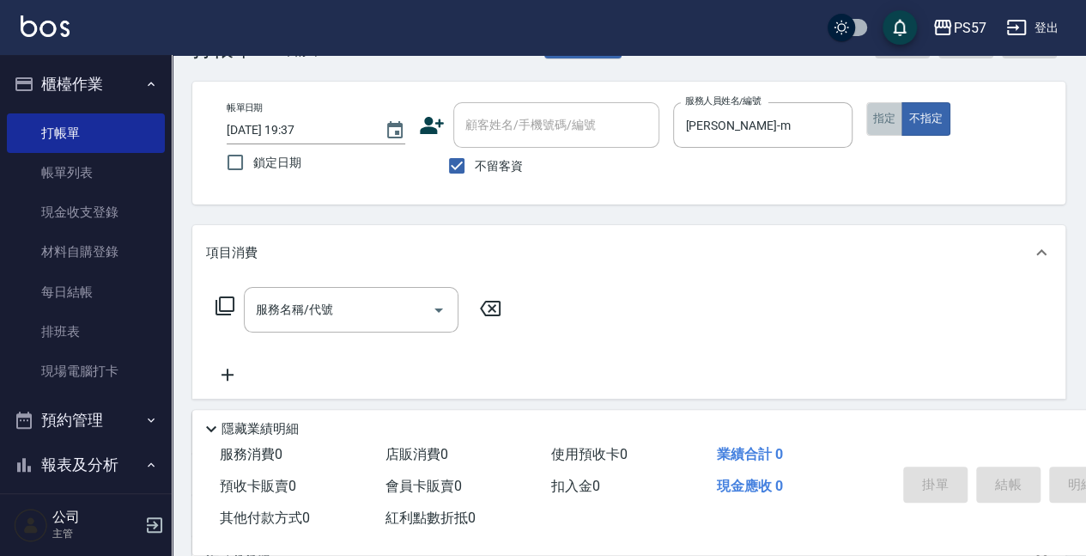
click at [870, 130] on button "指定" at bounding box center [885, 118] width 37 height 33
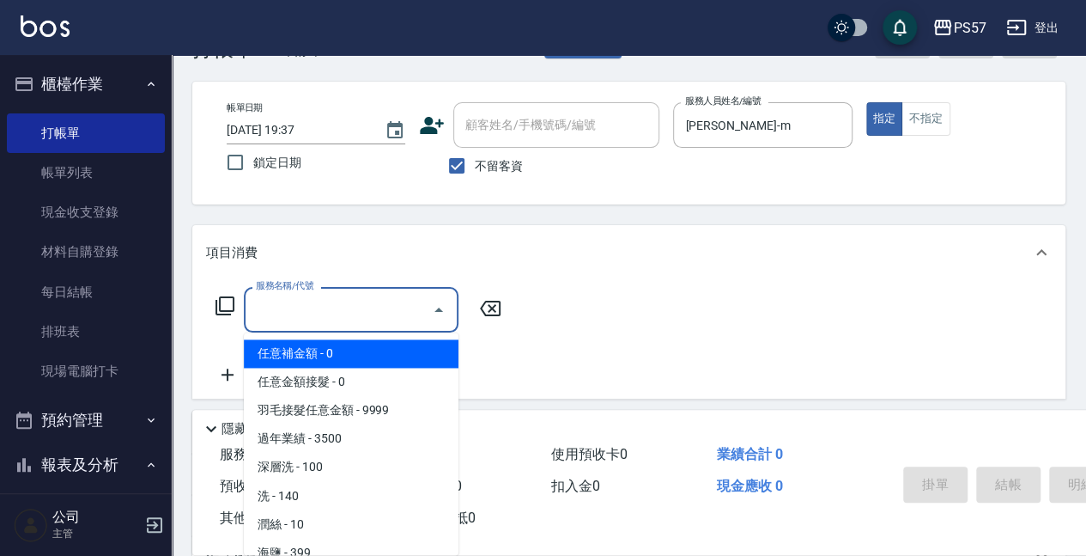
click at [353, 323] on input "服務名稱/代號" at bounding box center [338, 310] width 173 height 30
type input "3"
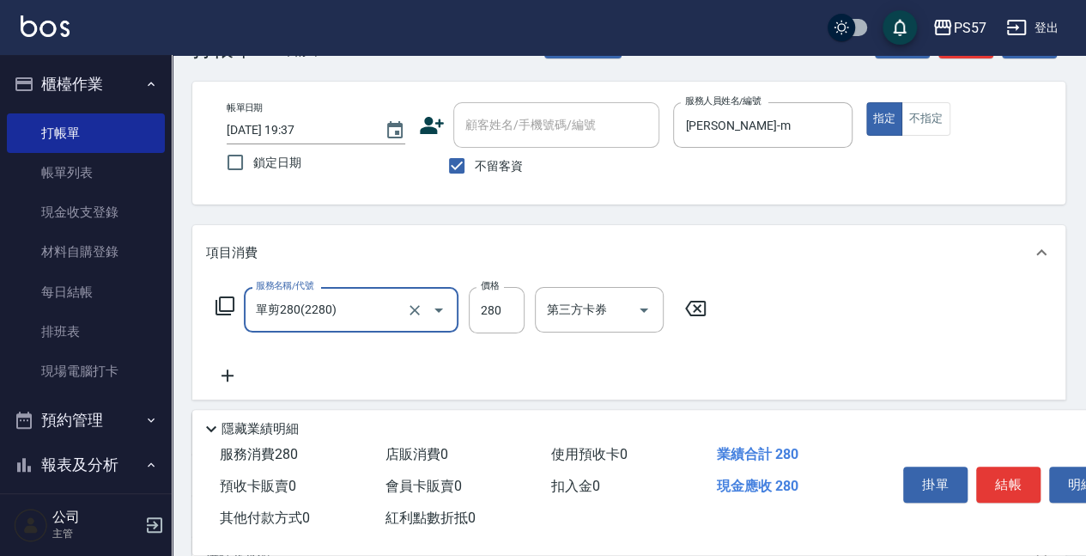
type input "單剪280(2280)"
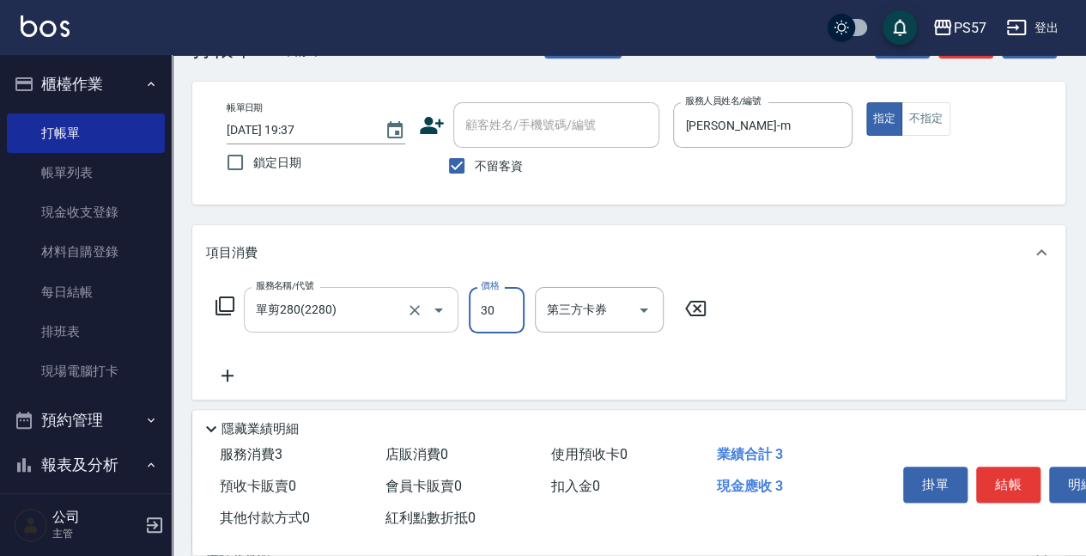
type input "300"
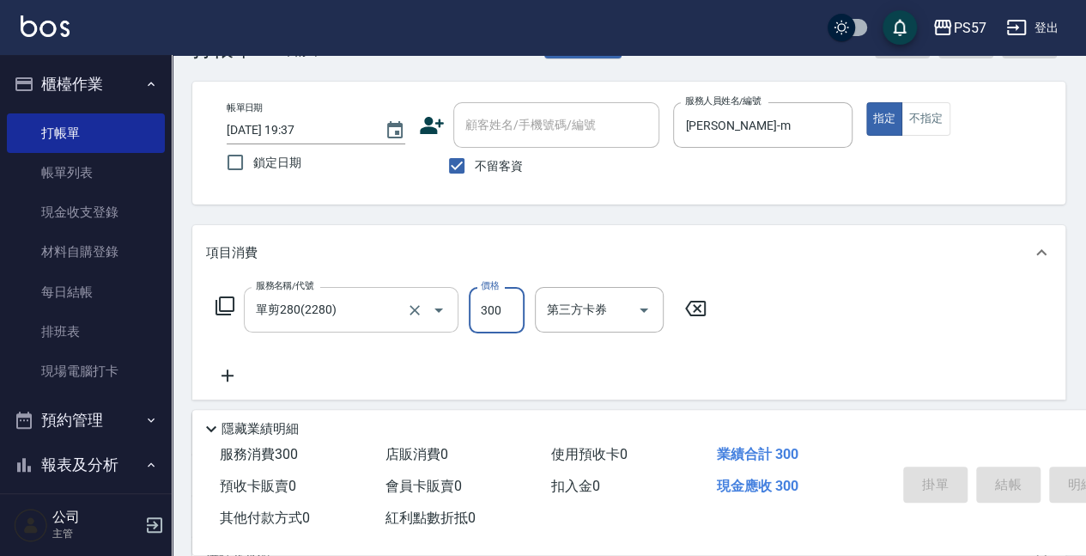
type input "[DATE] 19:38"
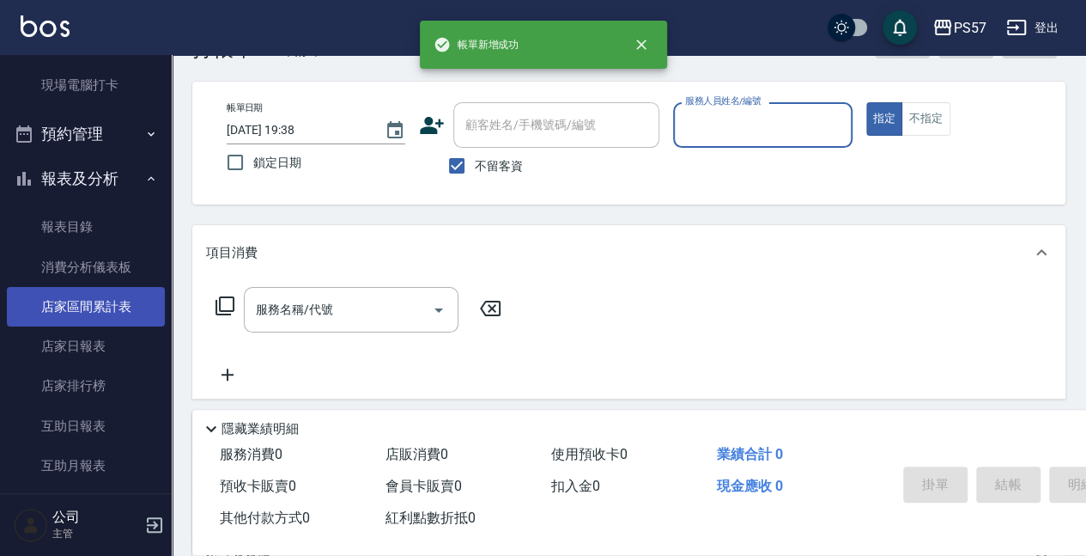
scroll to position [629, 0]
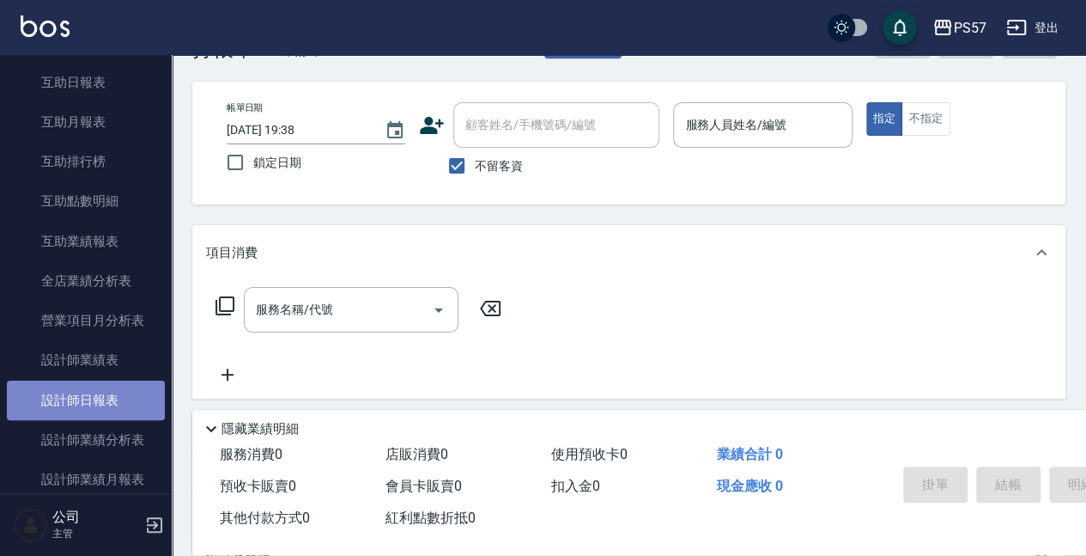
click at [87, 388] on link "設計師日報表" at bounding box center [86, 400] width 158 height 40
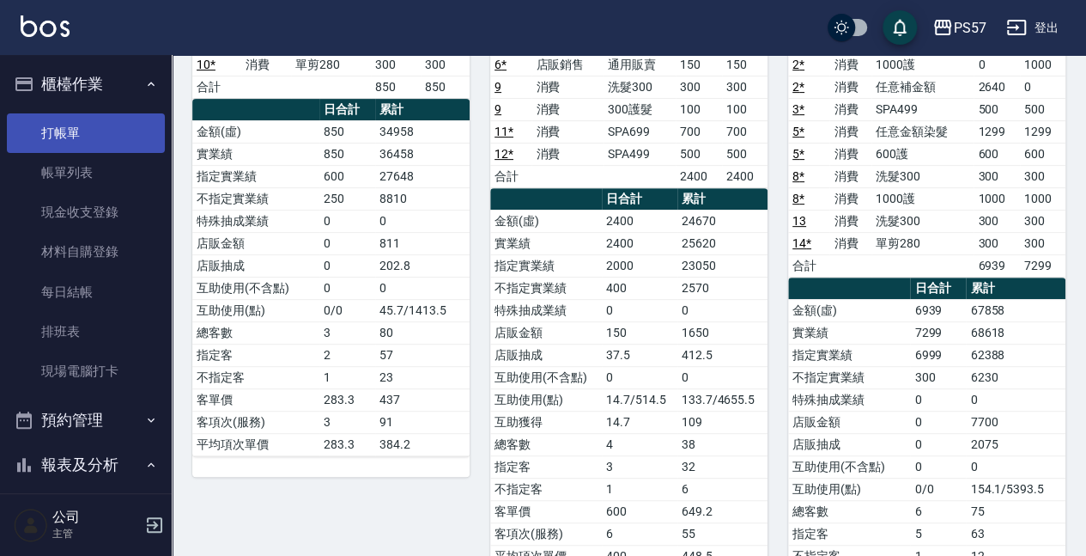
click at [56, 130] on link "打帳單" at bounding box center [86, 133] width 158 height 40
